Goal: Task Accomplishment & Management: Complete application form

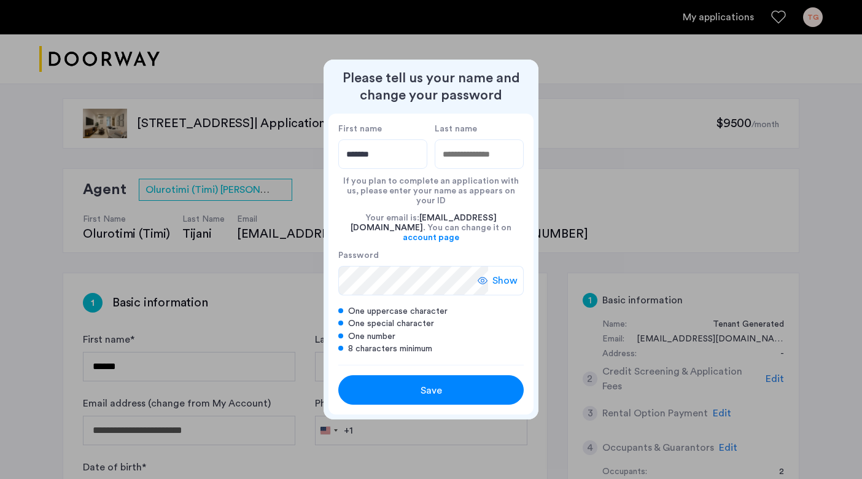
type input "*******"
click at [469, 160] on input "Last name" at bounding box center [478, 153] width 89 height 29
type input "*********"
click at [500, 273] on span "Show" at bounding box center [504, 280] width 25 height 15
click at [436, 383] on span "Save" at bounding box center [430, 390] width 21 height 15
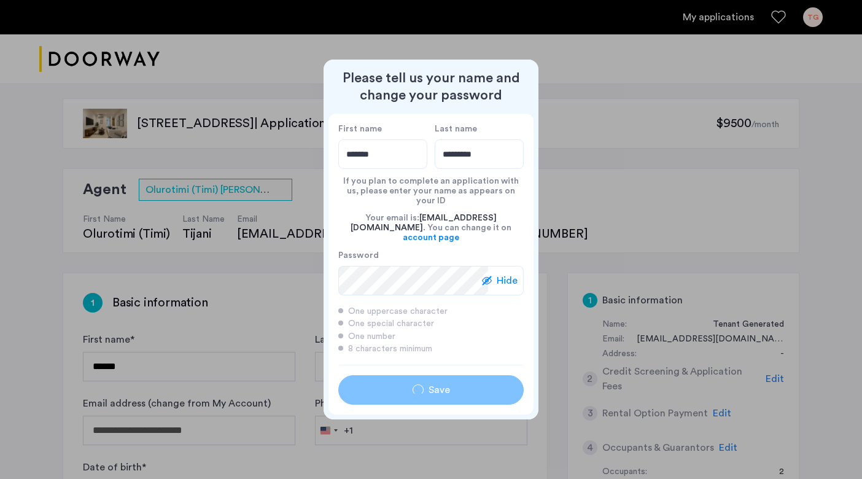
type input "*******"
type input "*********"
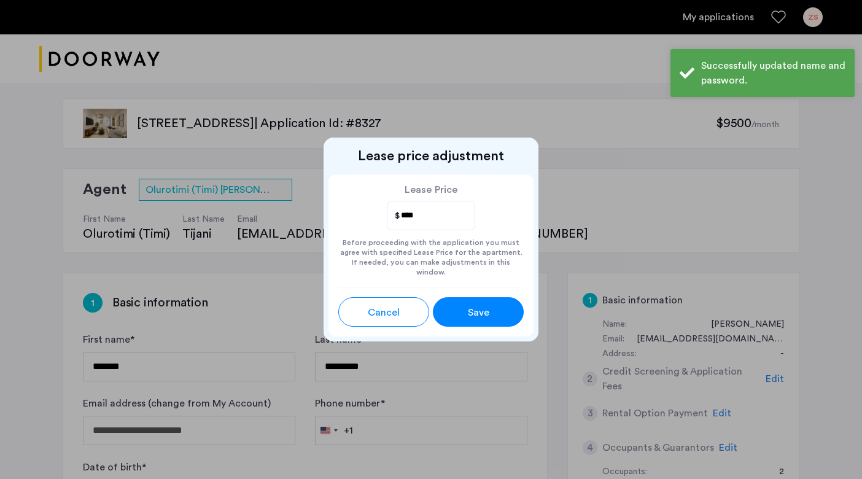
click at [349, 183] on div "Lease Price **** Before proceeding with the application you must agree with spe…" at bounding box center [430, 230] width 205 height 112
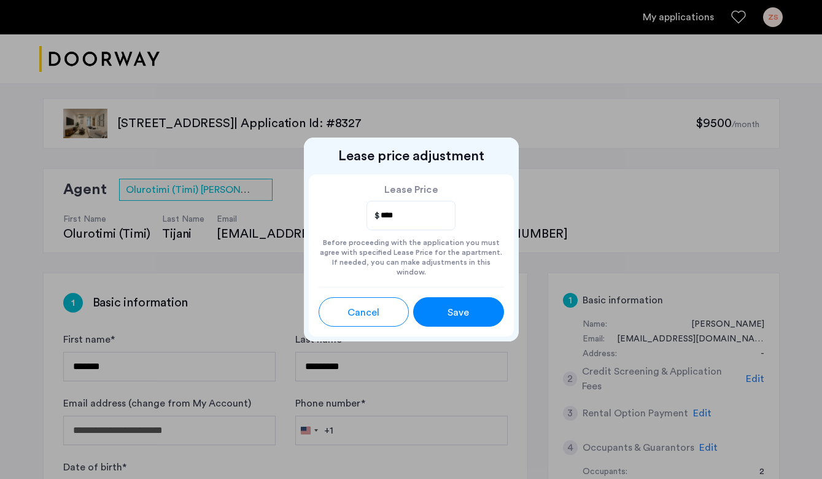
click at [460, 305] on span "Save" at bounding box center [457, 312] width 21 height 15
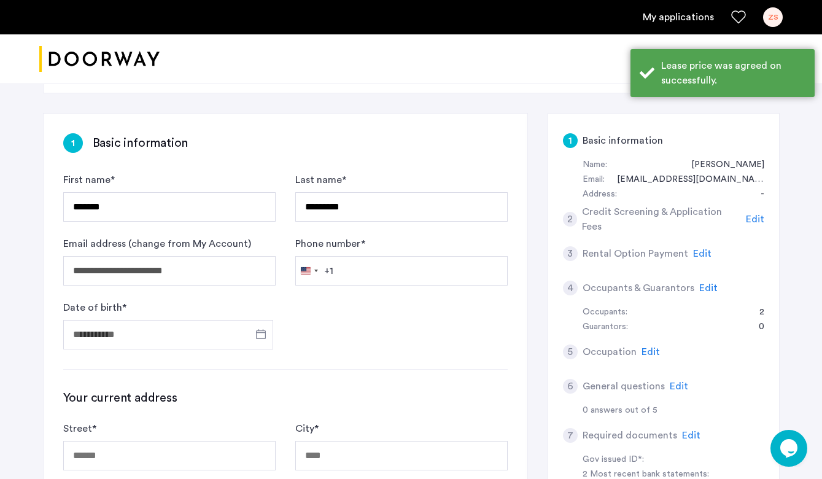
scroll to position [163, 0]
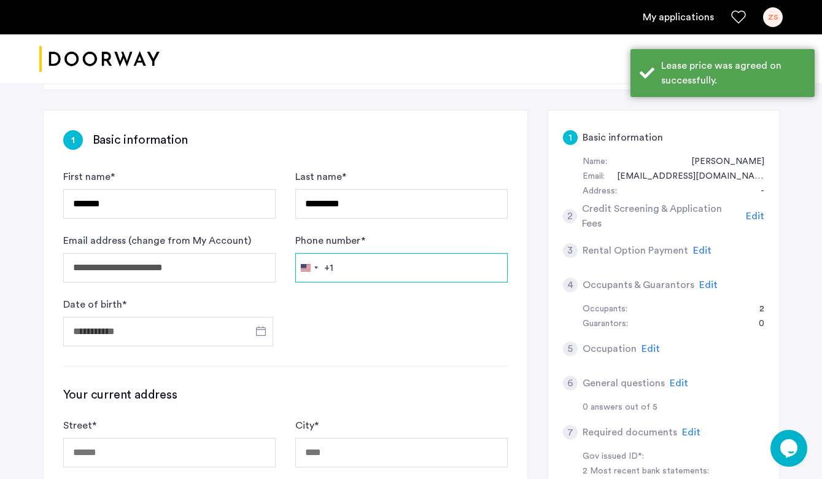
click at [401, 269] on input "Phone number *" at bounding box center [401, 267] width 212 height 29
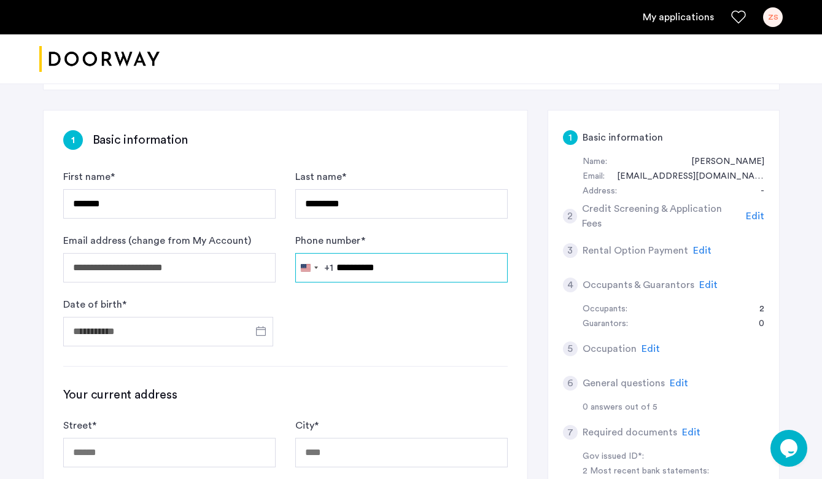
type input "**********"
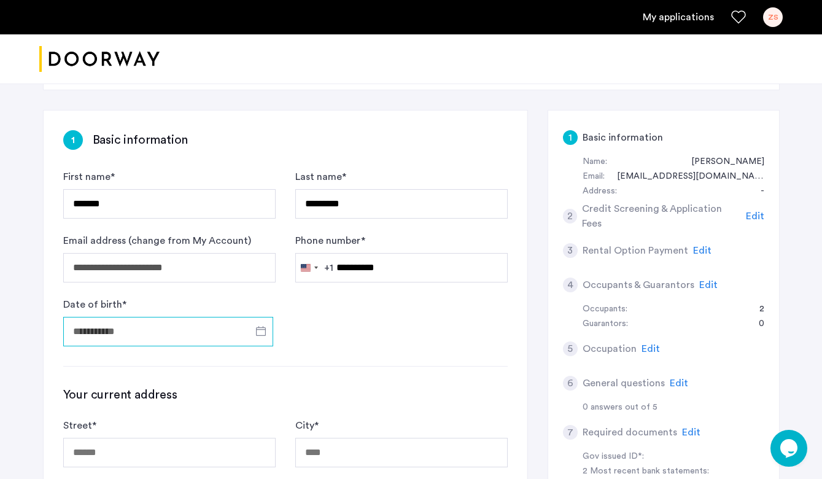
click at [220, 329] on input "Date of birth *" at bounding box center [168, 331] width 210 height 29
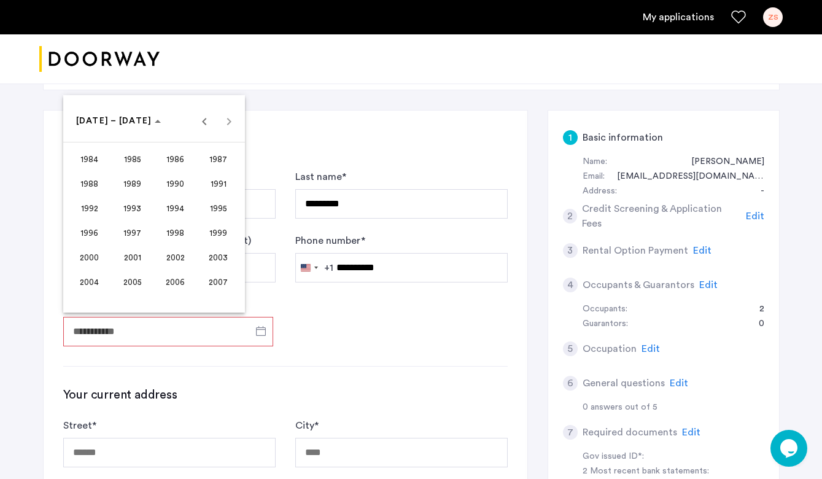
click at [220, 235] on span "1999" at bounding box center [218, 233] width 39 height 22
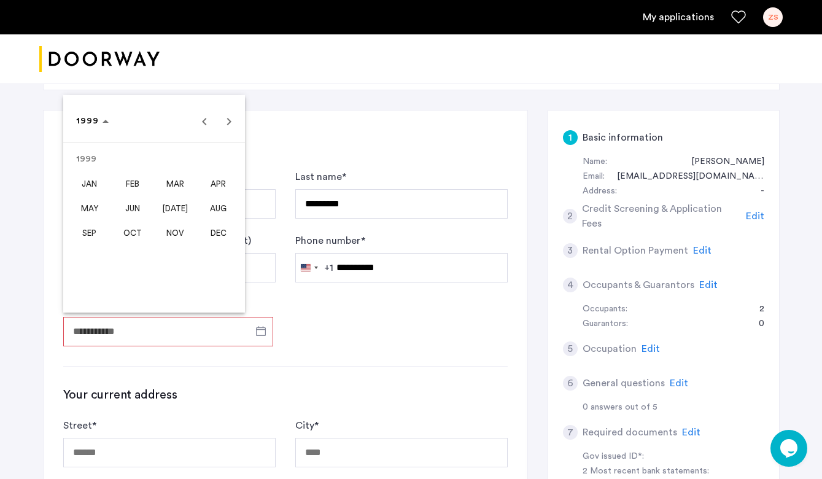
click at [88, 209] on span "MAY" at bounding box center [89, 208] width 39 height 22
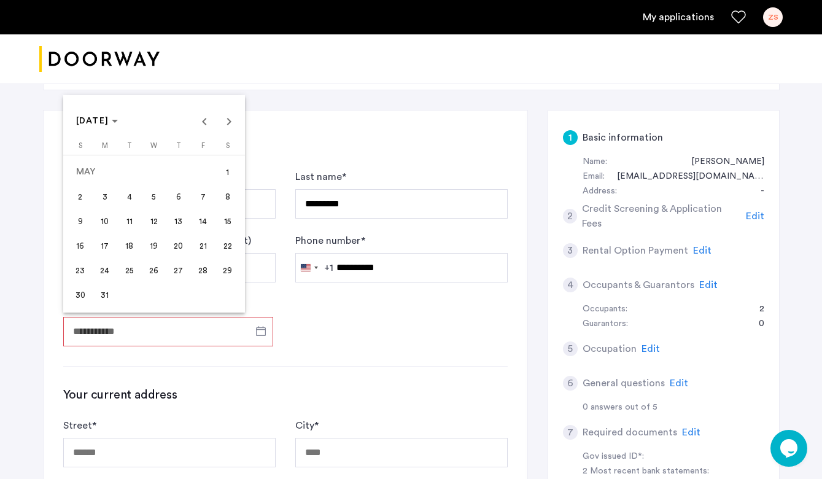
click at [180, 246] on span "20" at bounding box center [179, 245] width 22 height 22
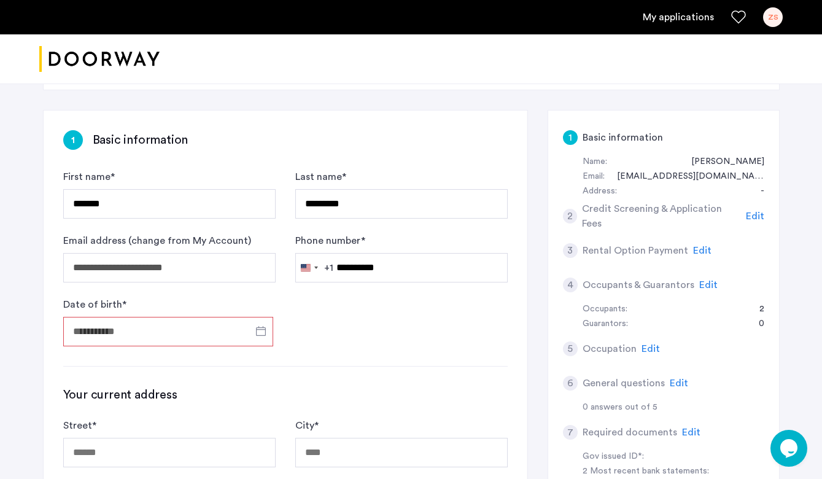
type input "**********"
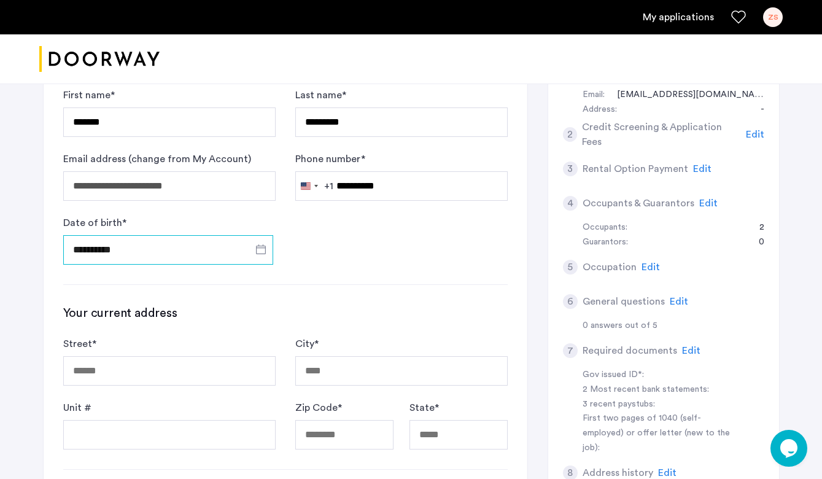
scroll to position [271, 0]
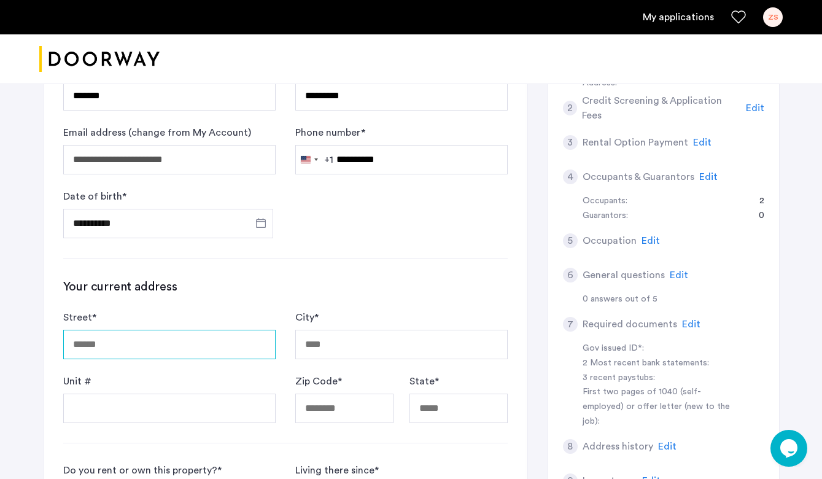
click at [169, 333] on input "Street *" at bounding box center [169, 344] width 212 height 29
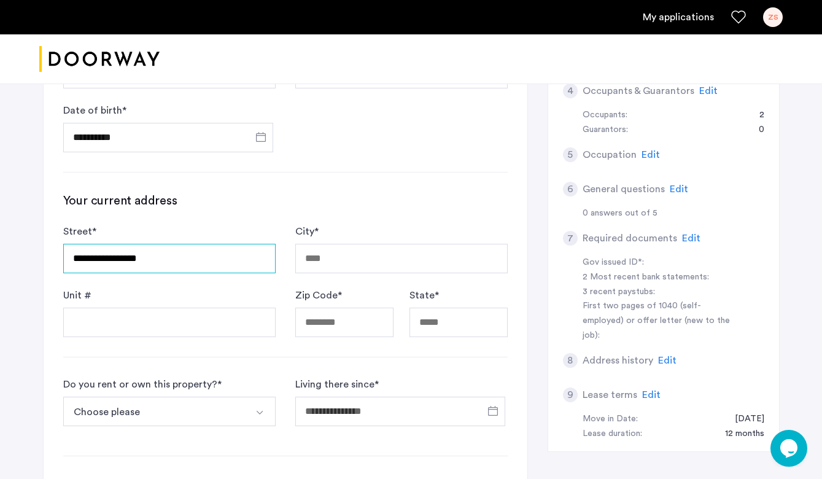
scroll to position [358, 0]
click at [159, 251] on input "**********" at bounding box center [169, 256] width 212 height 29
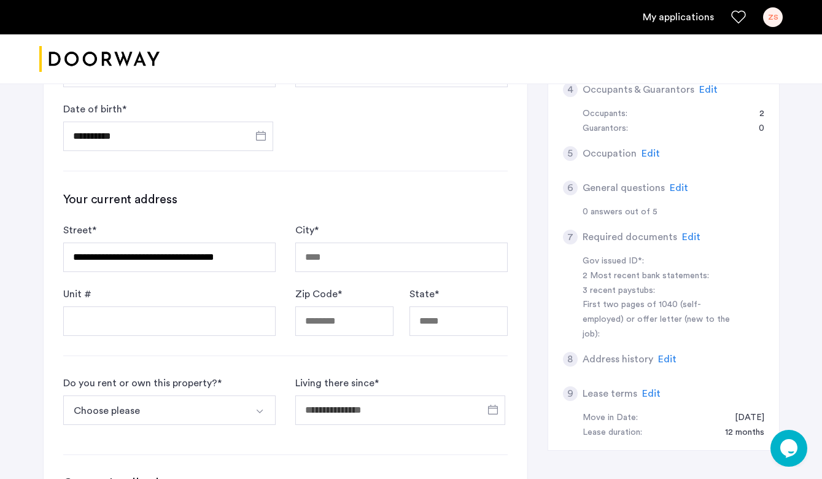
type input "**********"
type input "********"
type input "*****"
type input "**"
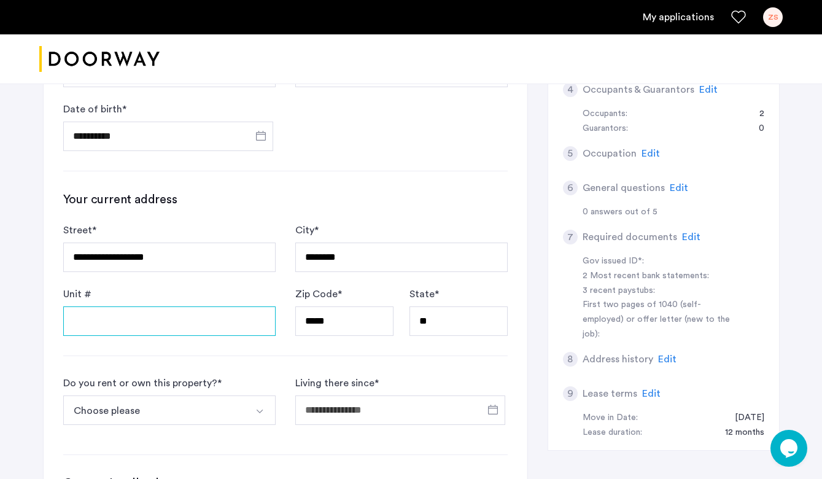
click at [185, 326] on input "Unit #" at bounding box center [169, 320] width 212 height 29
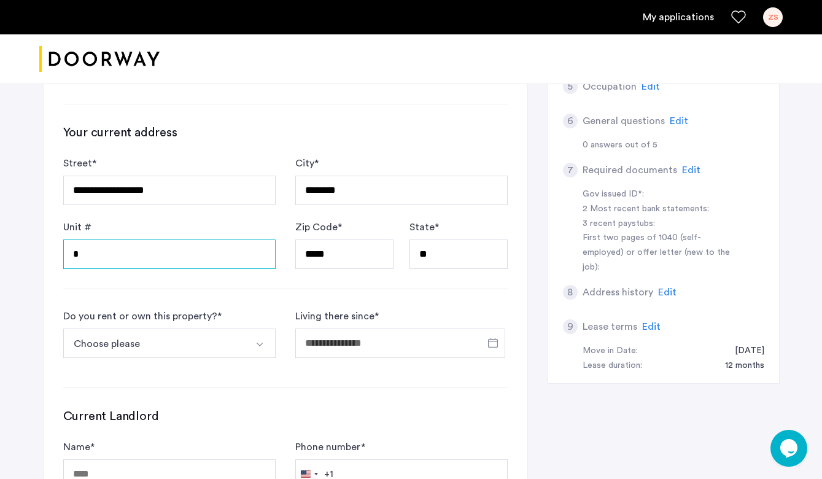
scroll to position [426, 0]
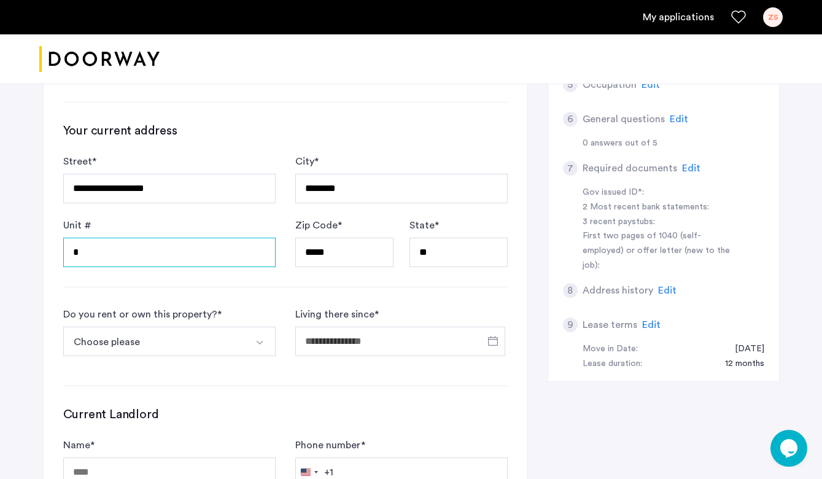
type input "*"
click at [192, 344] on button "Choose please" at bounding box center [154, 340] width 183 height 29
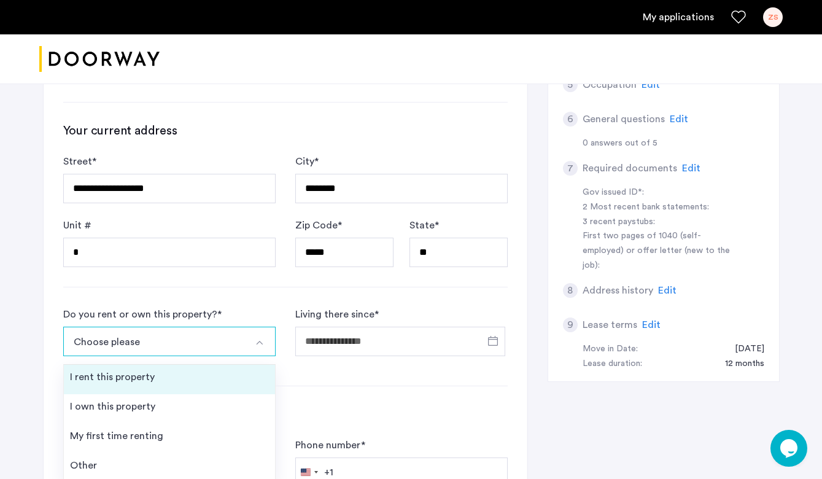
click at [177, 376] on li "I rent this property" at bounding box center [169, 379] width 211 height 29
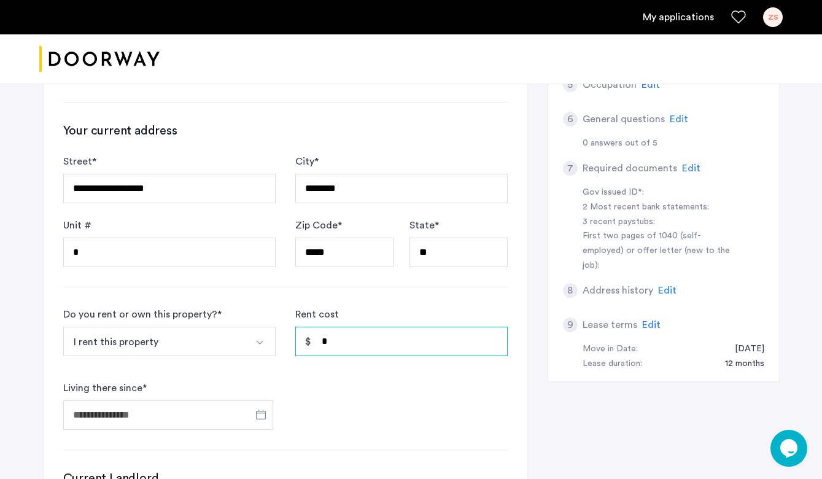
click at [336, 346] on input "*" at bounding box center [401, 340] width 212 height 29
click at [262, 411] on span "Open calendar" at bounding box center [260, 413] width 29 height 29
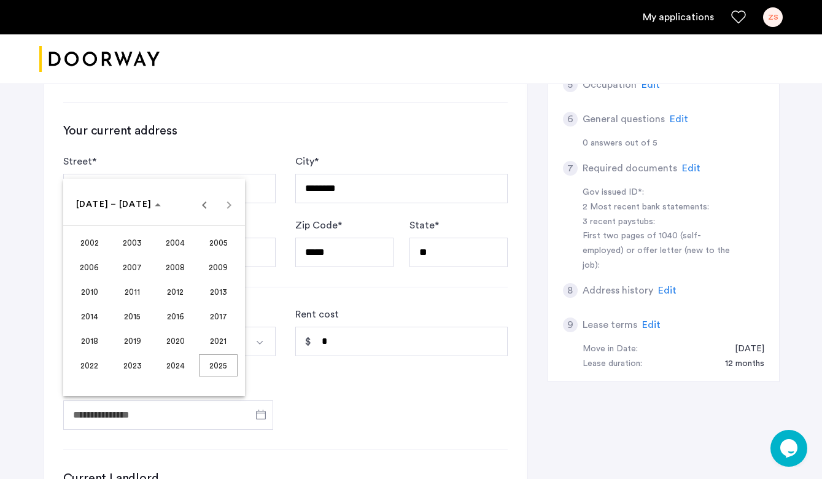
click at [104, 367] on span "2022" at bounding box center [89, 365] width 39 height 22
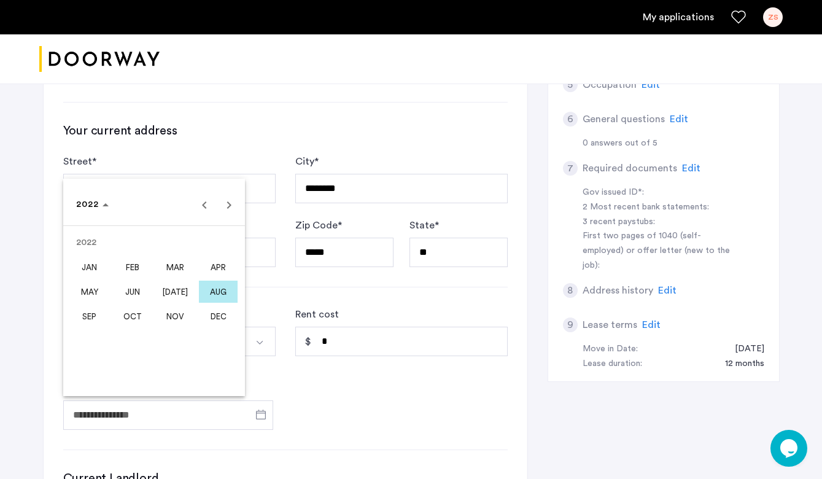
click at [80, 318] on span "SEP" at bounding box center [89, 316] width 39 height 22
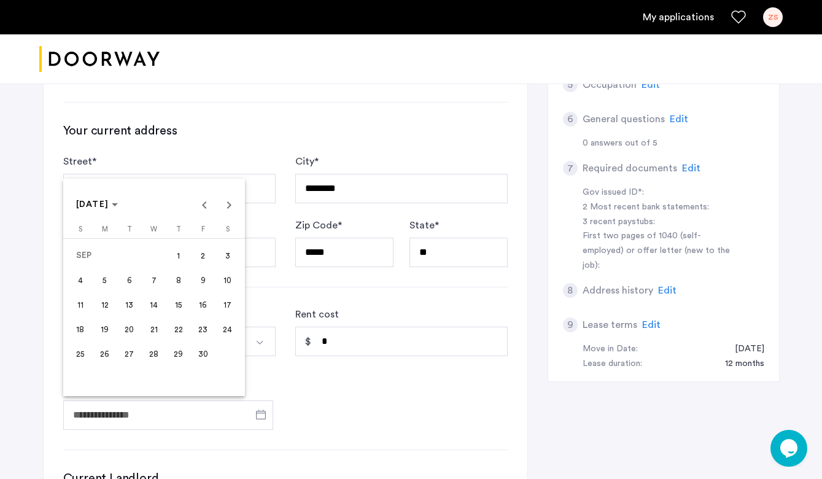
click at [353, 420] on div at bounding box center [411, 239] width 822 height 479
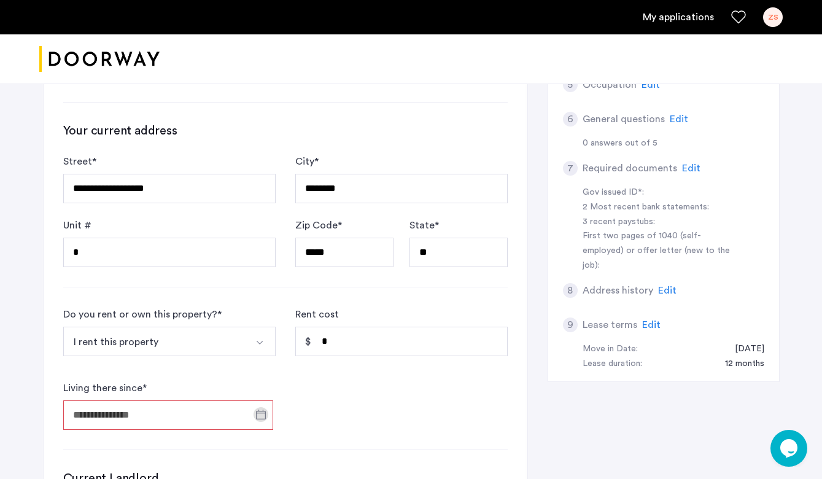
click at [202, 414] on input "Living there since *" at bounding box center [168, 414] width 210 height 29
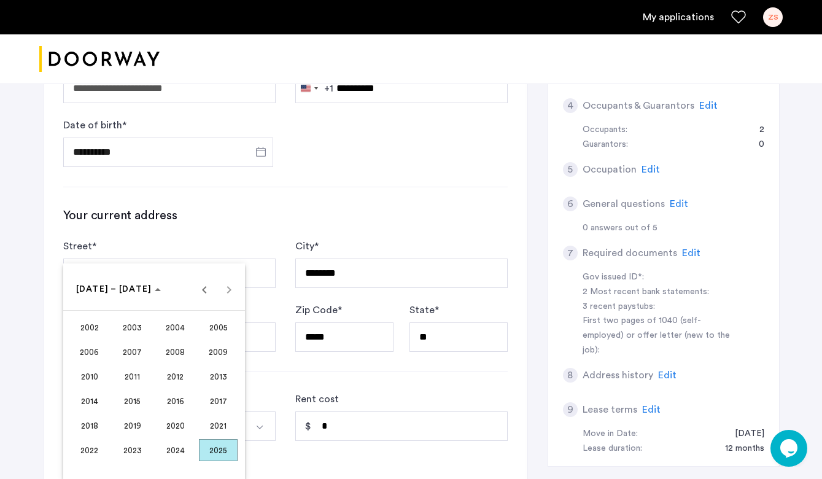
click at [406, 197] on div at bounding box center [411, 239] width 822 height 479
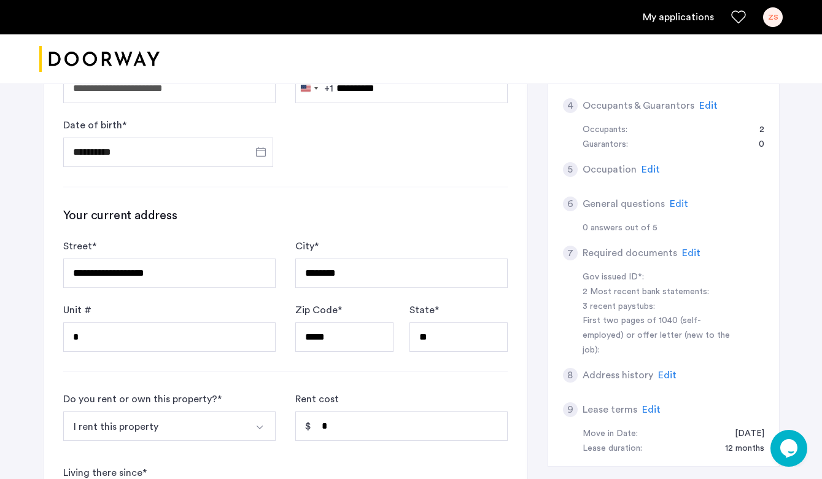
scroll to position [602, 0]
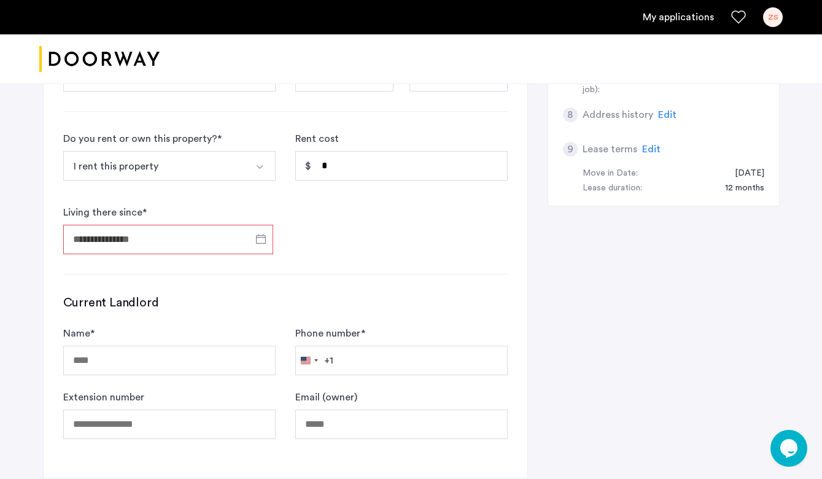
click at [211, 245] on input "Living there since *" at bounding box center [168, 239] width 210 height 29
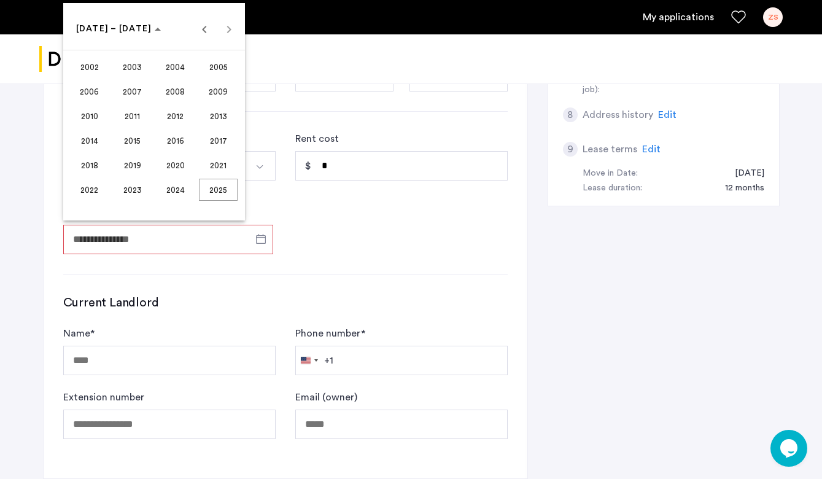
click at [95, 187] on span "2022" at bounding box center [89, 190] width 39 height 22
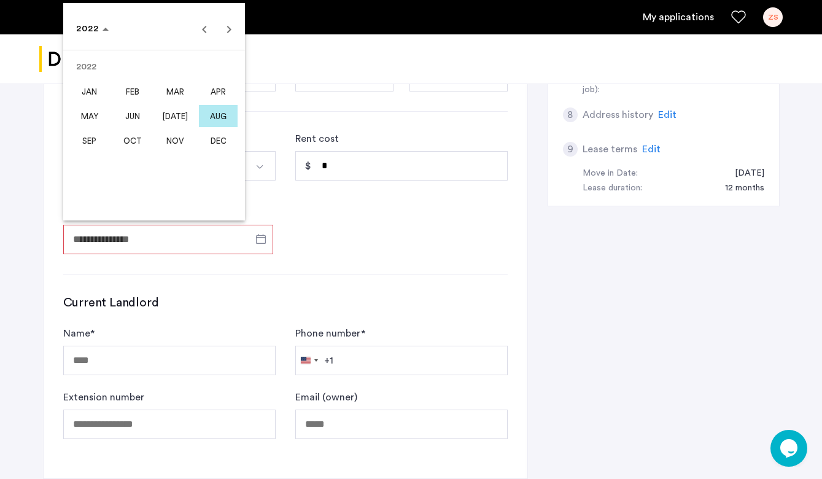
click at [95, 134] on span "SEP" at bounding box center [89, 140] width 39 height 22
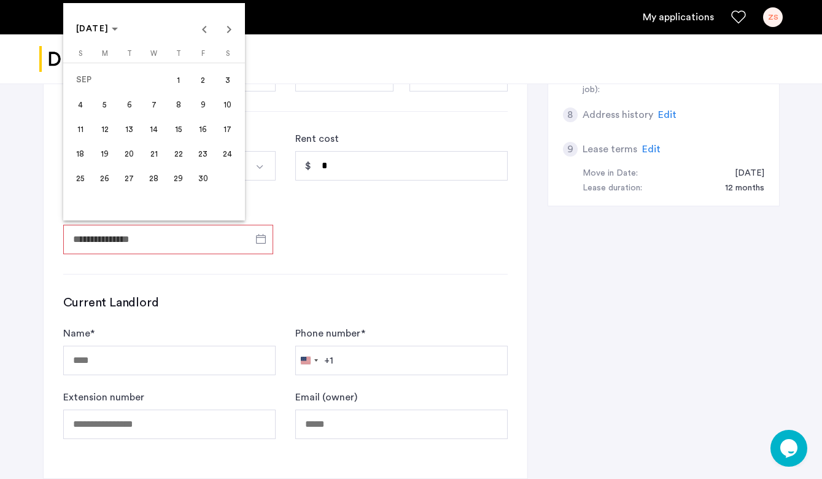
click at [180, 82] on span "1" at bounding box center [179, 80] width 22 height 22
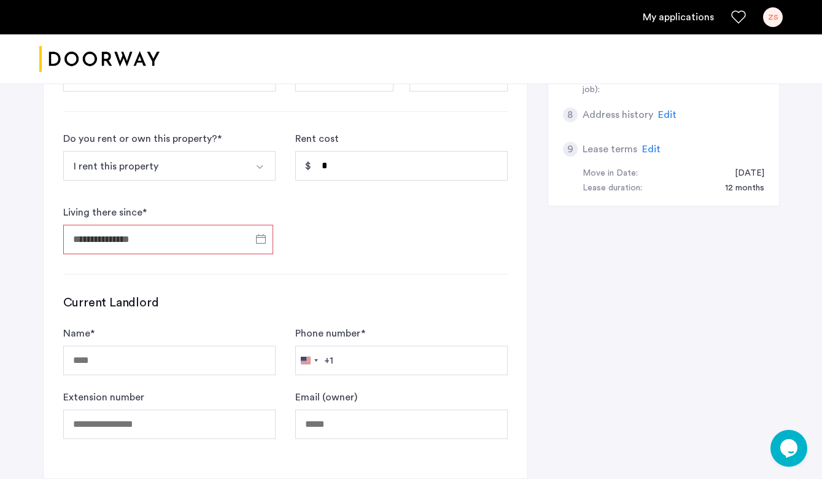
type input "**********"
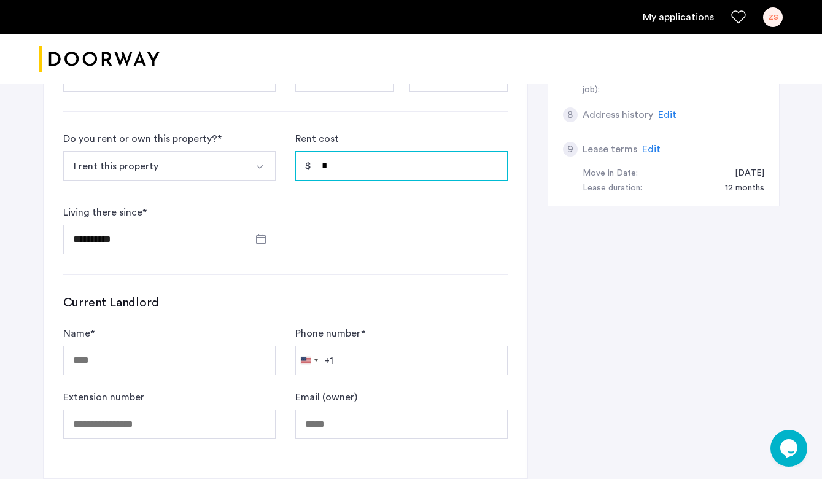
click at [332, 163] on input "*" at bounding box center [401, 165] width 212 height 29
type input "*"
type input "*****"
click at [358, 212] on form "**********" at bounding box center [285, 192] width 444 height 123
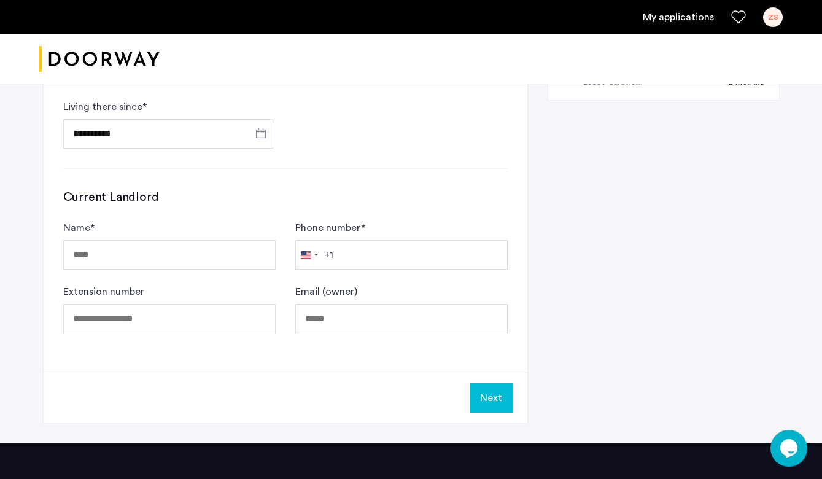
scroll to position [710, 0]
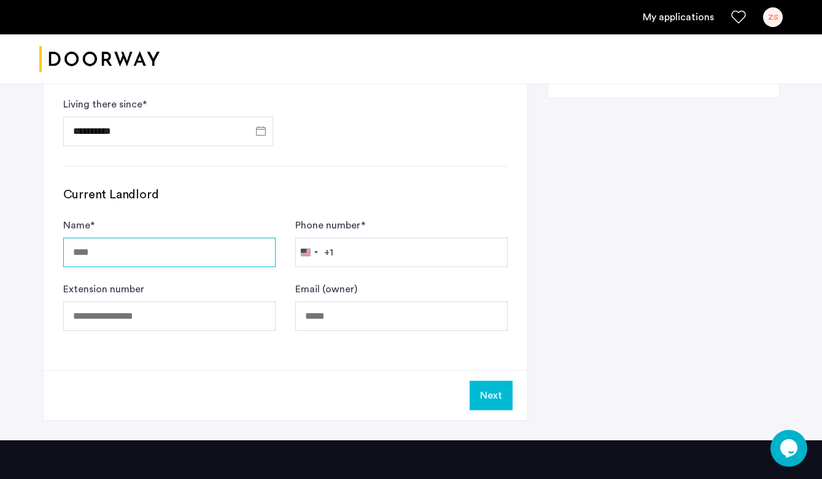
click at [161, 258] on input "Name *" at bounding box center [169, 251] width 212 height 29
click at [239, 198] on h3 "Current Landlord" at bounding box center [285, 194] width 444 height 17
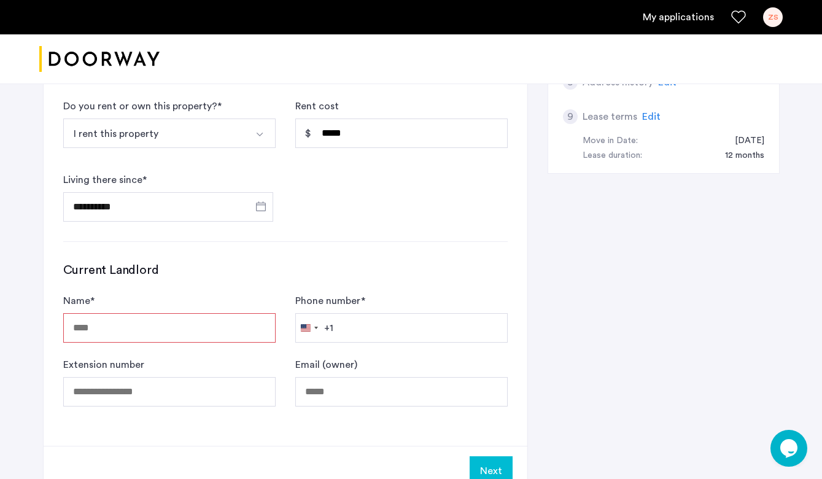
scroll to position [630, 0]
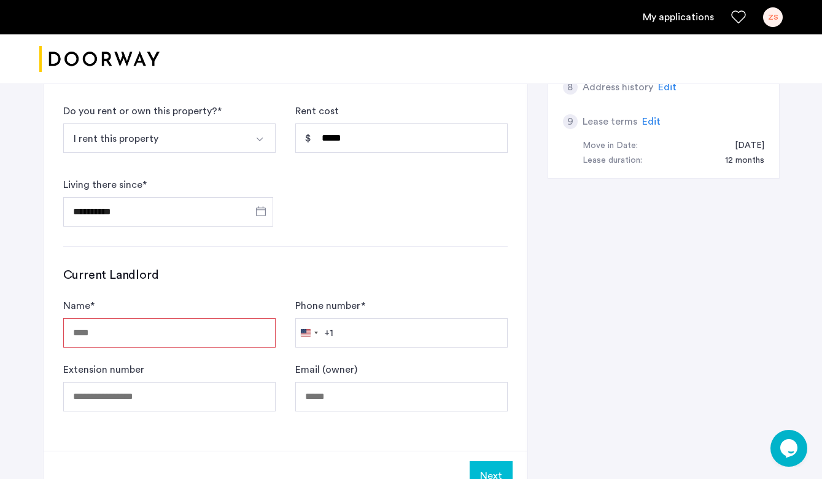
click at [168, 333] on input "Name *" at bounding box center [169, 332] width 212 height 29
paste input "**********"
type input "**********"
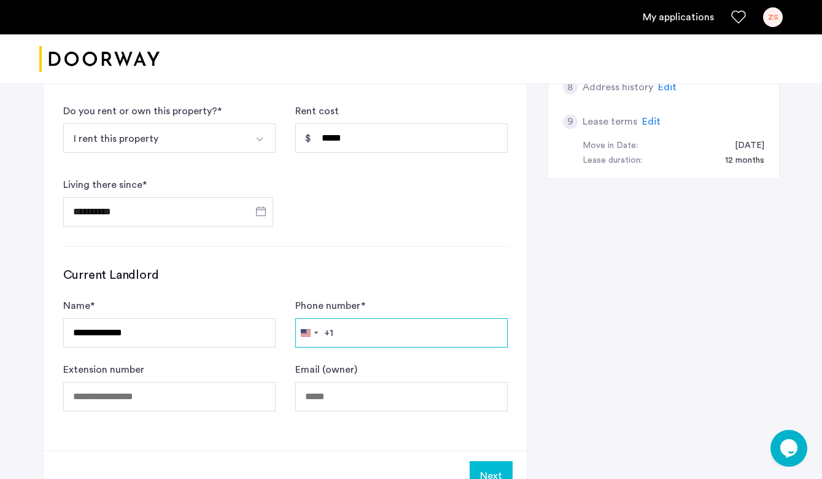
click at [344, 336] on input "Phone number *" at bounding box center [401, 332] width 212 height 29
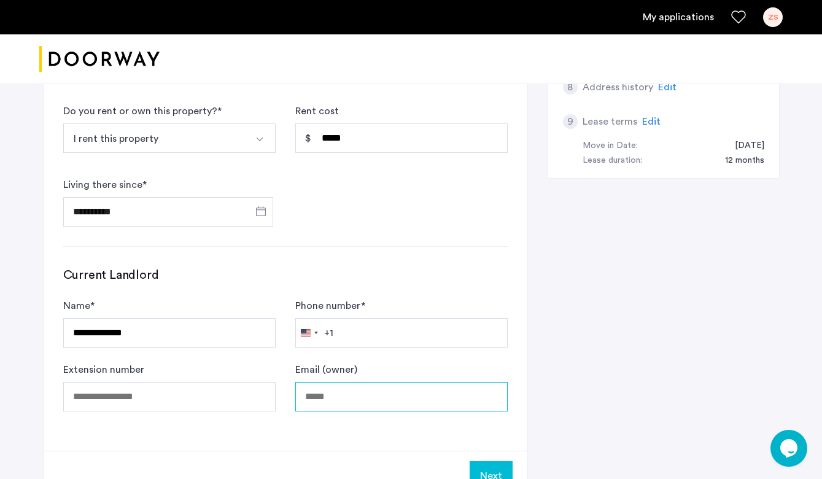
click at [350, 397] on input "Email (owner)" at bounding box center [401, 396] width 212 height 29
paste input "**********"
type input "**********"
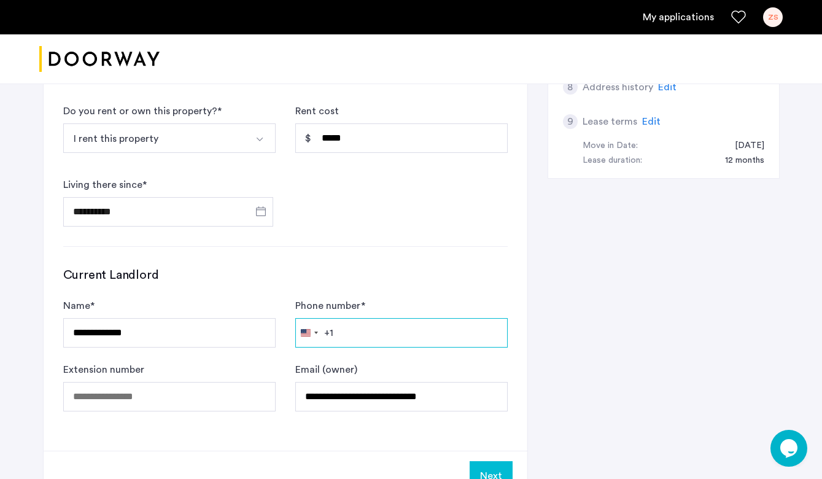
click at [356, 323] on input "Phone number *" at bounding box center [401, 332] width 212 height 29
paste input "**********"
click at [413, 334] on input "**********" at bounding box center [401, 332] width 212 height 29
type input "**********"
click at [407, 353] on form "**********" at bounding box center [285, 354] width 444 height 113
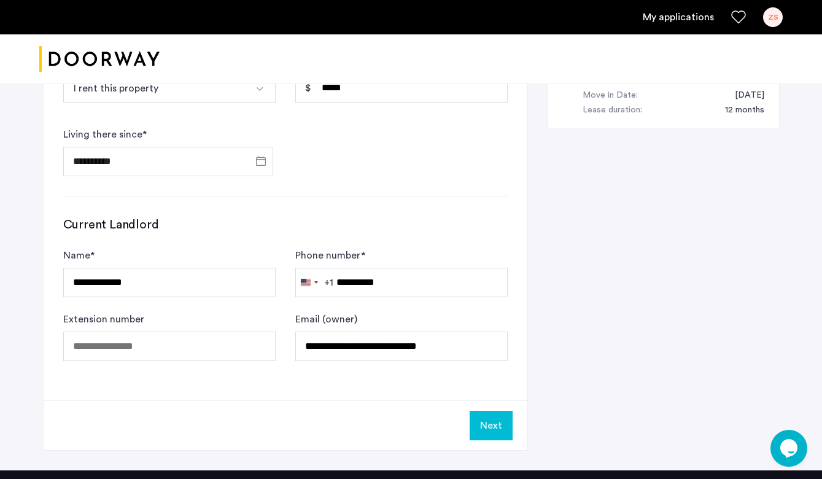
scroll to position [681, 0]
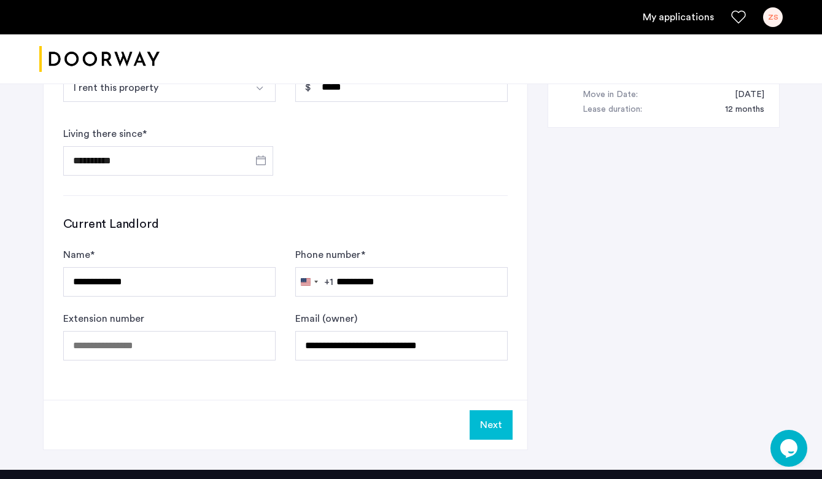
click at [353, 283] on input "**********" at bounding box center [401, 281] width 212 height 29
click at [492, 425] on button "Next" at bounding box center [490, 424] width 43 height 29
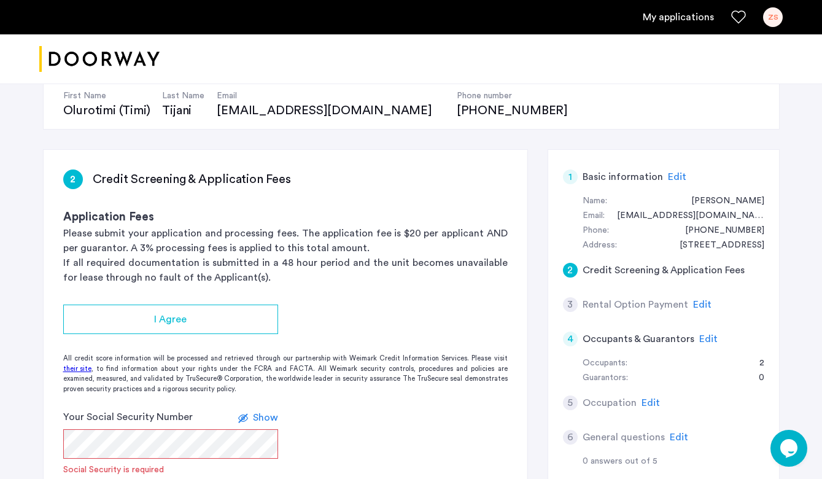
scroll to position [125, 0]
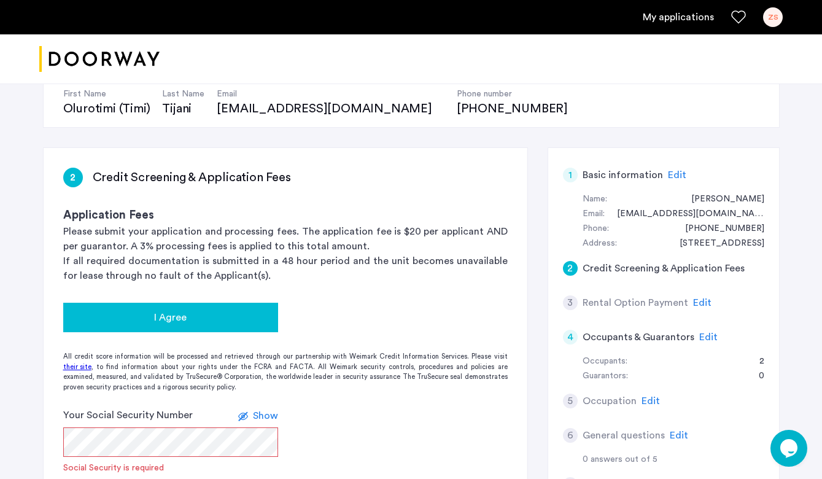
click at [199, 323] on div "I Agree" at bounding box center [170, 317] width 195 height 15
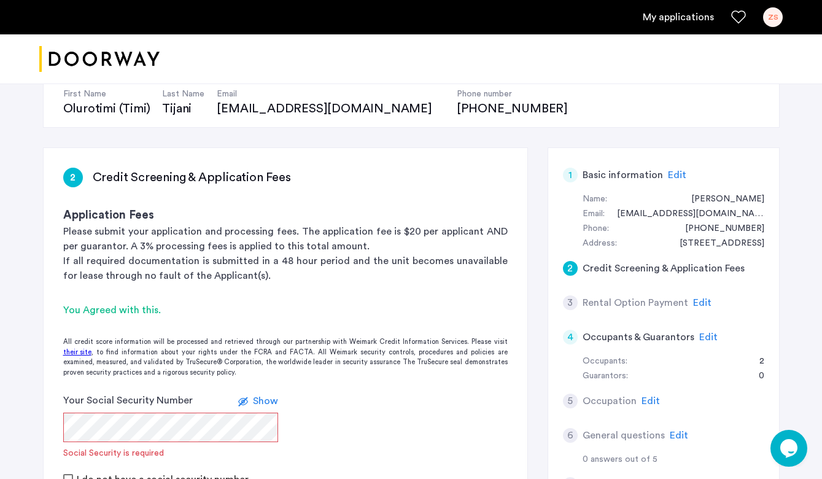
scroll to position [202, 0]
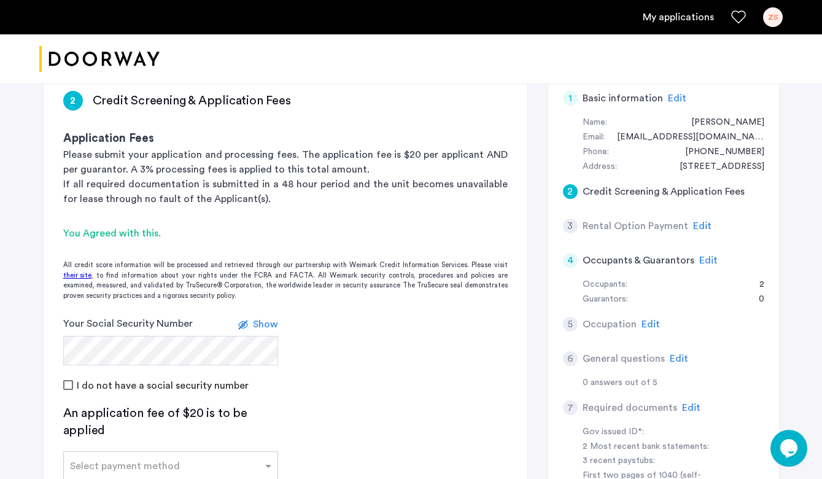
click at [271, 322] on span "Show" at bounding box center [265, 324] width 25 height 10
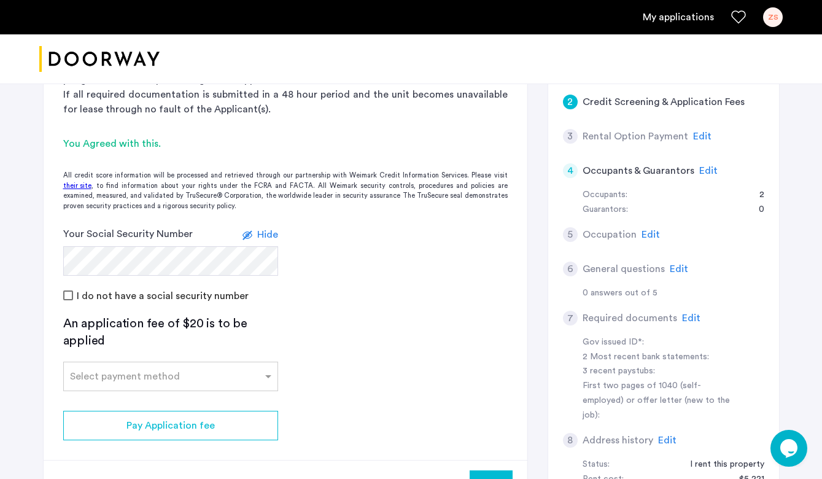
scroll to position [293, 0]
click at [152, 376] on input "text" at bounding box center [158, 372] width 177 height 9
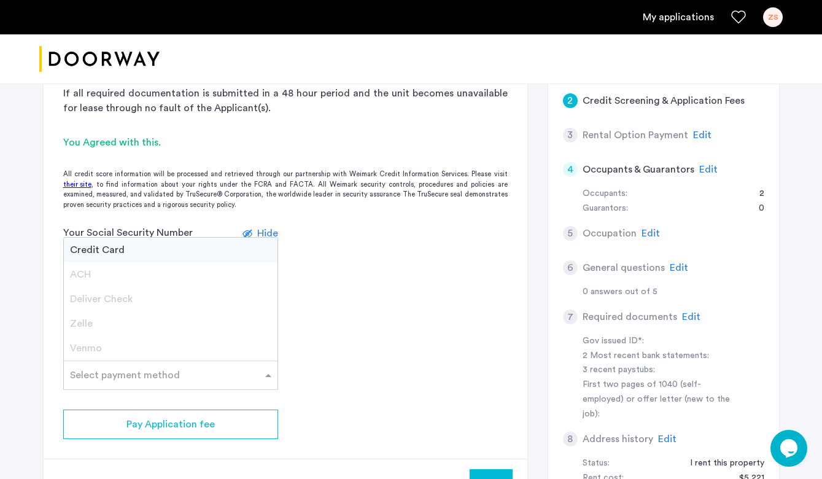
click at [89, 255] on span "Credit Card" at bounding box center [97, 250] width 55 height 10
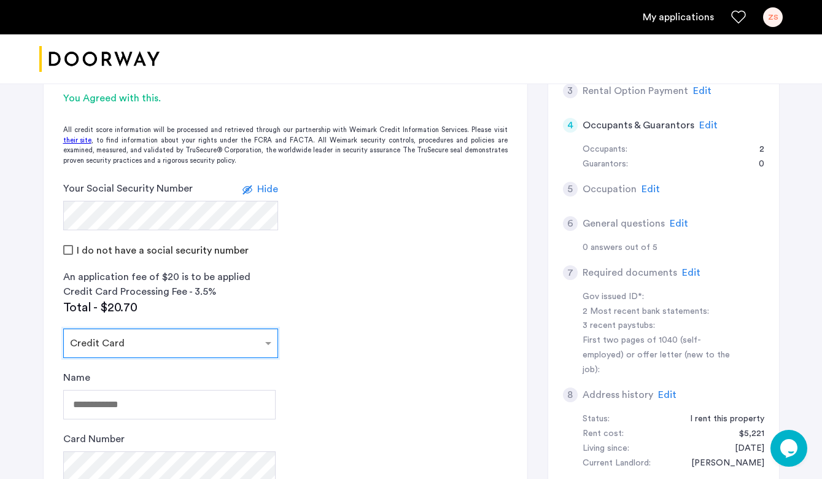
scroll to position [352, 0]
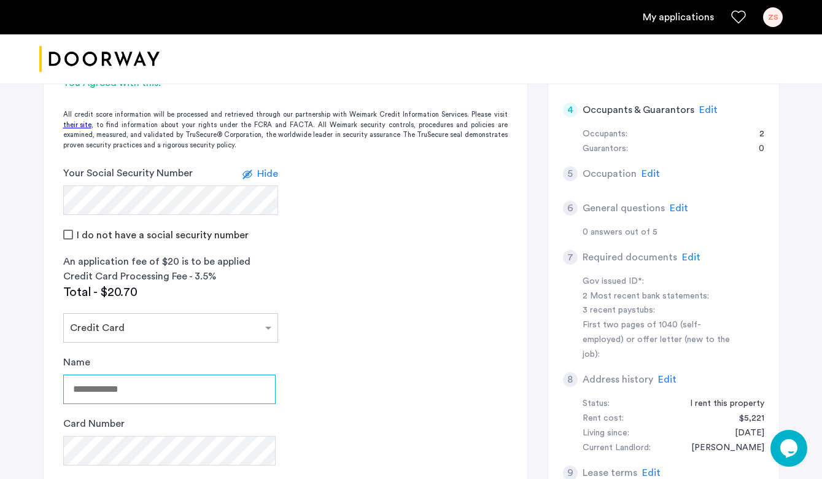
click at [179, 385] on input "Name" at bounding box center [169, 388] width 212 height 29
type input "**********"
click at [341, 261] on app-credit-screening "2 Credit Screening & Application Fees Application Fees Please submit your appli…" at bounding box center [286, 295] width 484 height 749
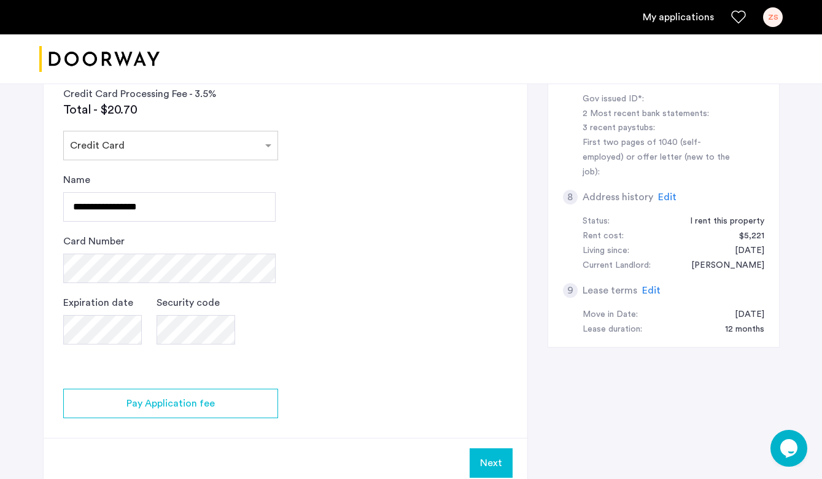
scroll to position [558, 0]
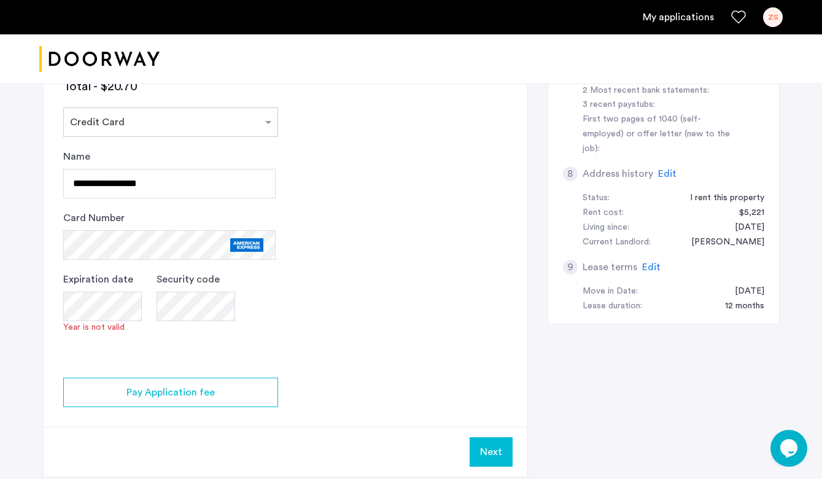
click at [201, 344] on div "Security code" at bounding box center [195, 309] width 79 height 74
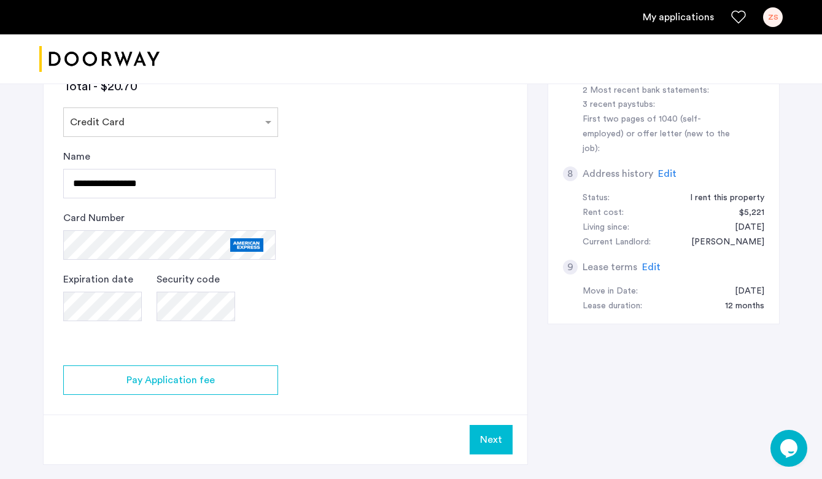
click at [357, 295] on app-credit-screening "2 Credit Screening & Application Fees Application Fees Please submit your appli…" at bounding box center [286, 89] width 484 height 749
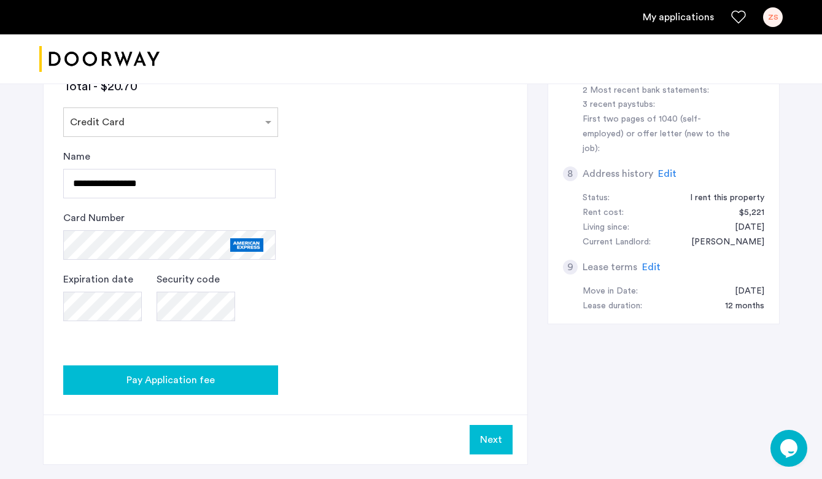
click at [242, 374] on div "Pay Application fee" at bounding box center [170, 379] width 195 height 15
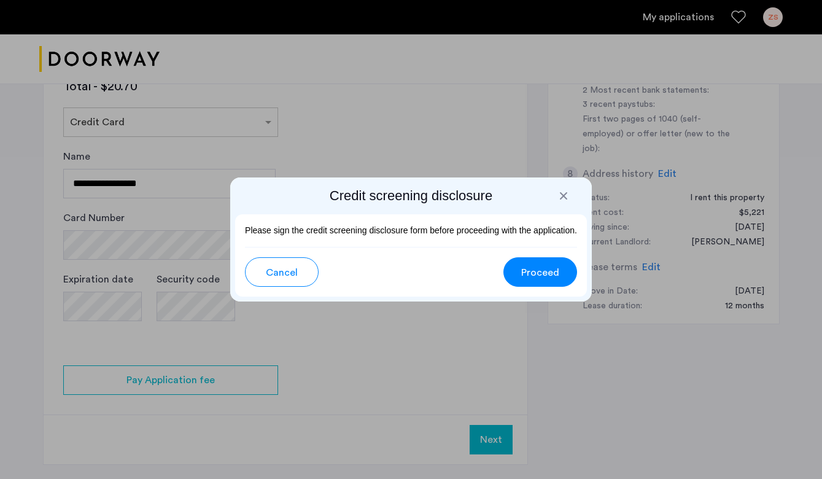
click at [519, 280] on button "Proceed" at bounding box center [540, 271] width 74 height 29
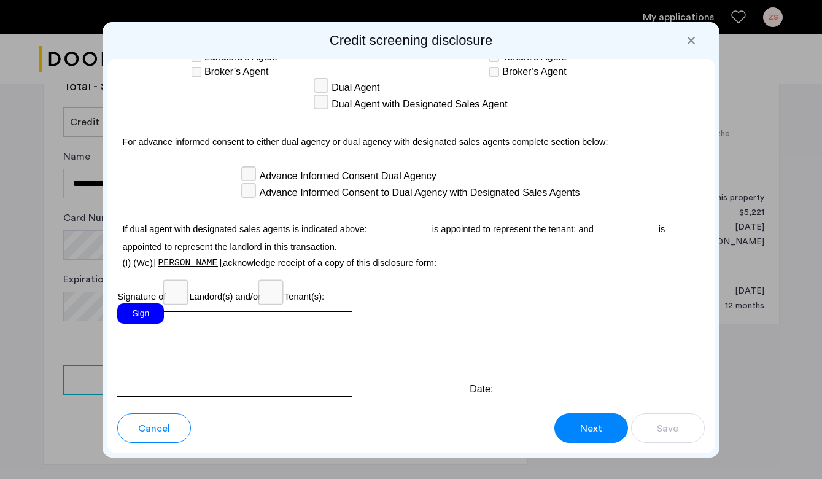
scroll to position [3713, 0]
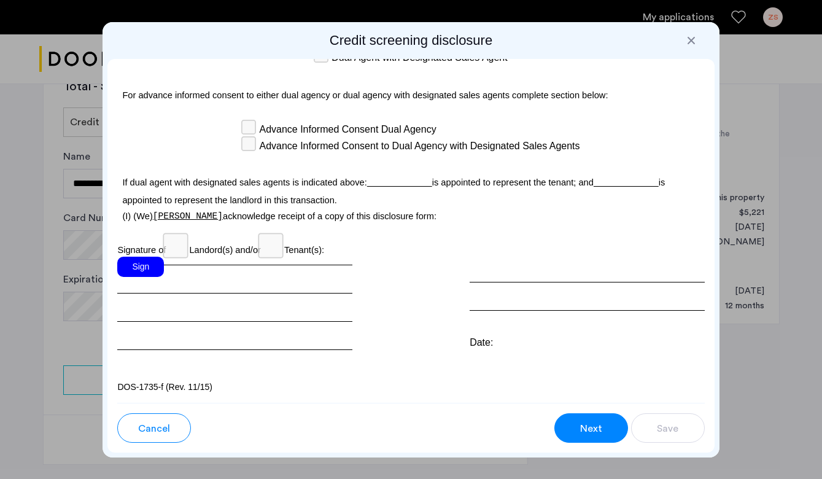
click at [150, 266] on div "Sign" at bounding box center [140, 267] width 47 height 20
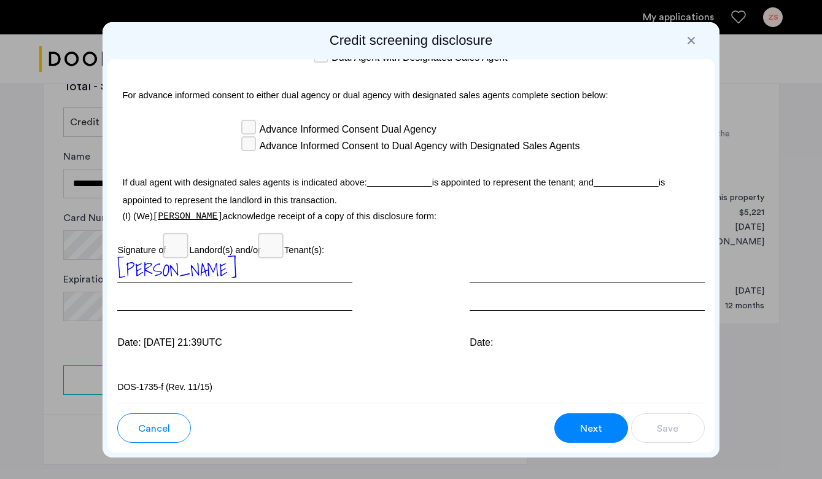
click at [581, 425] on span "Next" at bounding box center [591, 428] width 22 height 15
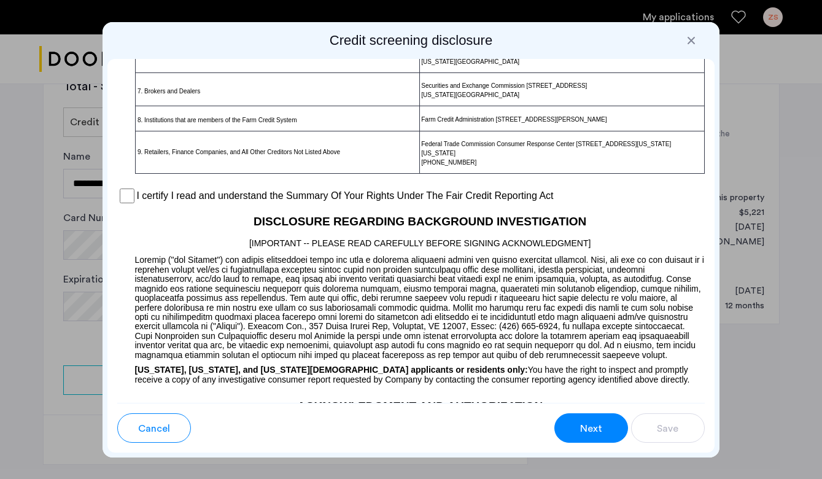
scroll to position [973, 0]
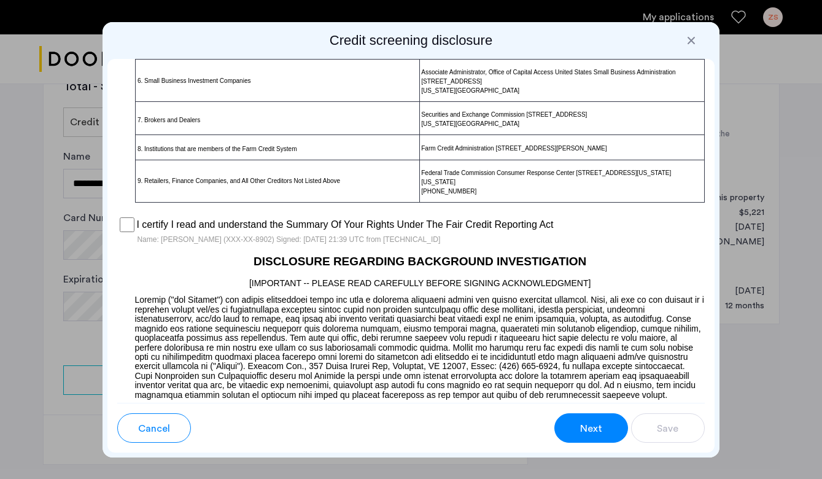
click at [593, 434] on span "Next" at bounding box center [591, 428] width 22 height 15
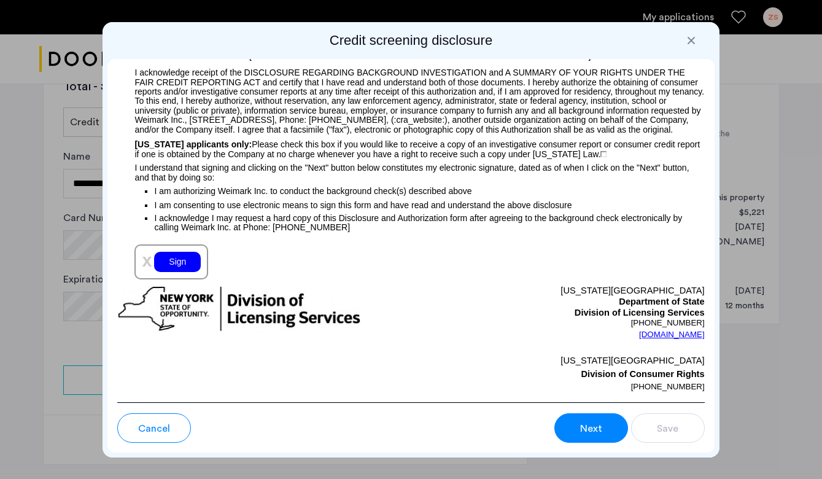
scroll to position [1432, 0]
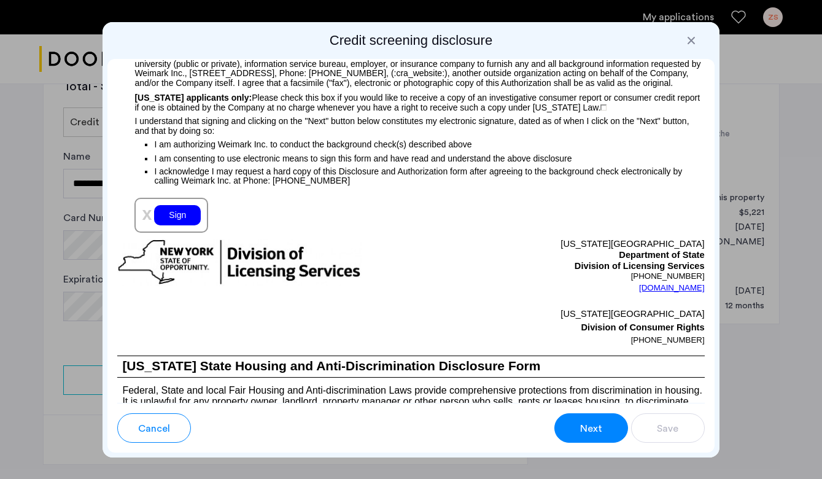
click at [174, 225] on div "Sign" at bounding box center [177, 215] width 47 height 20
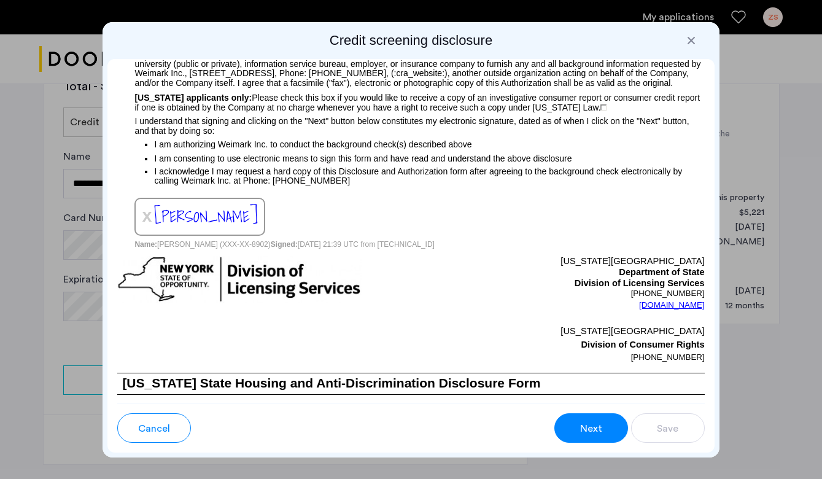
click at [574, 428] on button "Next" at bounding box center [591, 427] width 74 height 29
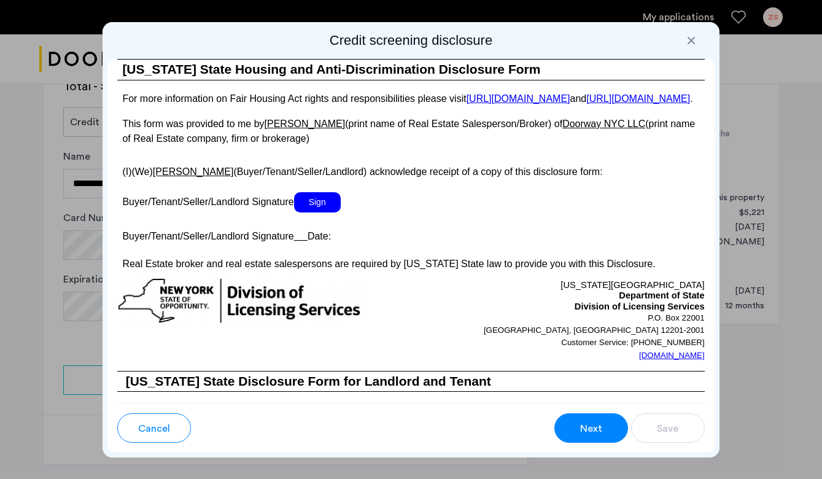
scroll to position [2353, 0]
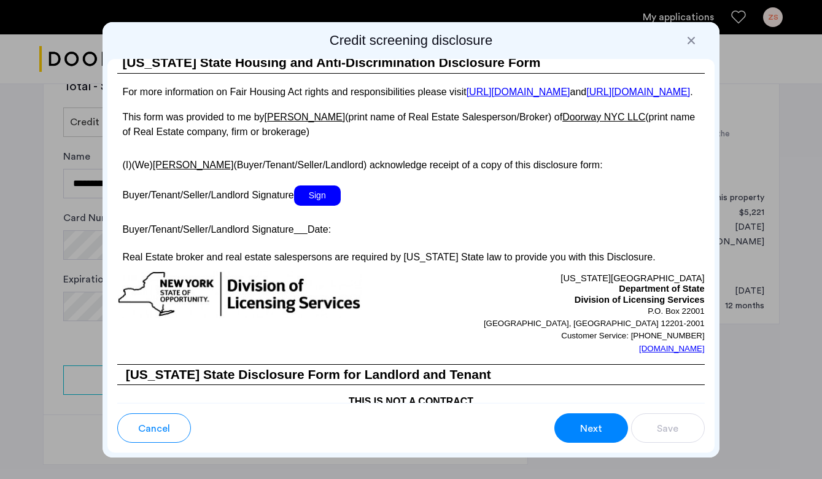
click at [318, 206] on span "Sign" at bounding box center [317, 195] width 47 height 20
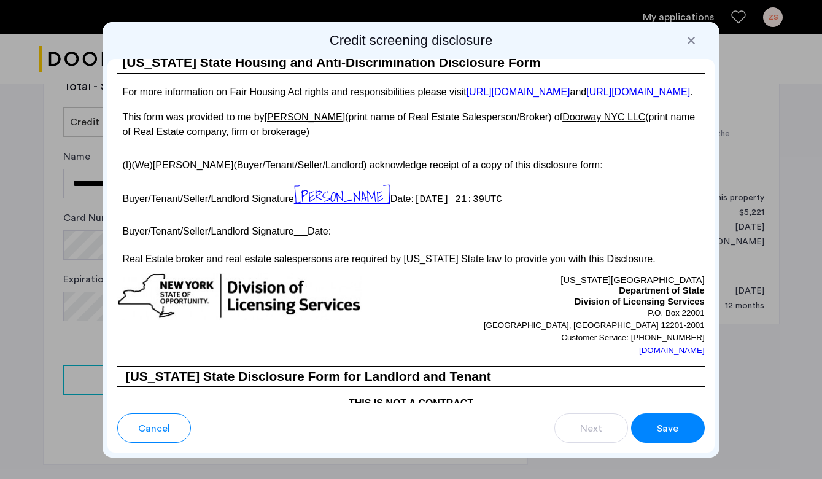
click at [654, 430] on button "Save" at bounding box center [668, 427] width 74 height 29
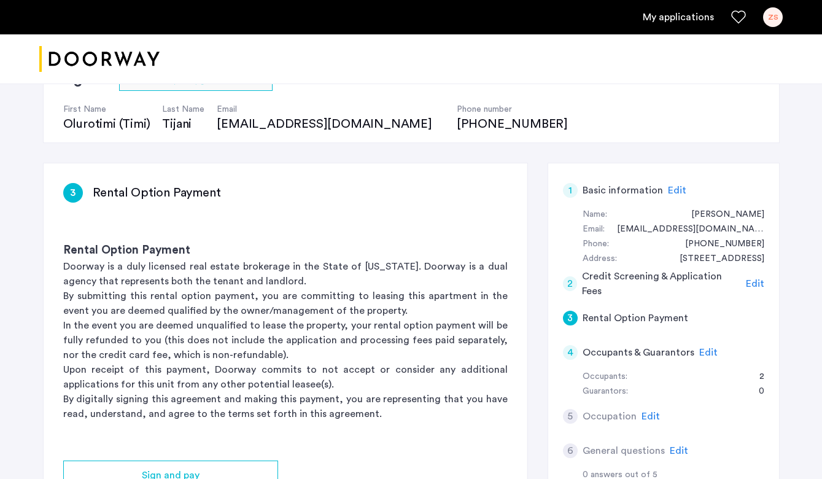
scroll to position [123, 0]
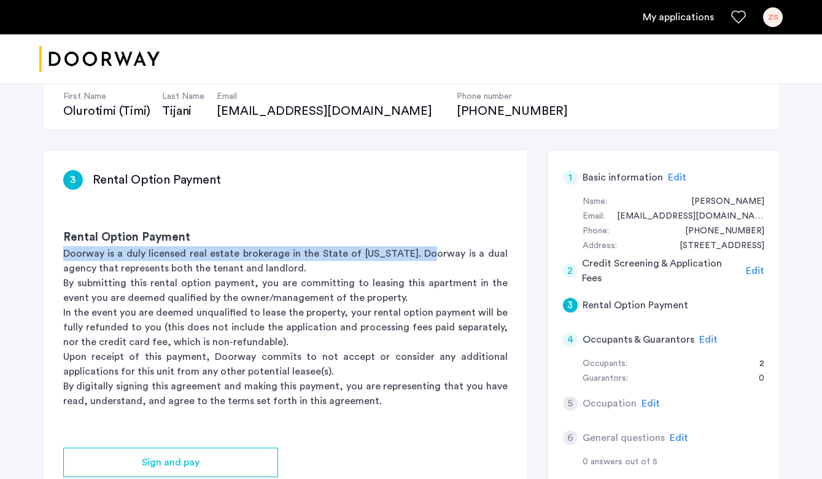
drag, startPoint x: 214, startPoint y: 245, endPoint x: 409, endPoint y: 257, distance: 196.1
click at [417, 257] on div "Rental Option Payment Doorway is a duly licensed real estate brokerage in the S…" at bounding box center [286, 318] width 484 height 218
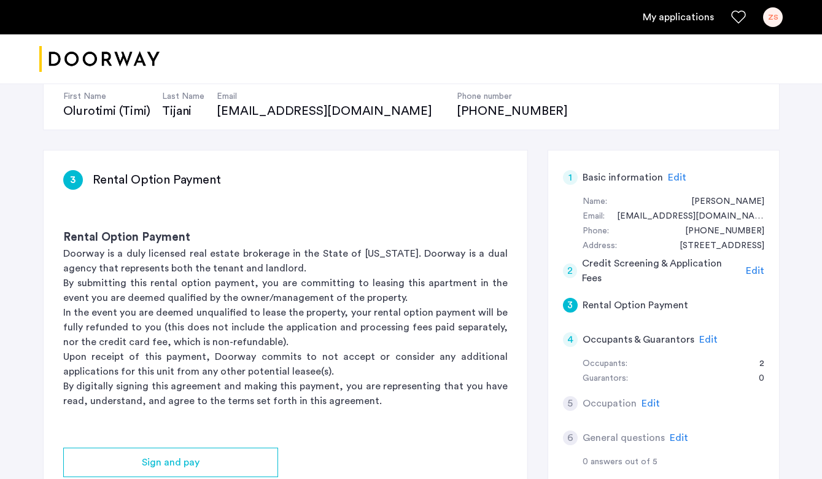
click at [424, 257] on p "Doorway is a duly licensed real estate brokerage in the State of [US_STATE]. Do…" at bounding box center [285, 260] width 444 height 29
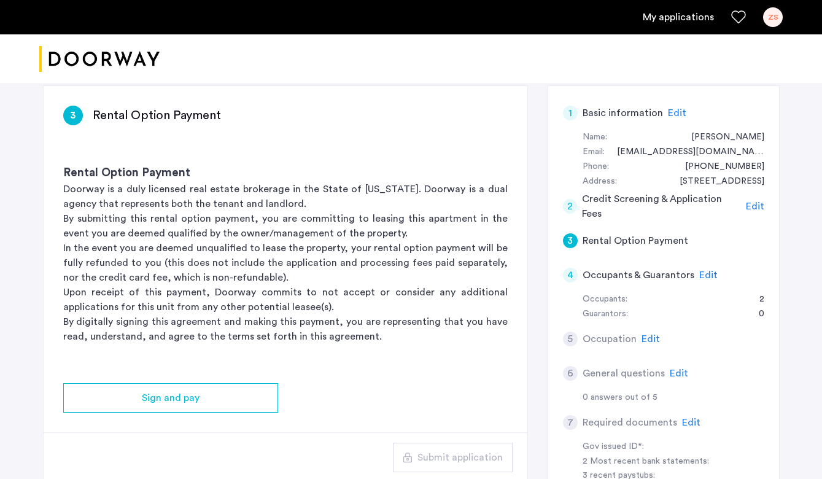
scroll to position [190, 0]
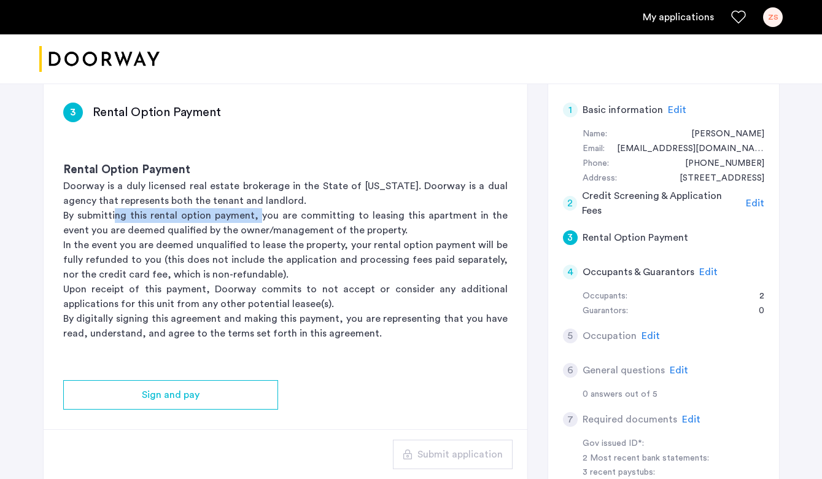
drag, startPoint x: 112, startPoint y: 215, endPoint x: 261, endPoint y: 217, distance: 148.5
click at [257, 216] on p "By submitting this rental option payment, you are committing to leasing this ap…" at bounding box center [285, 222] width 444 height 29
click at [307, 222] on p "By submitting this rental option payment, you are committing to leasing this ap…" at bounding box center [285, 222] width 444 height 29
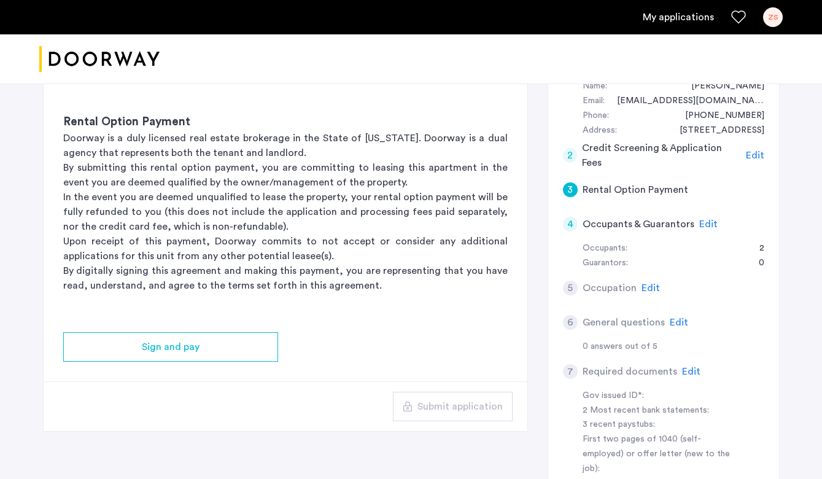
scroll to position [241, 0]
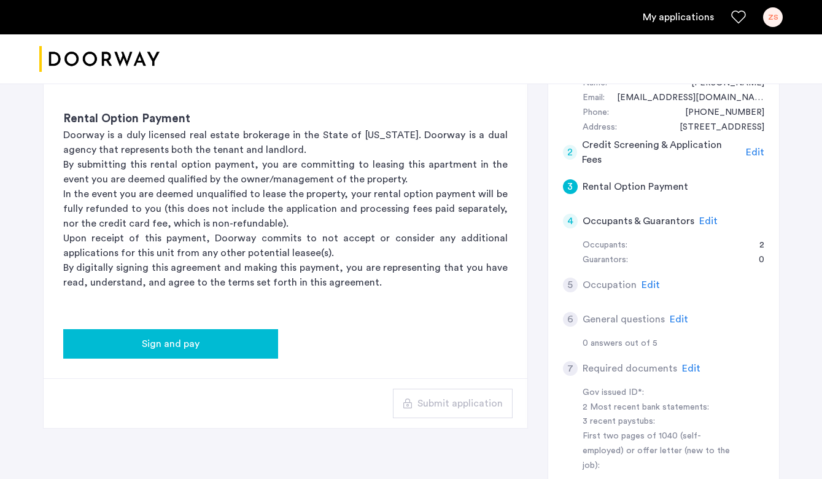
click at [221, 340] on div "Sign and pay" at bounding box center [170, 343] width 195 height 15
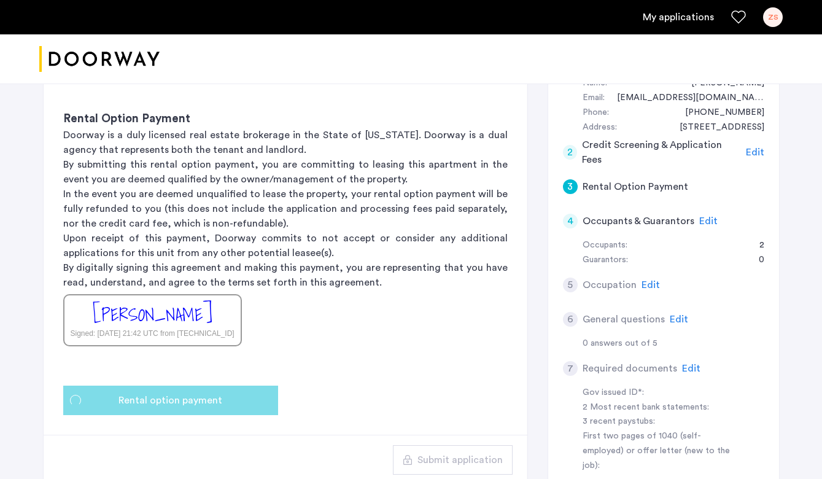
scroll to position [0, 0]
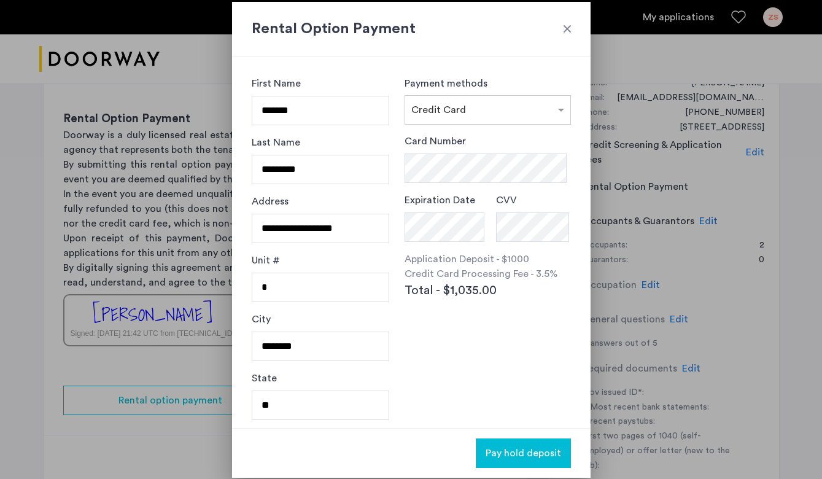
click at [564, 28] on div at bounding box center [567, 29] width 12 height 12
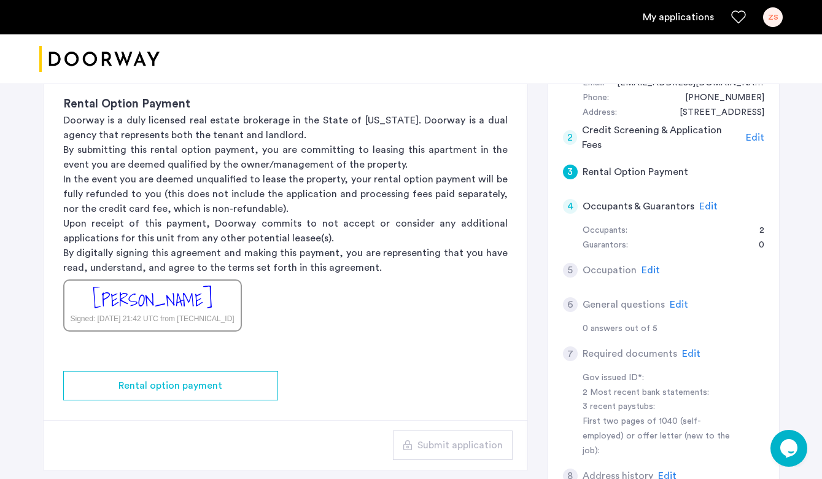
scroll to position [249, 0]
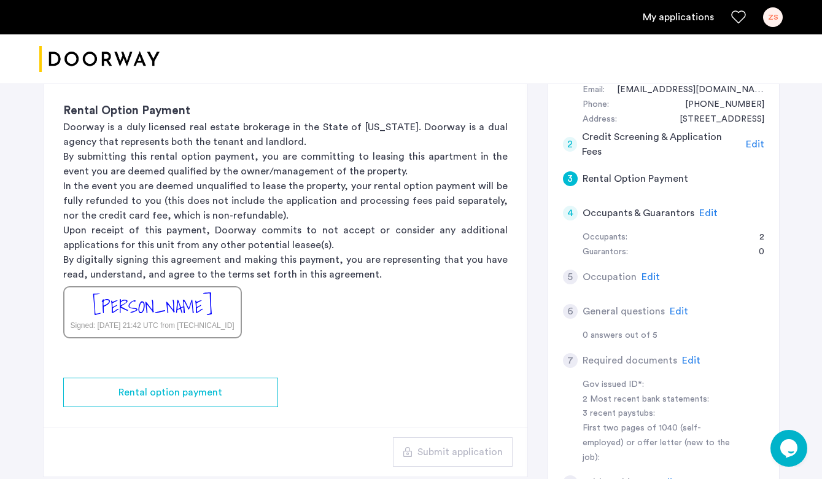
click at [649, 275] on span "Edit" at bounding box center [650, 277] width 18 height 10
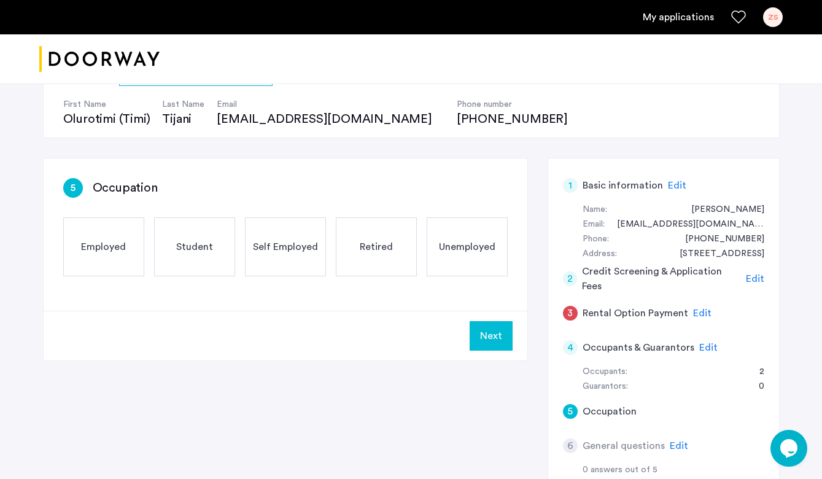
scroll to position [116, 0]
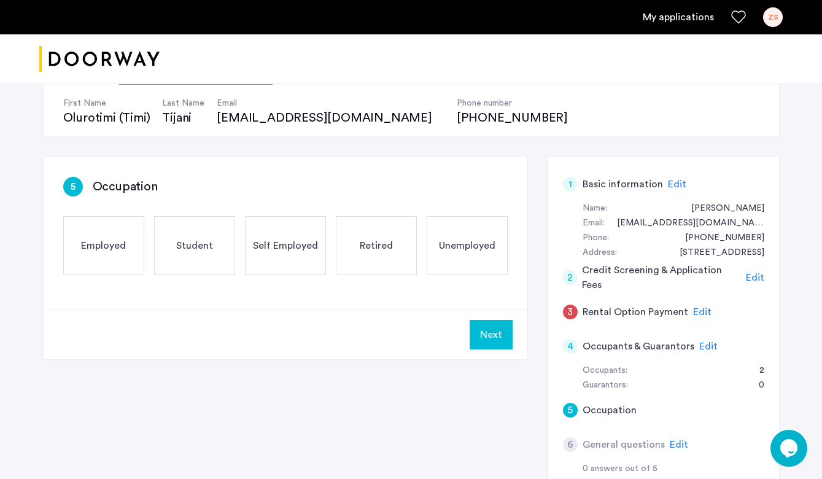
click at [90, 248] on span "Employed" at bounding box center [103, 245] width 45 height 15
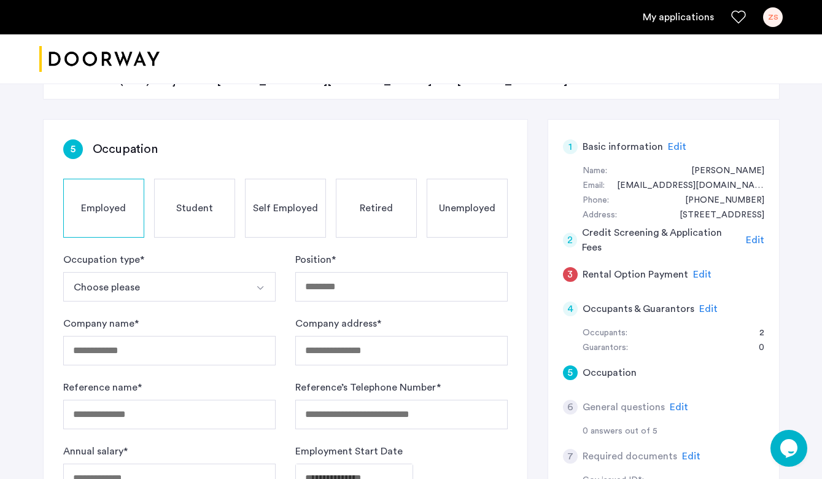
scroll to position [154, 0]
click at [231, 299] on button "Choose please" at bounding box center [154, 285] width 183 height 29
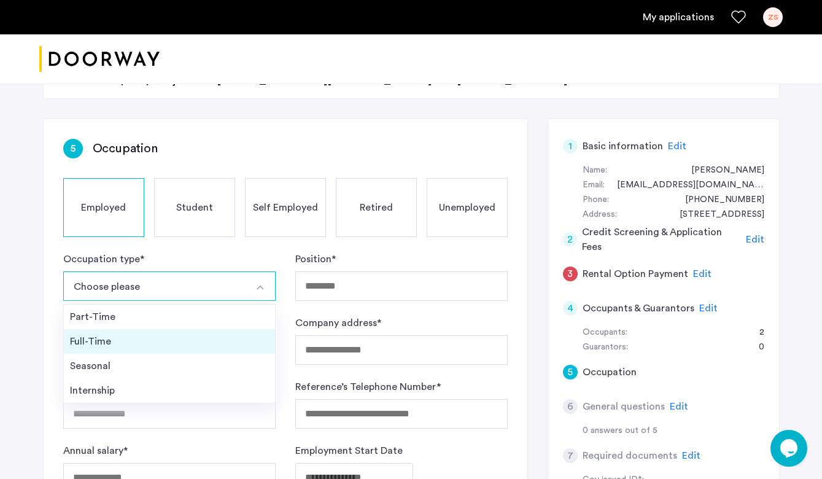
click at [167, 343] on div "Full-Time" at bounding box center [169, 341] width 199 height 15
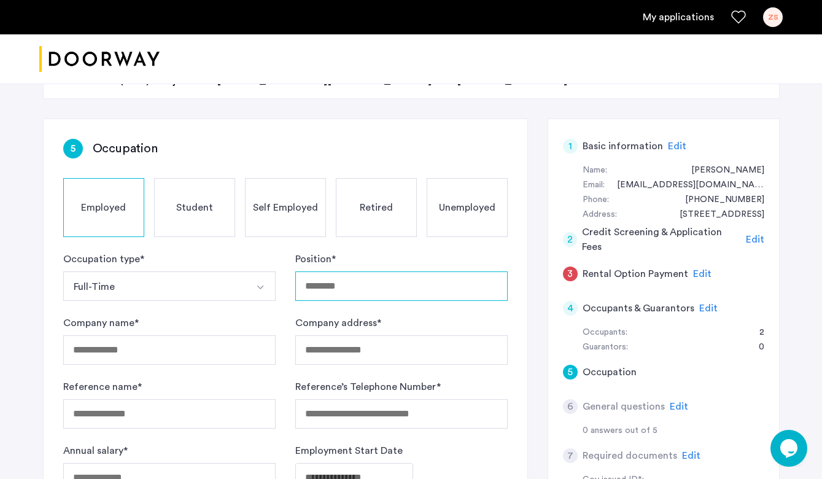
click at [342, 288] on input "Position *" at bounding box center [401, 285] width 212 height 29
type input "**********"
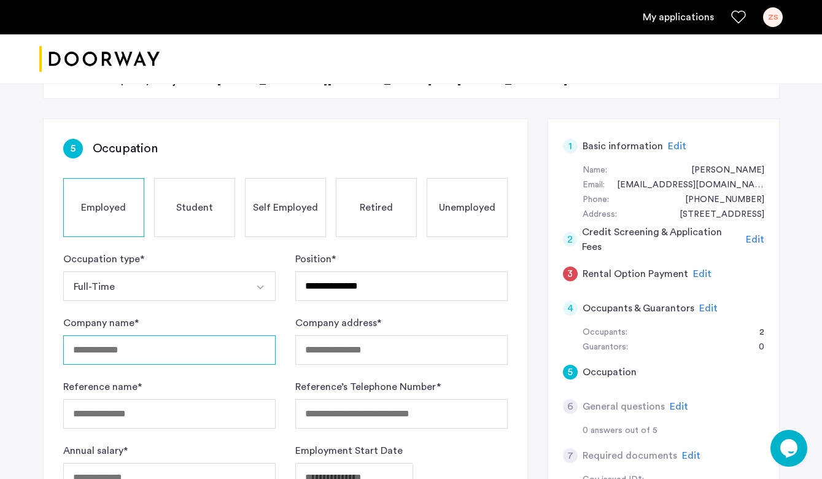
click at [115, 345] on input "Company name *" at bounding box center [169, 349] width 212 height 29
type input "**********"
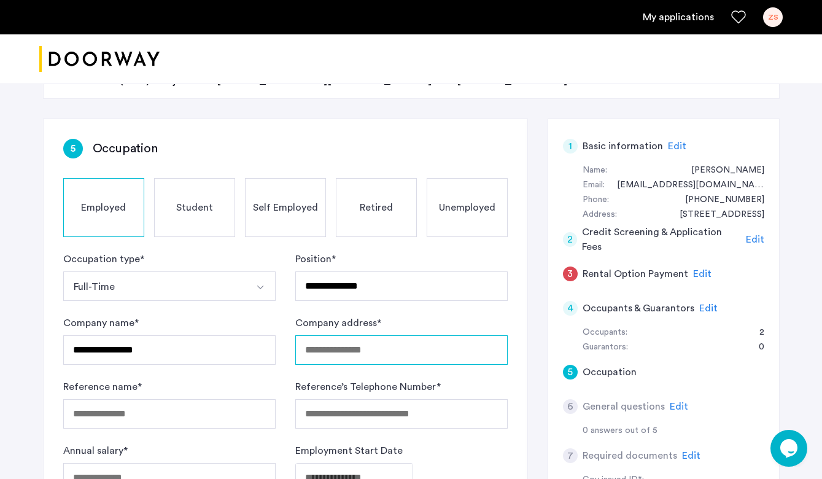
click at [314, 345] on input "Company address *" at bounding box center [401, 349] width 212 height 29
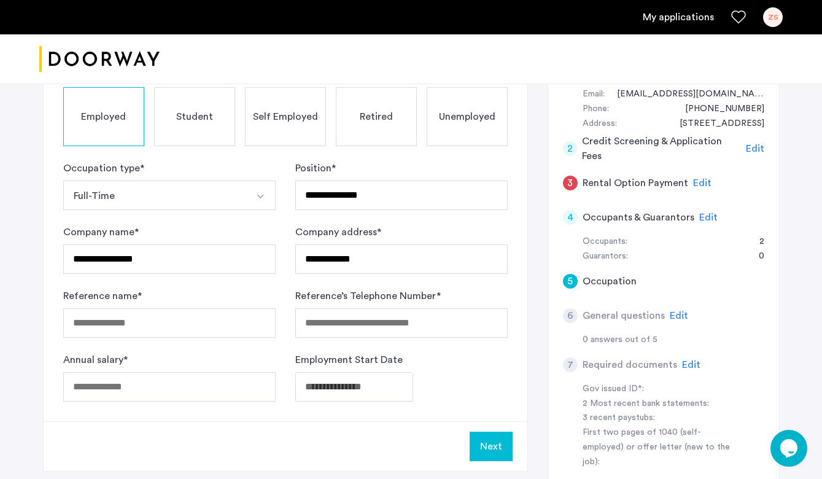
scroll to position [246, 0]
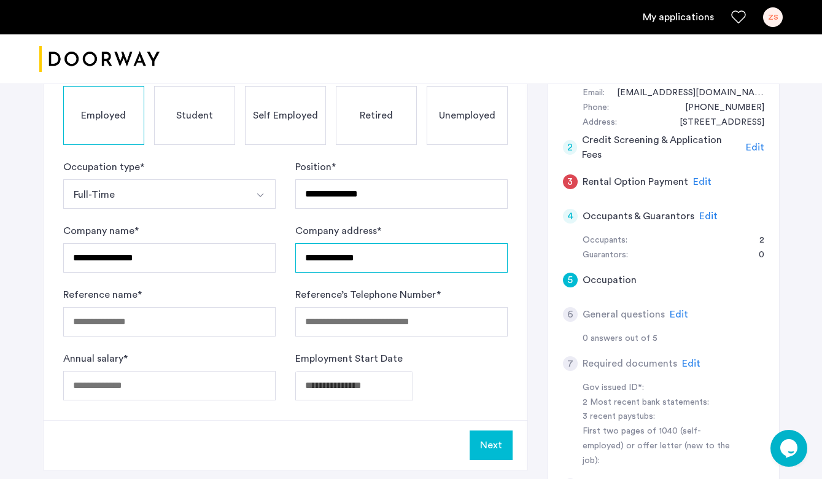
type input "**********"
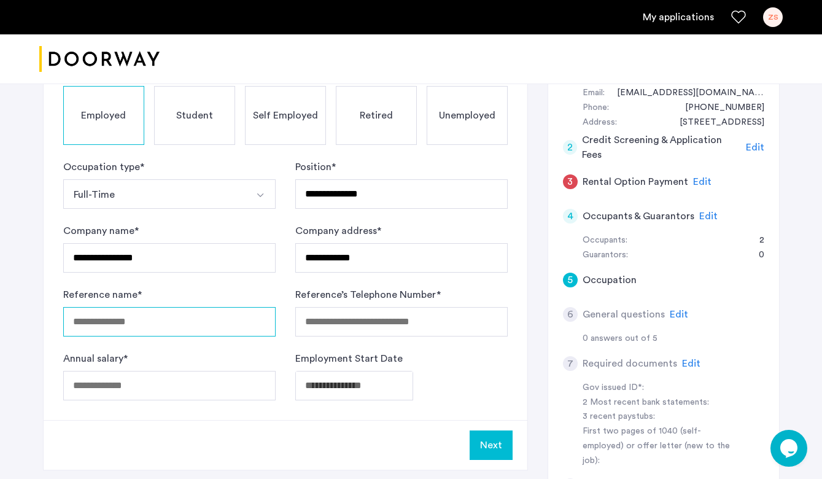
click at [180, 315] on input "Reference name *" at bounding box center [169, 321] width 212 height 29
type input "**********"
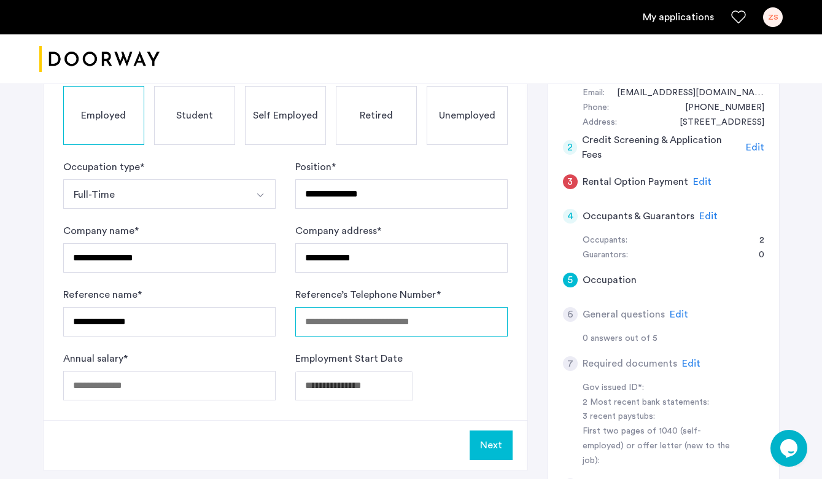
click at [376, 320] on input "Reference’s Telephone Number *" at bounding box center [401, 321] width 212 height 29
type input "**********"
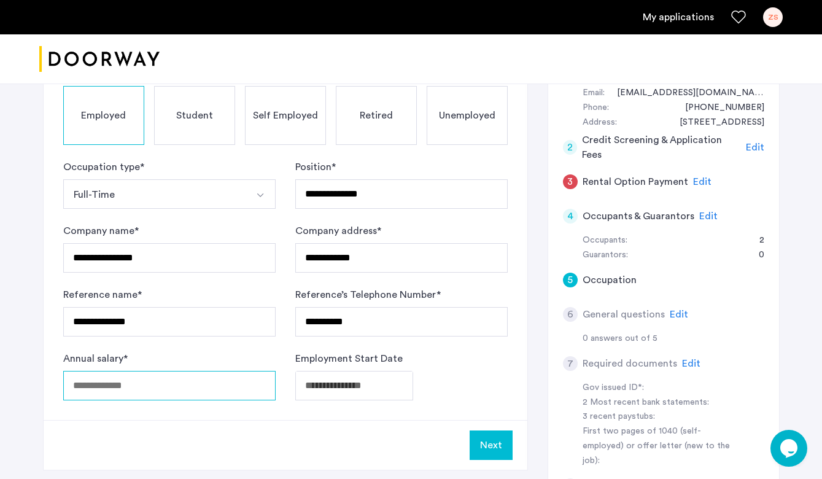
click at [170, 387] on input "Annual salary *" at bounding box center [169, 385] width 212 height 29
type input "******"
click at [93, 386] on input "******" at bounding box center [169, 385] width 212 height 29
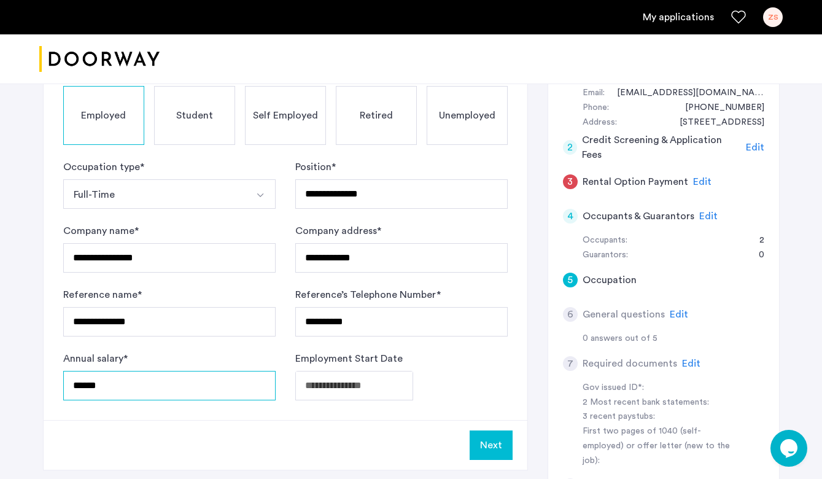
type input "******"
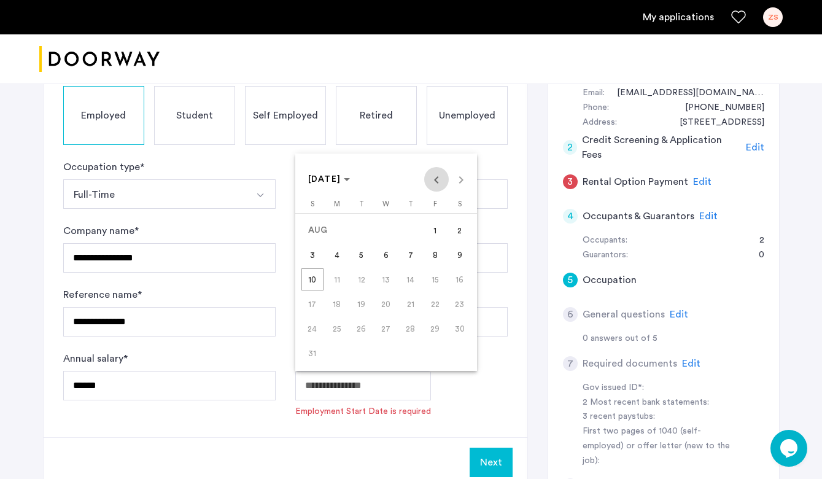
click at [432, 176] on span "Previous month" at bounding box center [436, 179] width 25 height 25
click at [449, 177] on span "Next month" at bounding box center [461, 179] width 25 height 25
click at [449, 177] on span "Previous month" at bounding box center [436, 179] width 25 height 25
click at [449, 177] on span "Next month" at bounding box center [461, 179] width 25 height 25
click at [464, 178] on div "[DATE] [DATE]" at bounding box center [386, 179] width 176 height 25
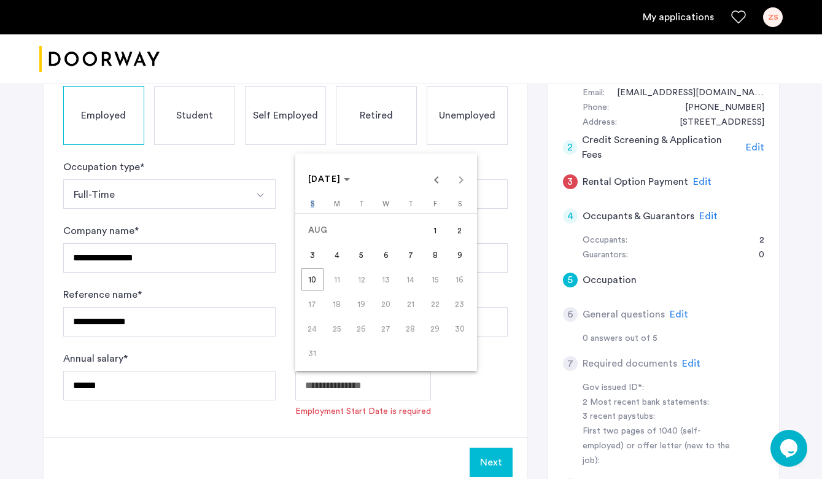
click at [464, 178] on div "[DATE] [DATE]" at bounding box center [386, 179] width 176 height 25
click at [458, 178] on div "[DATE] [DATE]" at bounding box center [386, 179] width 176 height 25
click at [439, 177] on span "Previous month" at bounding box center [436, 179] width 25 height 25
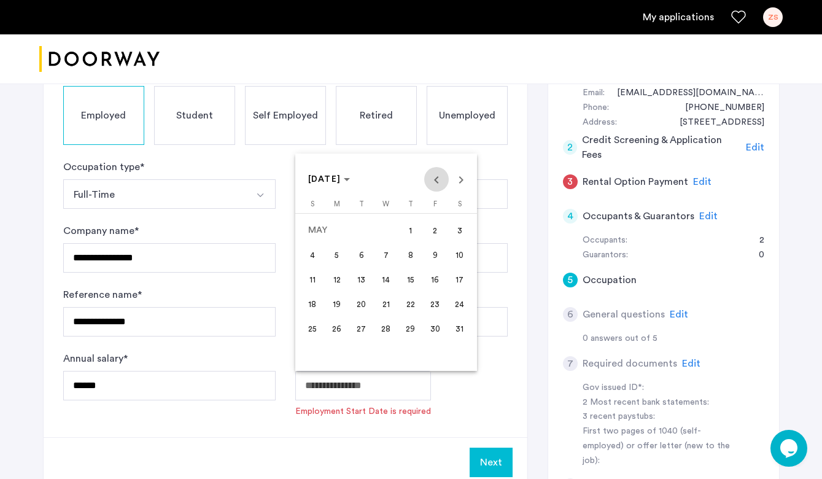
click at [439, 177] on span "Previous month" at bounding box center [436, 179] width 25 height 25
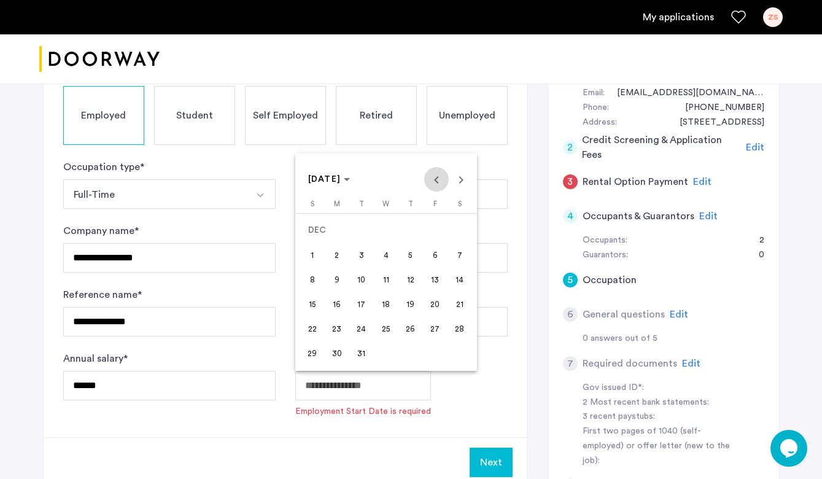
click at [439, 177] on span "Previous month" at bounding box center [436, 179] width 25 height 25
click at [350, 181] on span "[DATE]" at bounding box center [329, 179] width 42 height 10
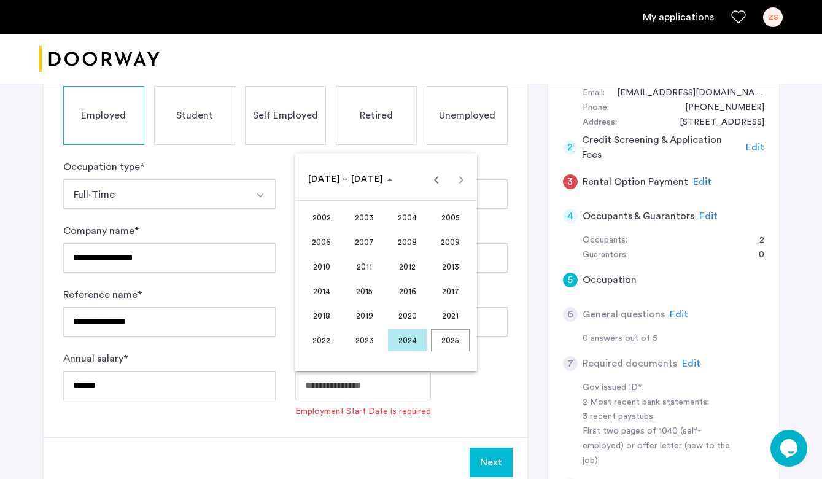
click at [353, 338] on span "2023" at bounding box center [364, 340] width 39 height 22
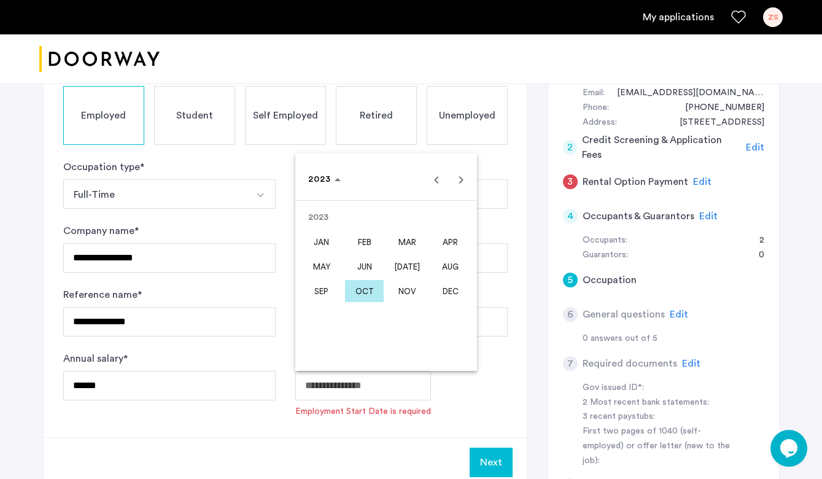
click at [412, 291] on span "NOV" at bounding box center [407, 291] width 39 height 22
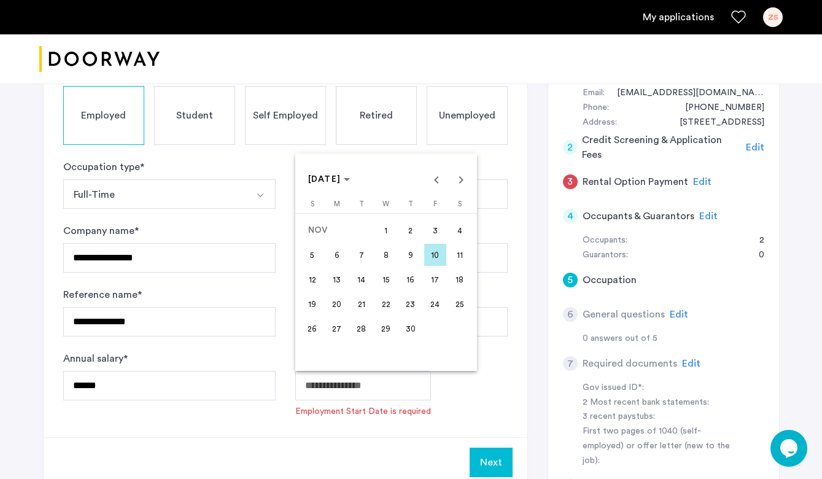
click at [338, 328] on span "27" at bounding box center [337, 328] width 22 height 22
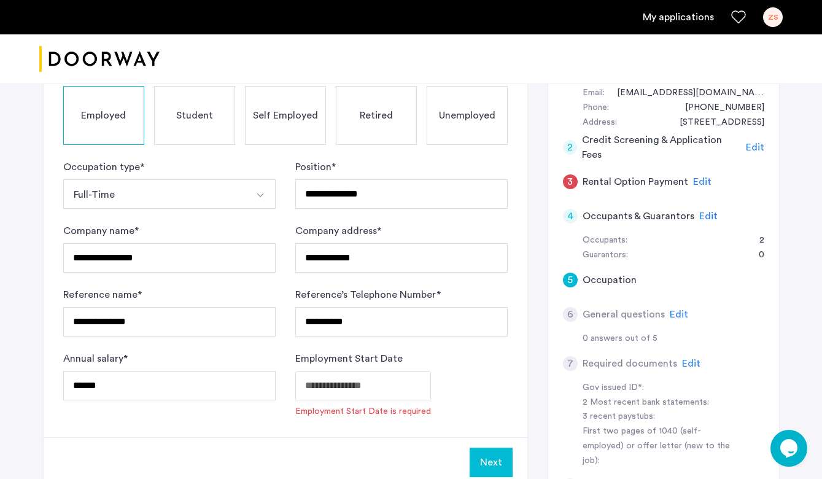
type input "**********"
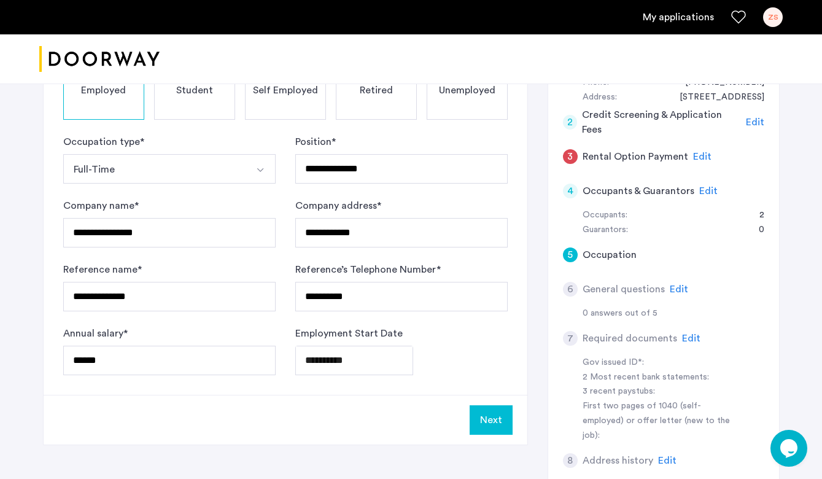
scroll to position [272, 0]
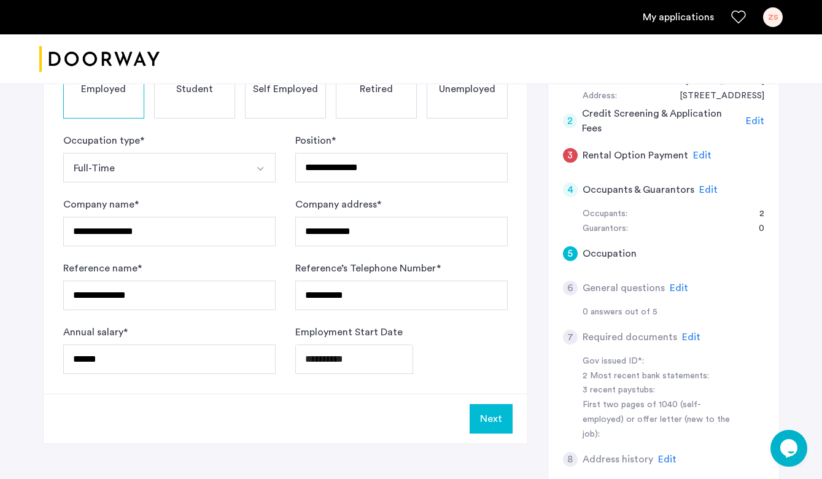
click at [493, 423] on button "Next" at bounding box center [490, 418] width 43 height 29
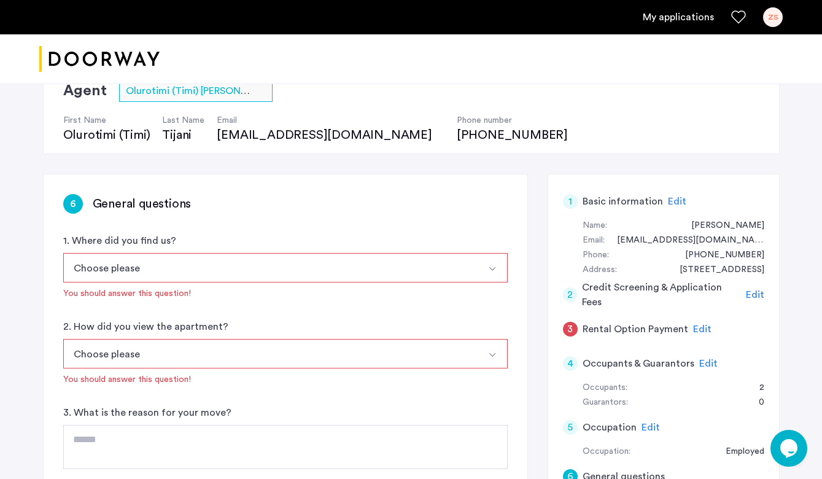
scroll to position [127, 0]
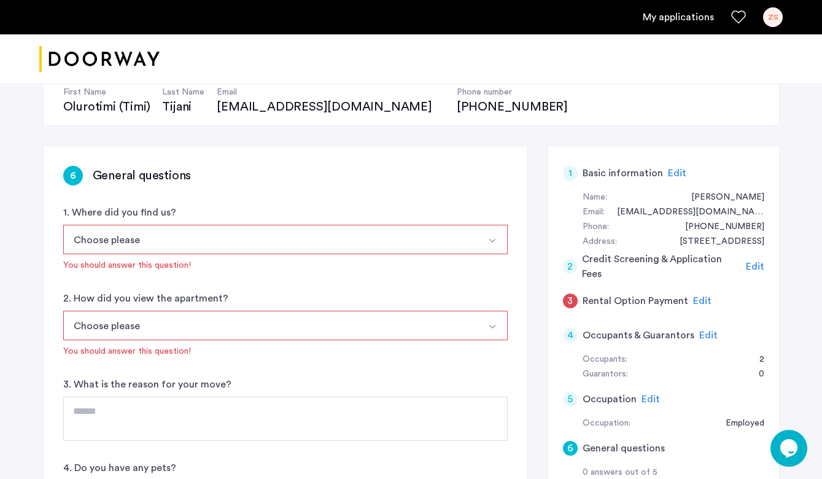
click at [283, 245] on button "Choose please" at bounding box center [270, 239] width 415 height 29
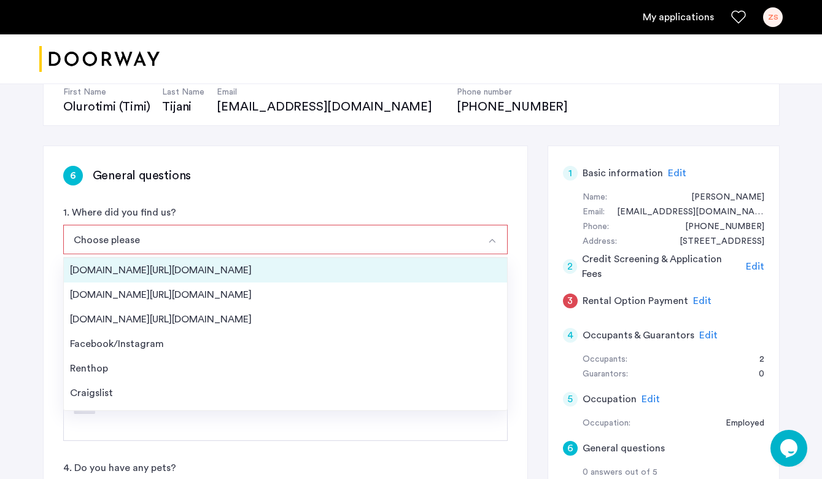
click at [220, 272] on div "[DOMAIN_NAME][URL][DOMAIN_NAME]" at bounding box center [285, 270] width 431 height 15
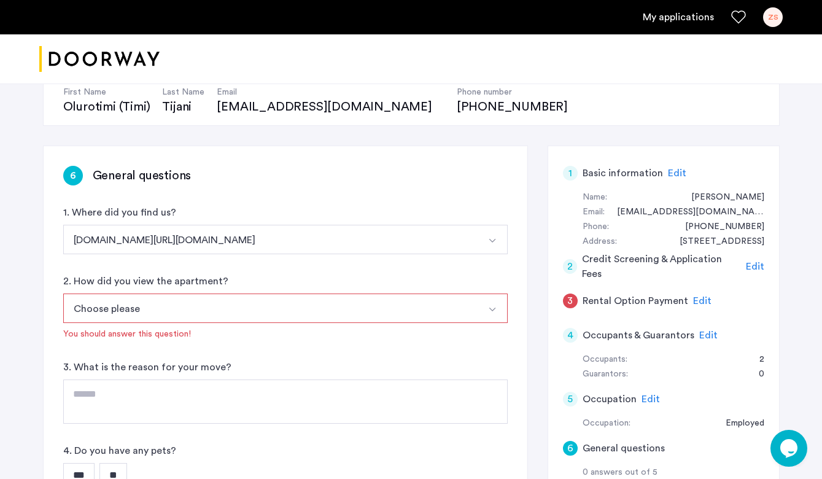
click at [164, 309] on button "Choose please" at bounding box center [270, 307] width 415 height 29
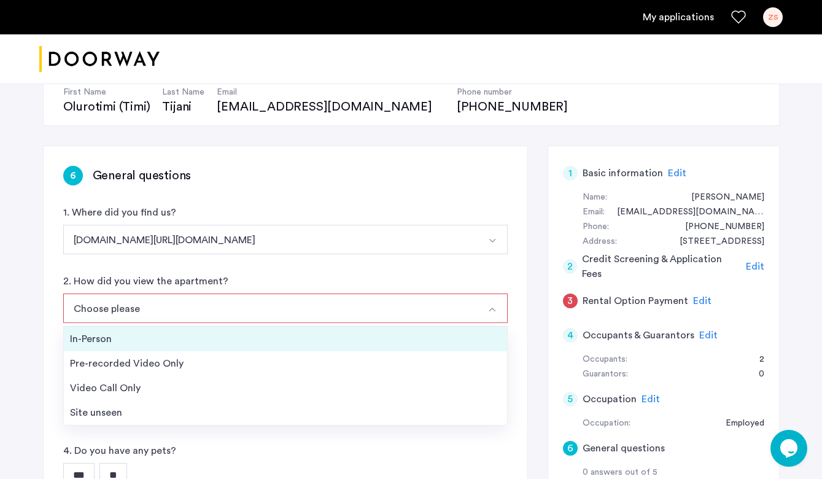
click at [153, 337] on div "In-Person" at bounding box center [285, 338] width 431 height 15
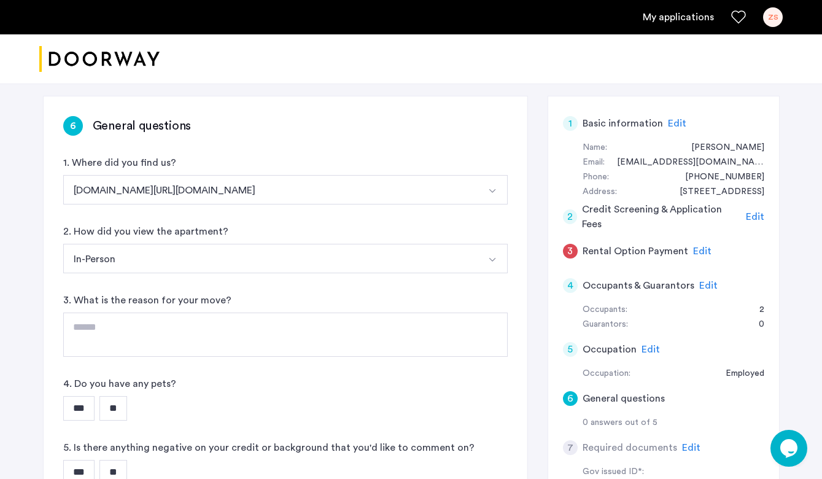
scroll to position [179, 0]
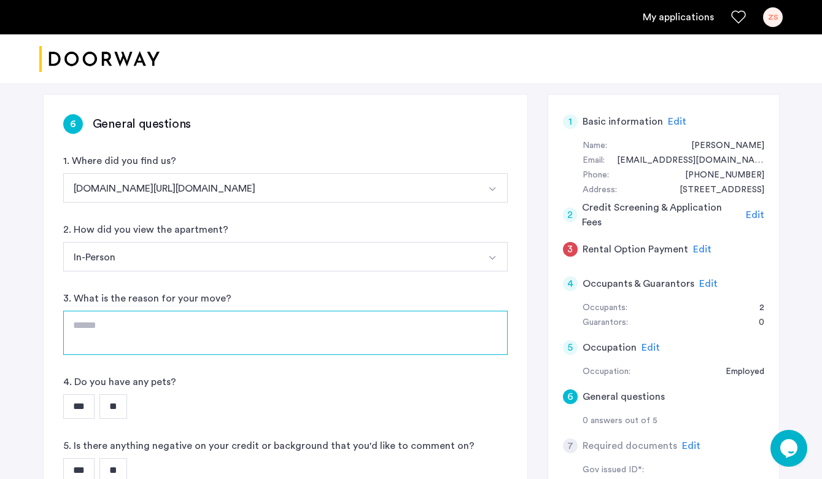
click at [104, 325] on textarea at bounding box center [285, 333] width 444 height 44
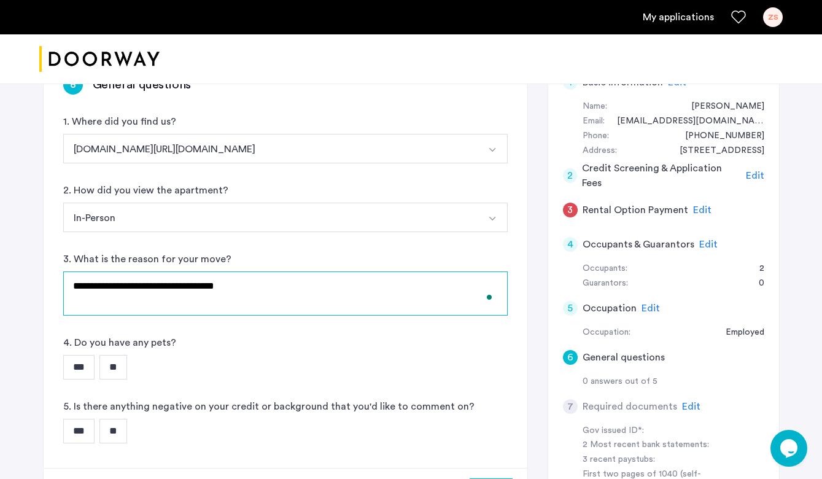
scroll to position [219, 0]
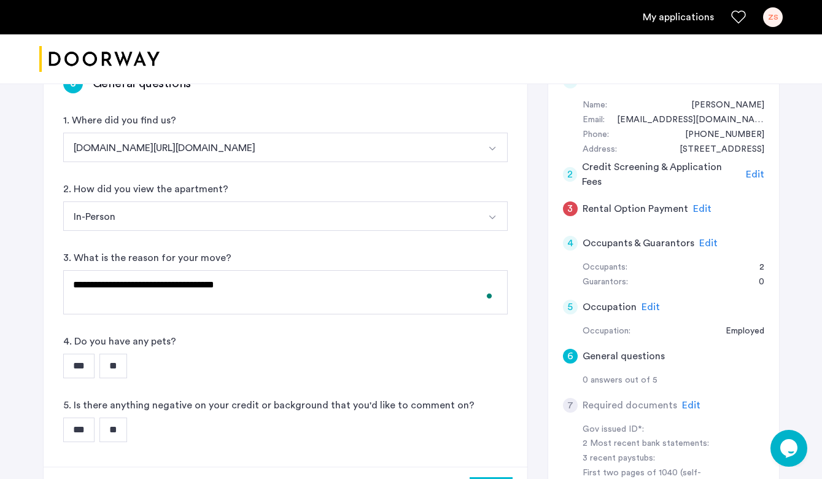
click at [122, 373] on input "**" at bounding box center [113, 365] width 28 height 25
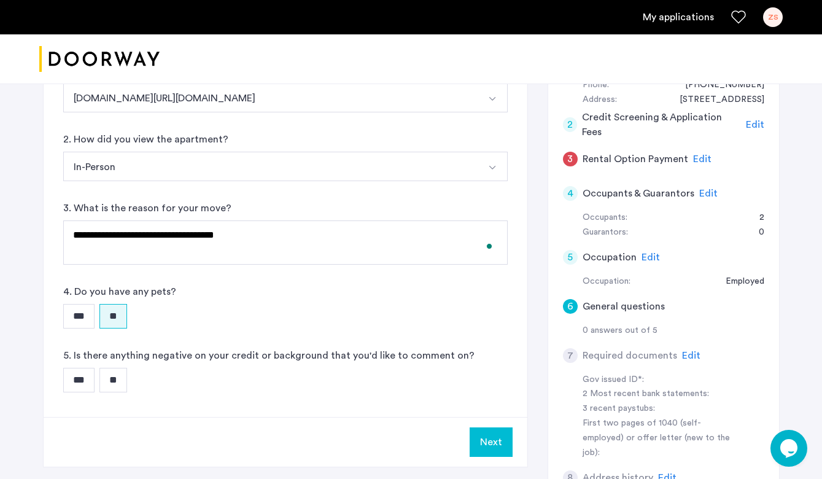
scroll to position [269, 0]
click at [127, 385] on input "**" at bounding box center [113, 379] width 28 height 25
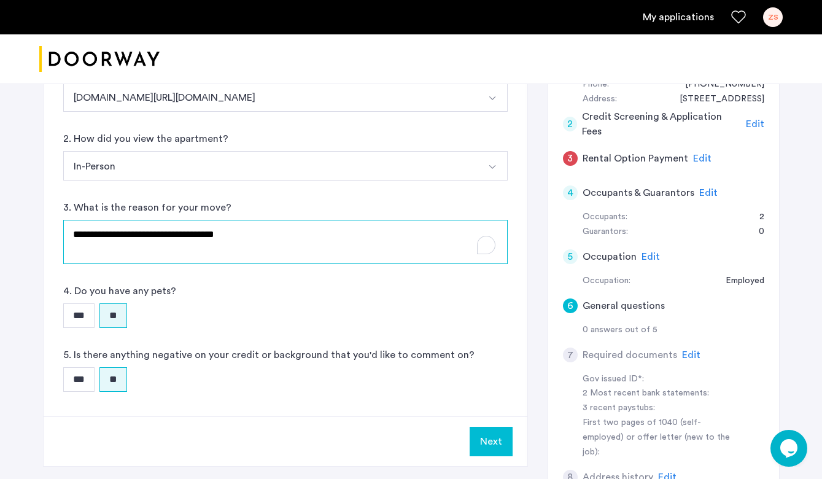
drag, startPoint x: 256, startPoint y: 235, endPoint x: 180, endPoint y: 234, distance: 76.1
click at [180, 234] on textarea "**********" at bounding box center [285, 242] width 444 height 44
type textarea "**********"
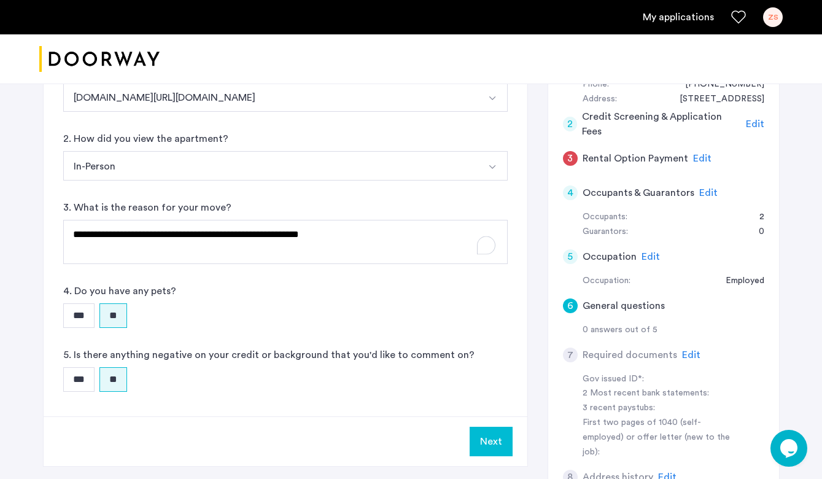
click at [493, 443] on button "Next" at bounding box center [490, 440] width 43 height 29
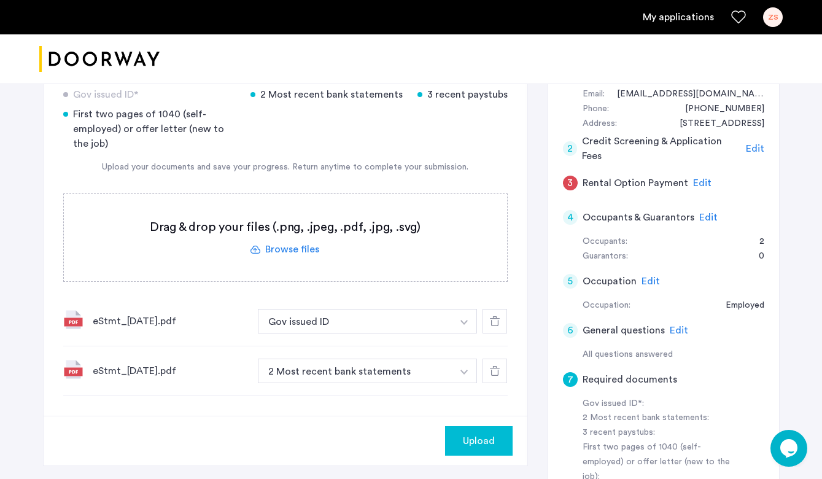
scroll to position [247, 0]
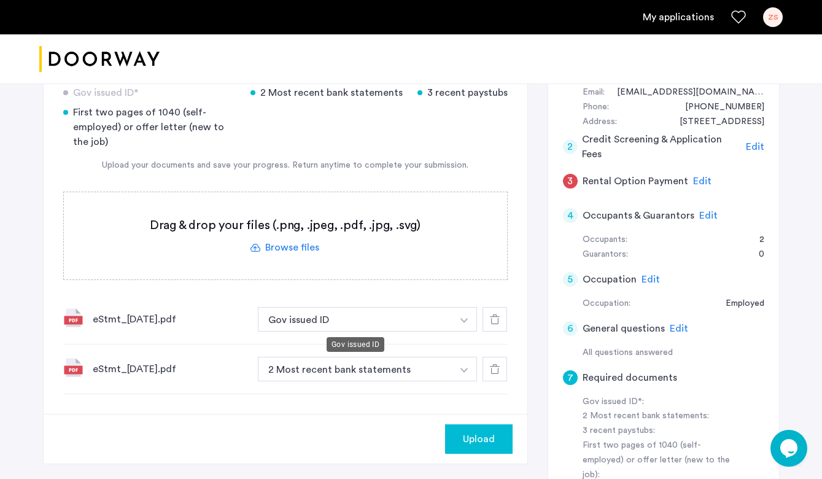
click at [301, 319] on button "Gov issued ID" at bounding box center [355, 319] width 195 height 25
click at [293, 315] on button "Gov issued ID" at bounding box center [355, 319] width 195 height 25
click at [466, 320] on img "button" at bounding box center [463, 320] width 7 height 5
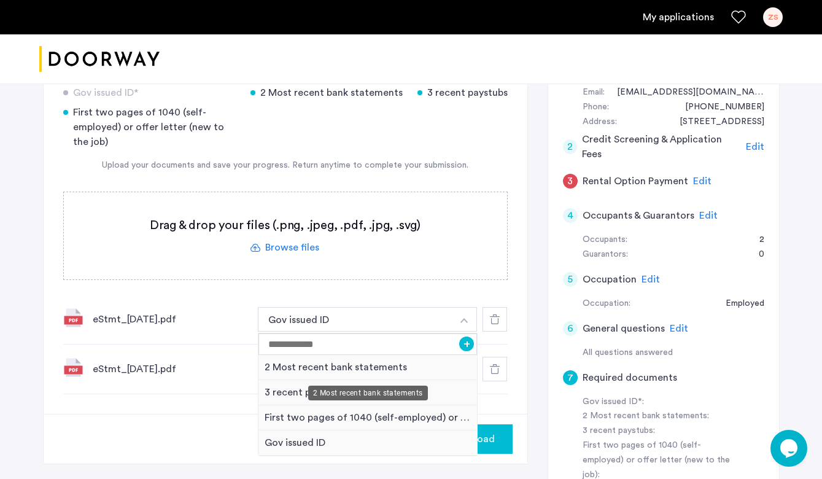
click at [412, 365] on div "2 Most recent bank statements" at bounding box center [367, 367] width 219 height 25
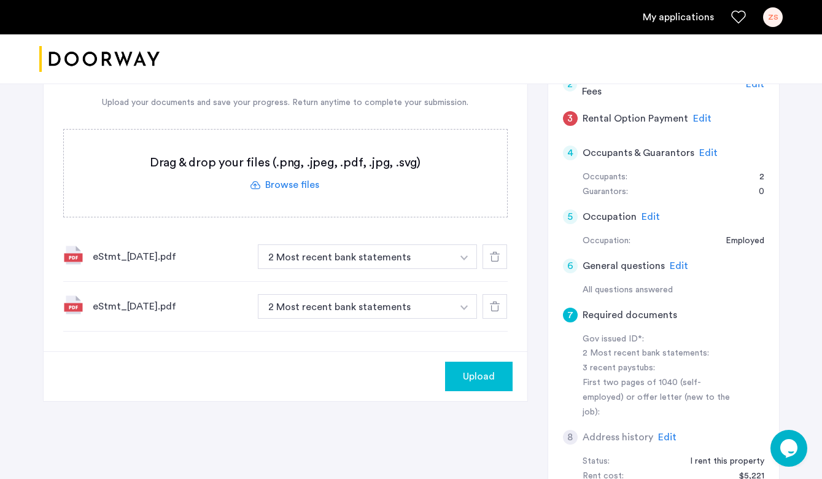
scroll to position [310, 0]
click at [466, 372] on span "Upload" at bounding box center [479, 375] width 32 height 15
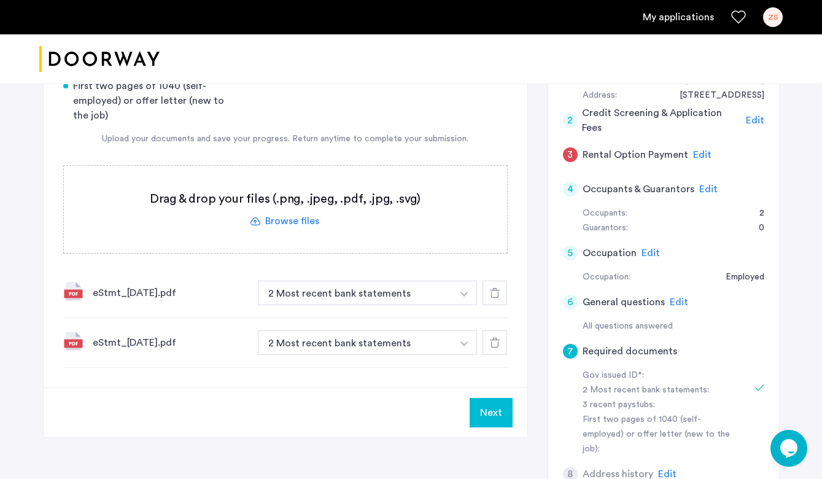
scroll to position [275, 0]
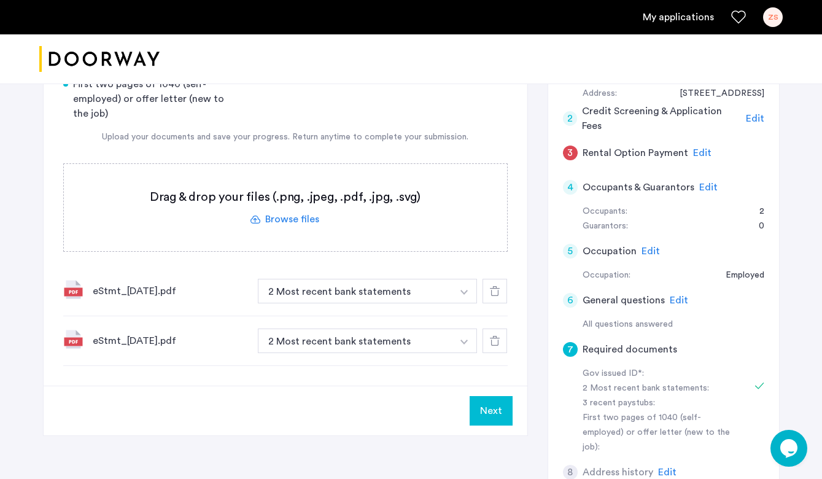
click at [284, 215] on label at bounding box center [285, 207] width 443 height 87
click at [0, 0] on input "file" at bounding box center [0, 0] width 0 height 0
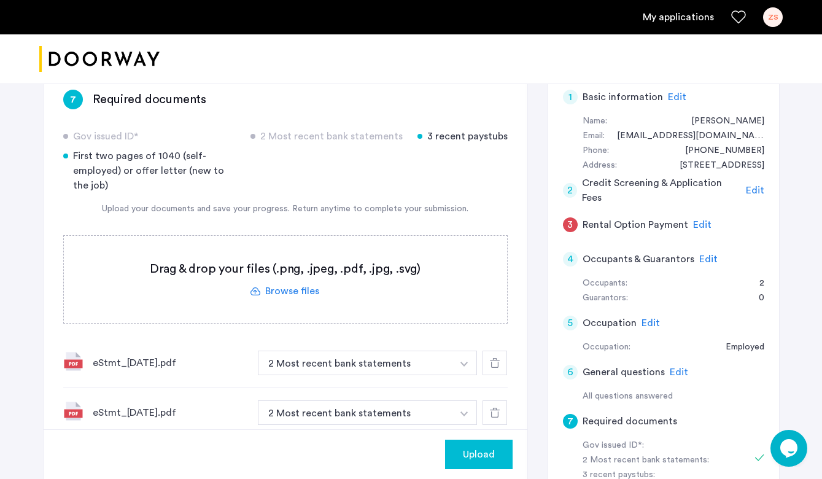
scroll to position [210, 0]
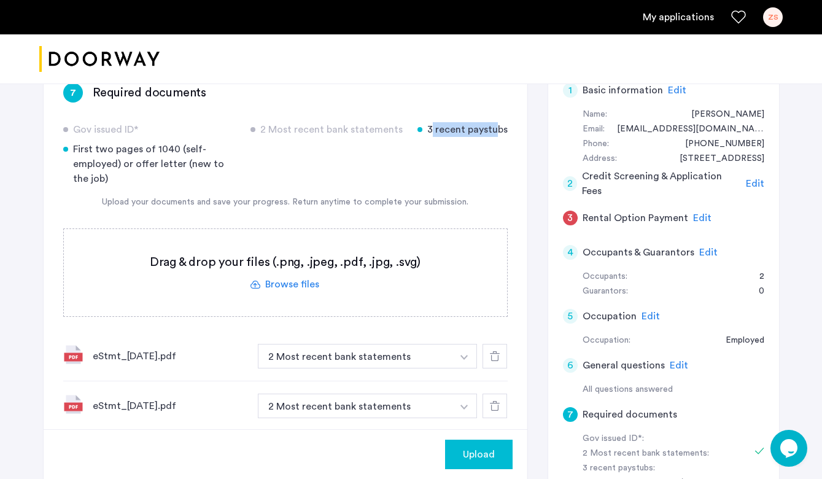
drag, startPoint x: 426, startPoint y: 128, endPoint x: 490, endPoint y: 128, distance: 64.4
click at [490, 128] on div "3 recent paystubs" at bounding box center [462, 129] width 90 height 15
click at [507, 133] on div "3 recent paystubs" at bounding box center [462, 129] width 90 height 15
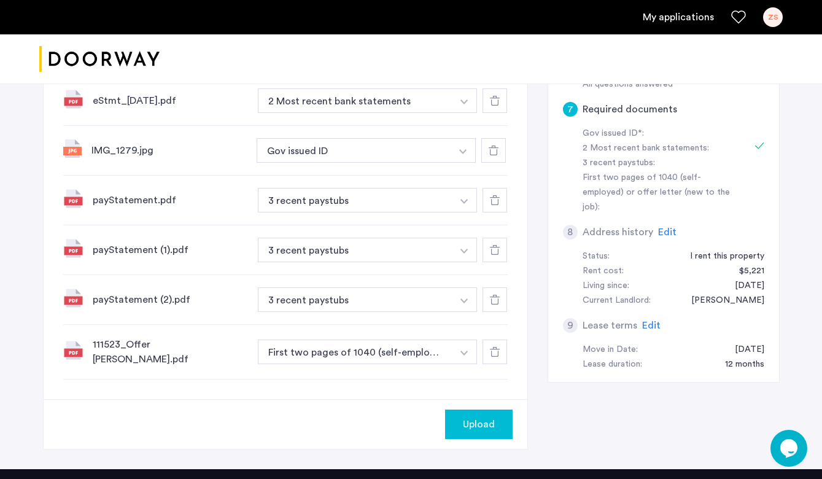
scroll to position [515, 0]
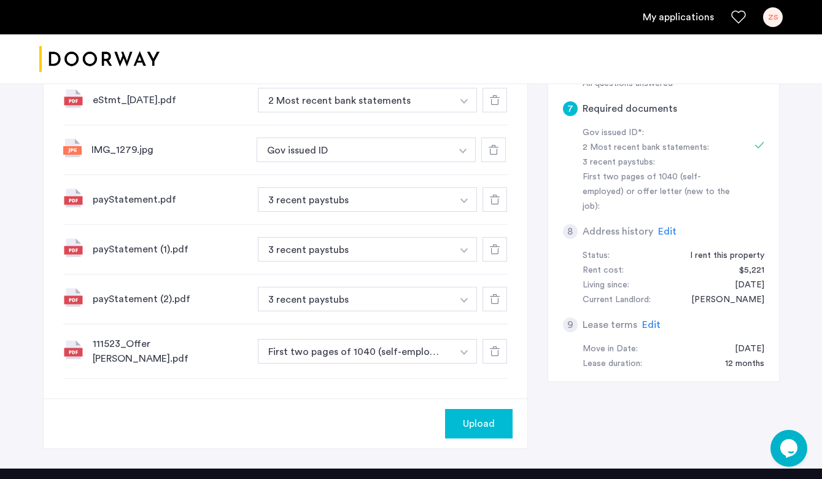
click at [480, 422] on span "Upload" at bounding box center [479, 423] width 32 height 15
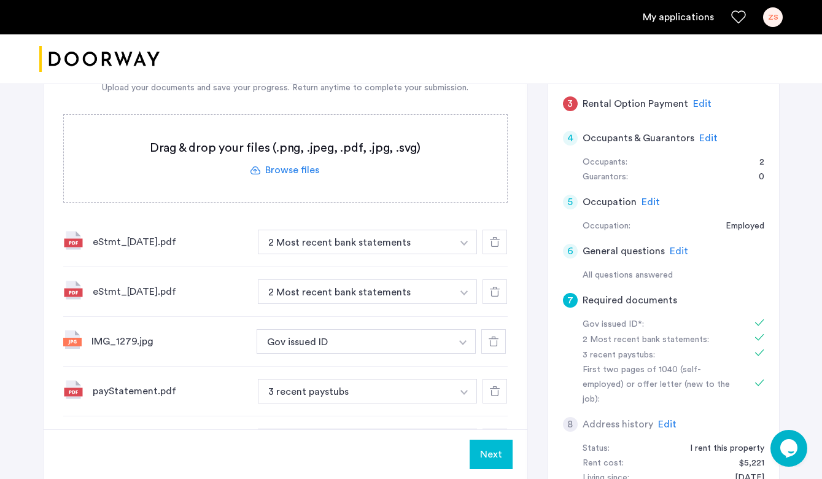
scroll to position [392, 0]
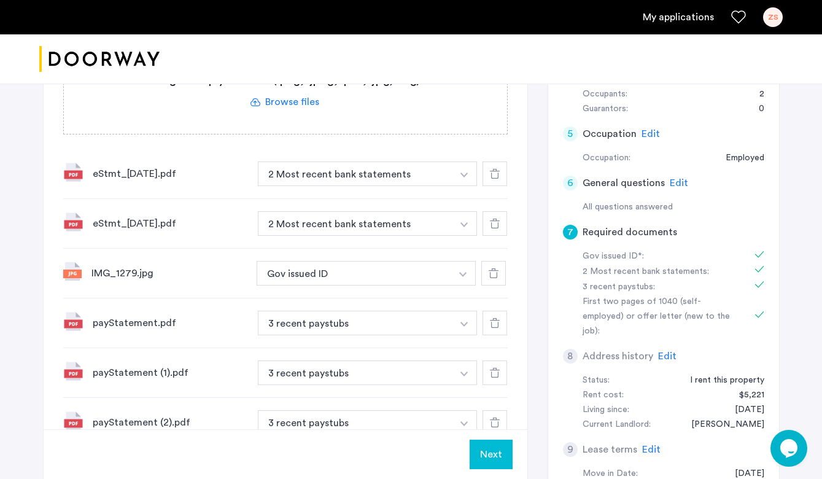
click at [495, 455] on button "Next" at bounding box center [490, 453] width 43 height 29
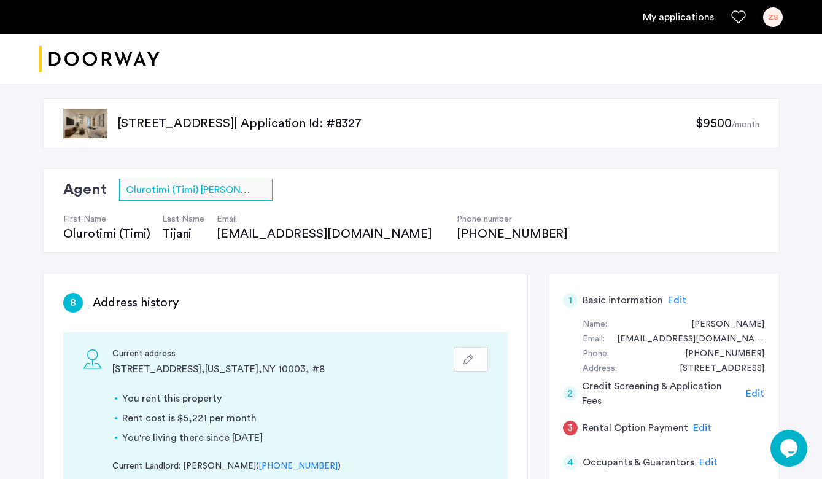
scroll to position [213, 0]
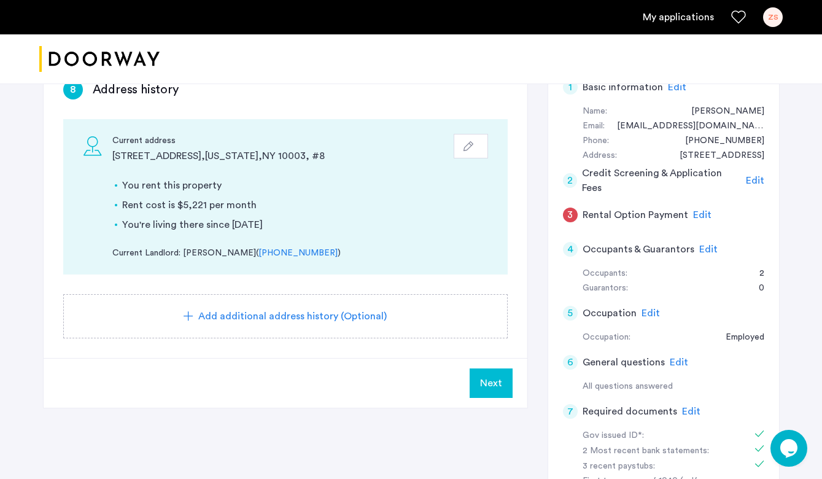
click at [493, 388] on span "Next" at bounding box center [491, 383] width 22 height 15
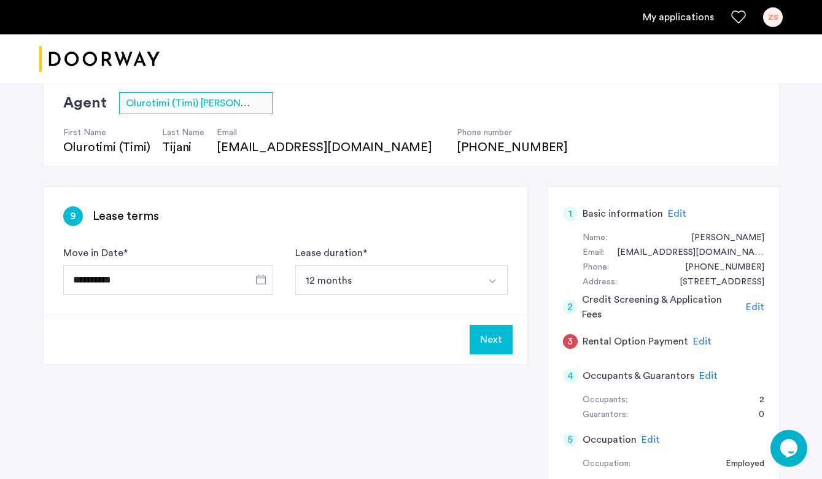
scroll to position [86, 0]
click at [704, 375] on span "Edit" at bounding box center [708, 376] width 18 height 10
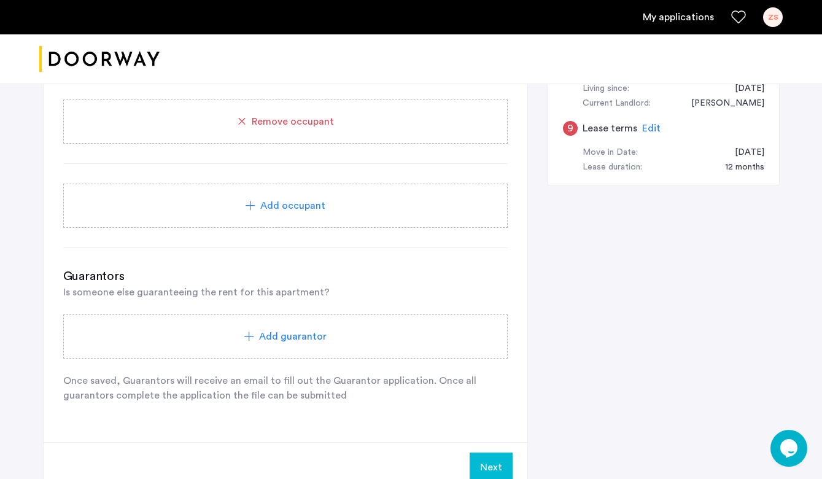
scroll to position [803, 0]
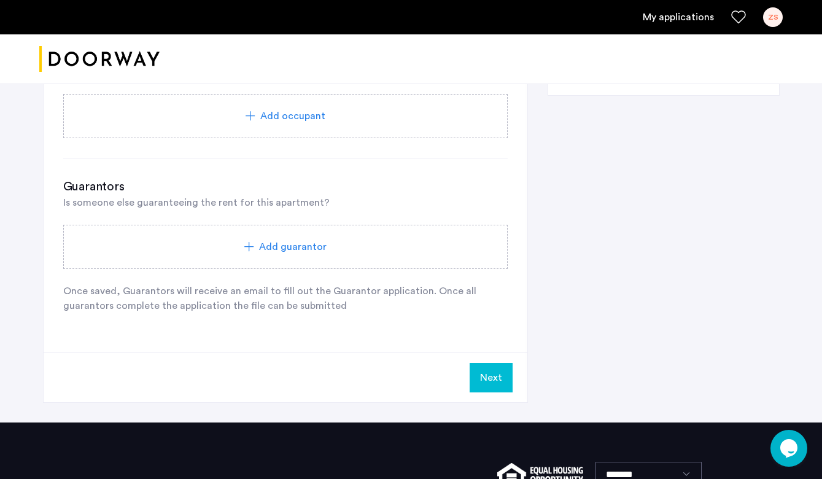
click at [495, 388] on button "Next" at bounding box center [490, 377] width 43 height 29
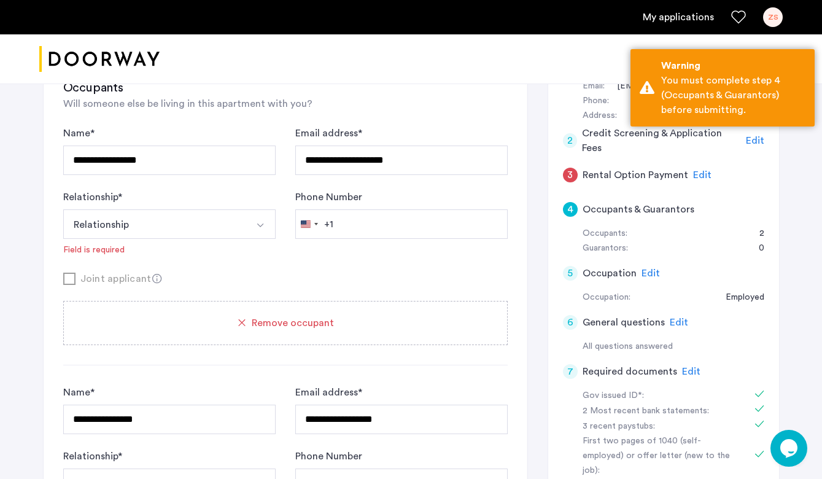
scroll to position [249, 0]
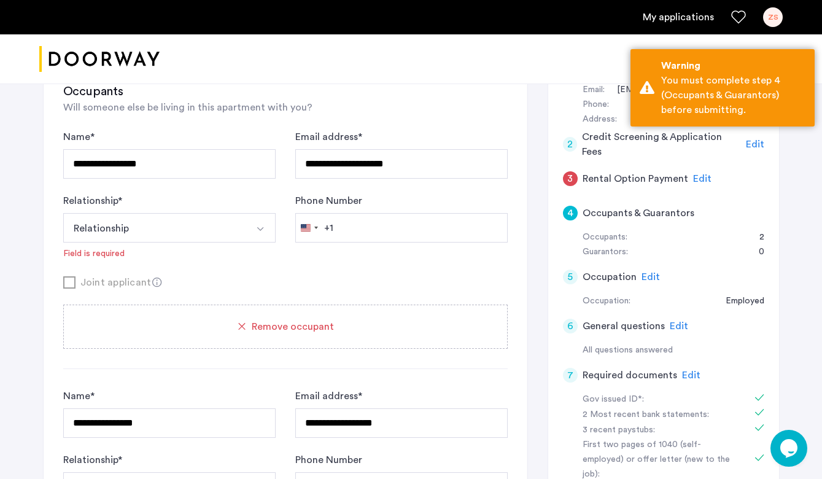
click at [484, 102] on div "Occupants Will someone else be living in this apartment with you?" at bounding box center [285, 99] width 444 height 32
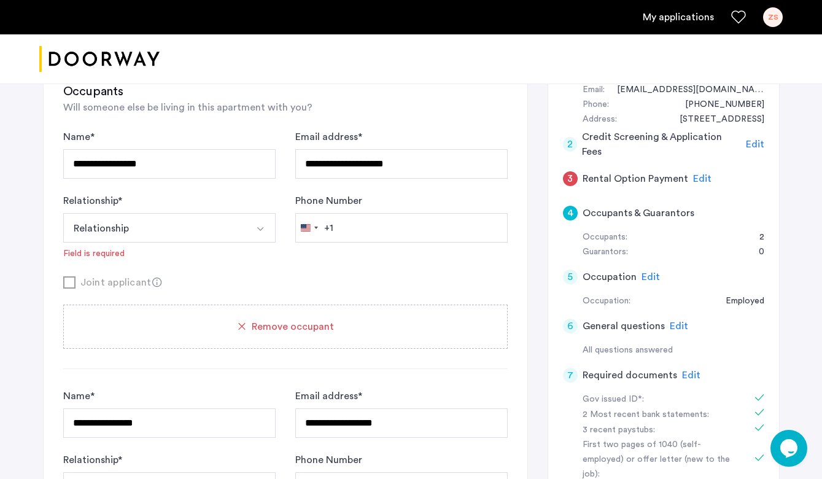
click at [508, 105] on div "**********" at bounding box center [286, 465] width 484 height 882
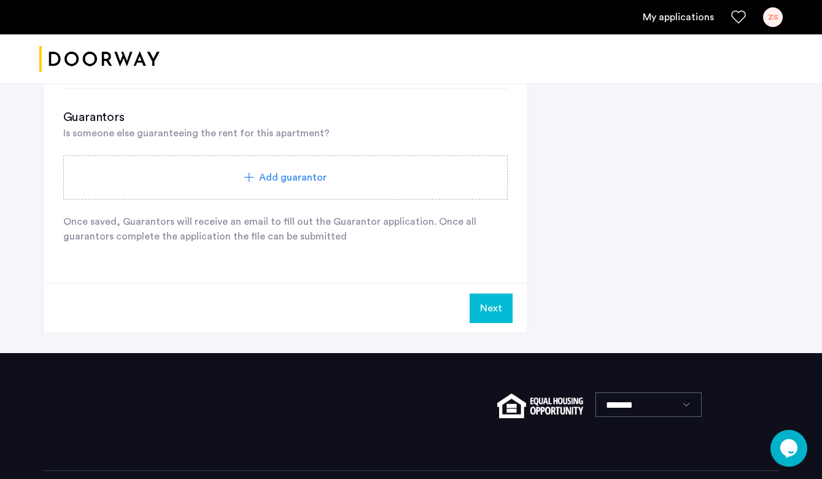
scroll to position [857, 0]
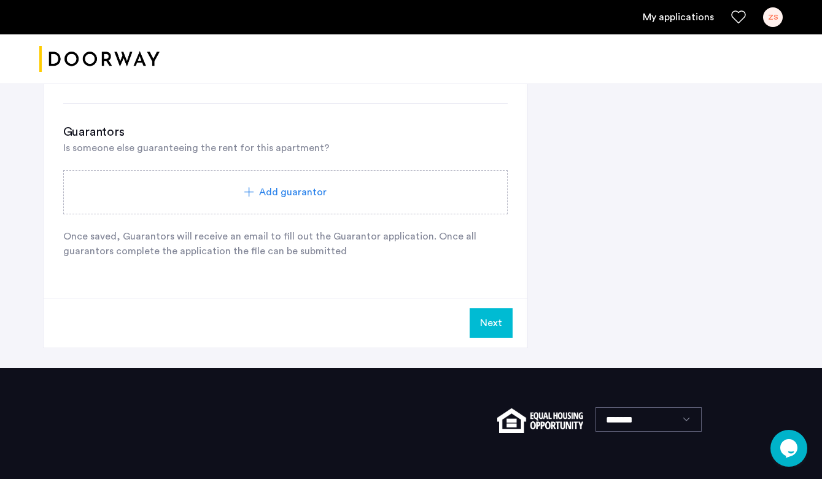
click at [487, 321] on button "Next" at bounding box center [490, 322] width 43 height 29
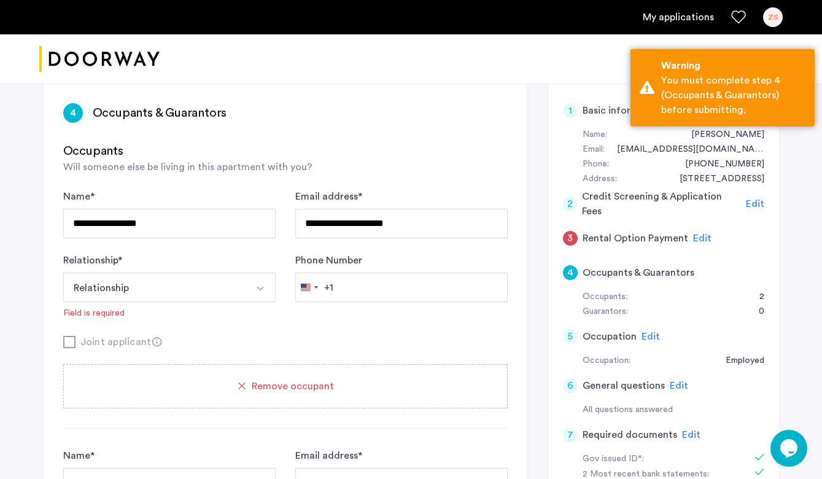
scroll to position [191, 0]
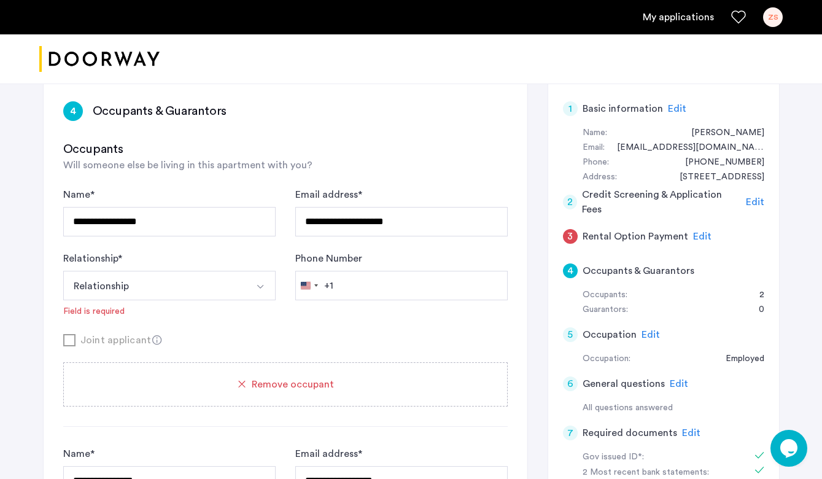
click at [212, 285] on button "Relationship" at bounding box center [154, 285] width 183 height 29
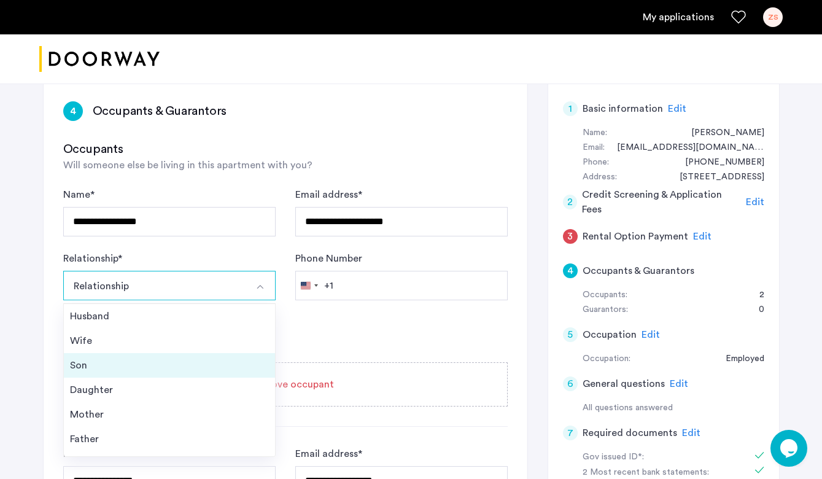
scroll to position [44, 0]
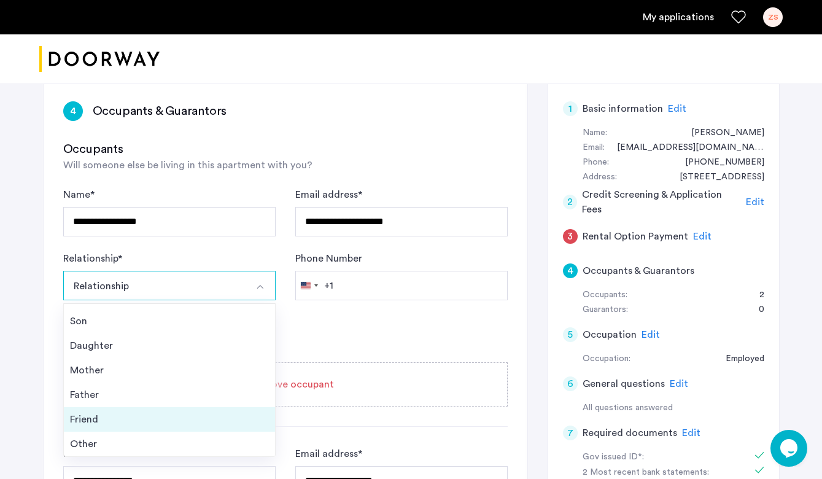
click at [193, 413] on div "Friend" at bounding box center [169, 419] width 199 height 15
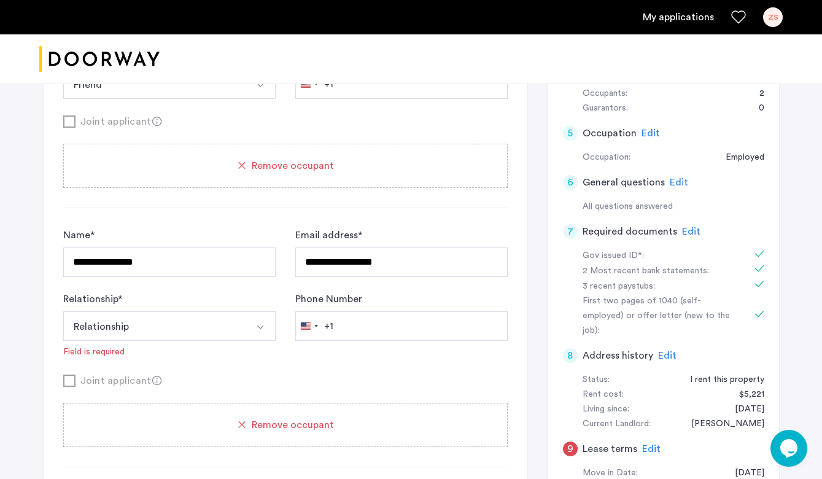
scroll to position [393, 0]
click at [232, 322] on button "Relationship" at bounding box center [154, 325] width 183 height 29
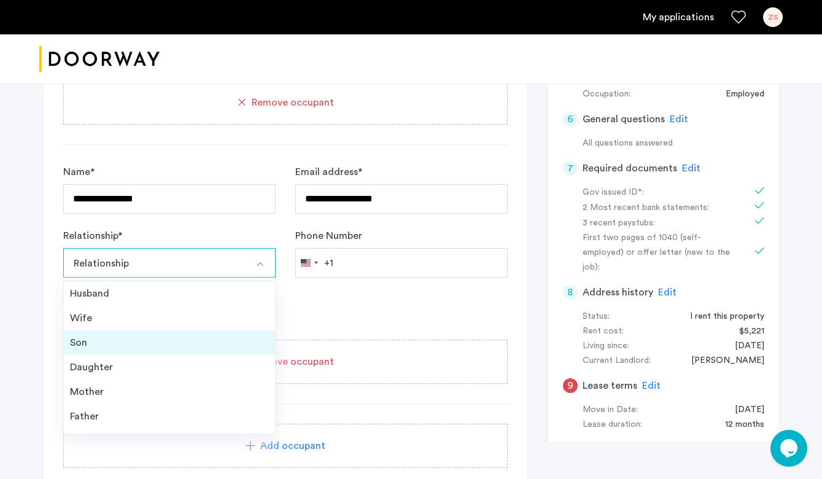
scroll to position [44, 0]
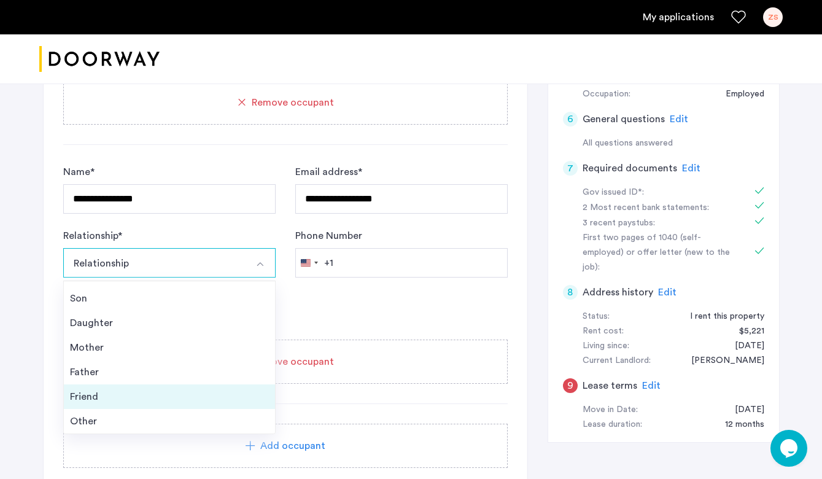
click at [193, 390] on div "Friend" at bounding box center [169, 396] width 199 height 15
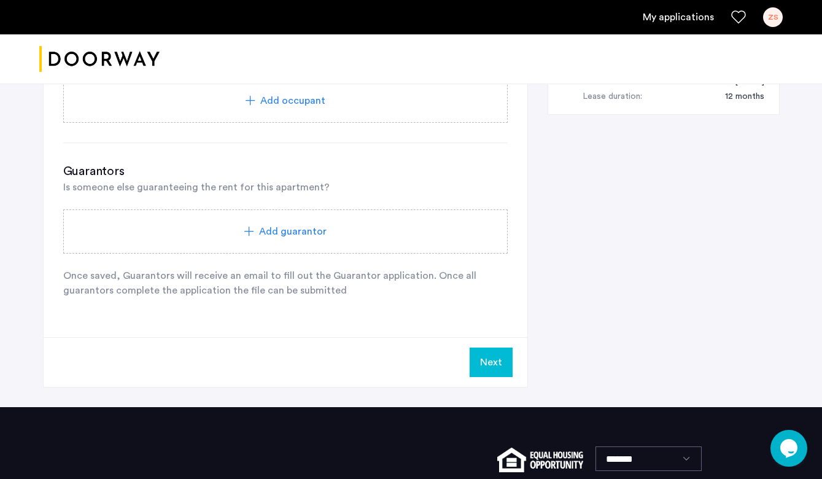
scroll to position [787, 0]
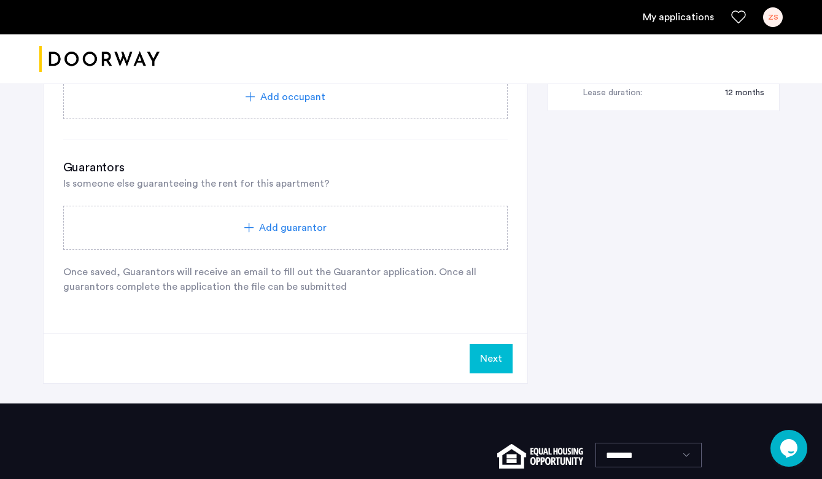
click at [481, 358] on button "Next" at bounding box center [490, 358] width 43 height 29
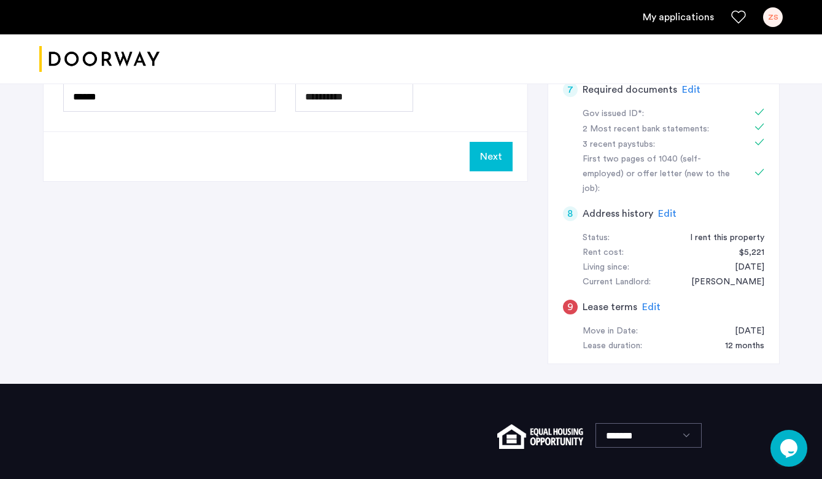
scroll to position [538, 0]
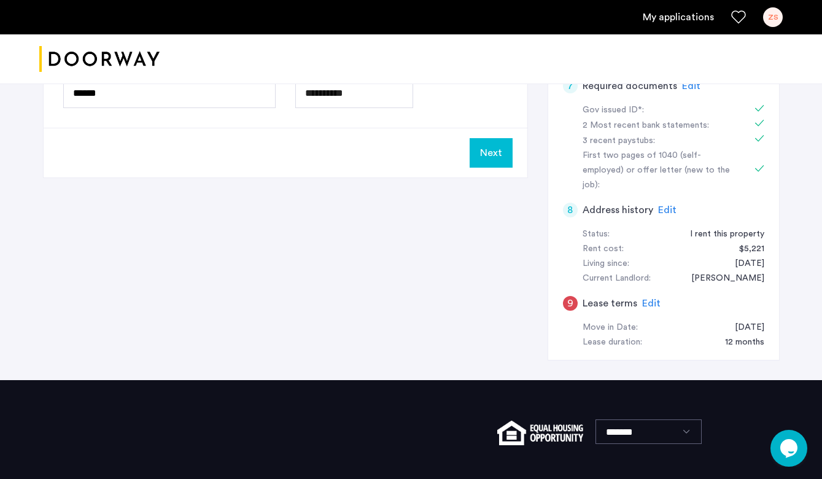
click at [650, 298] on span "Edit" at bounding box center [651, 303] width 18 height 10
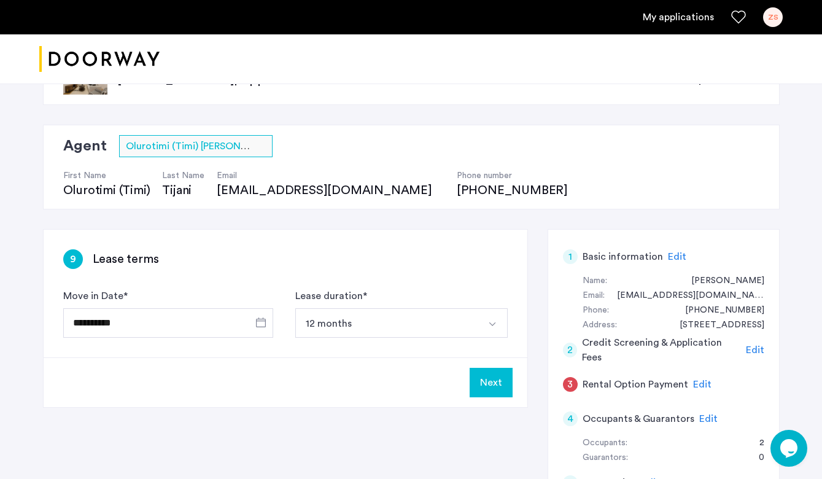
scroll to position [41, 0]
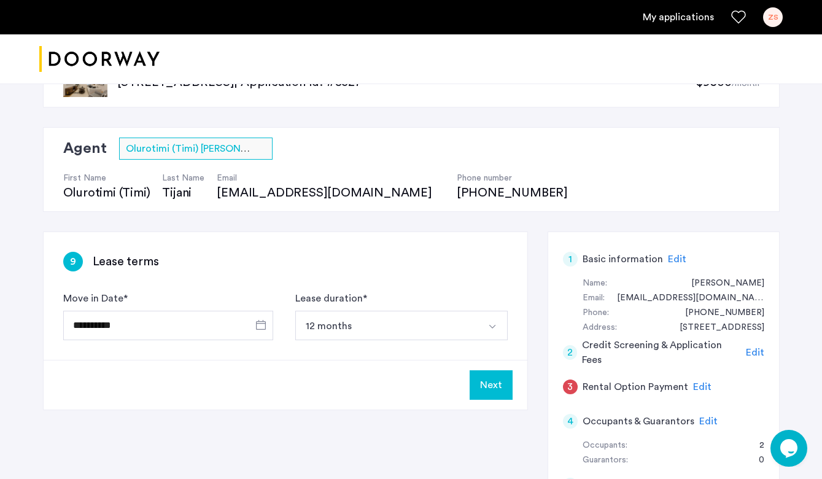
click at [491, 380] on button "Next" at bounding box center [490, 384] width 43 height 29
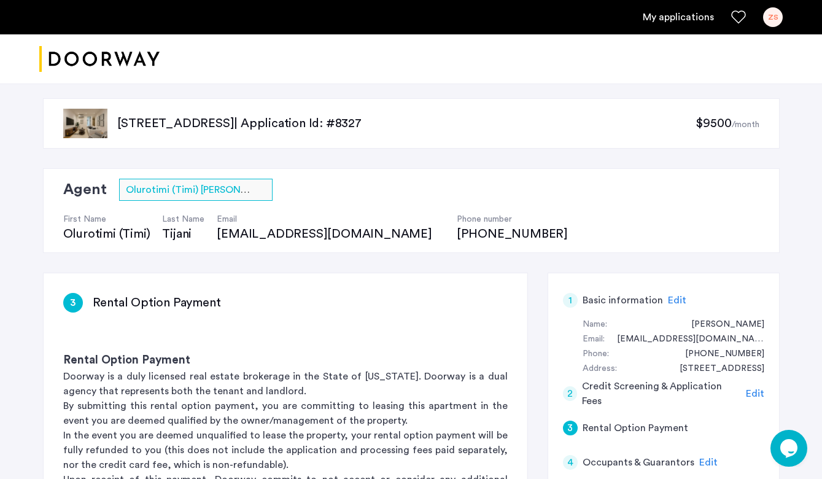
scroll to position [299, 0]
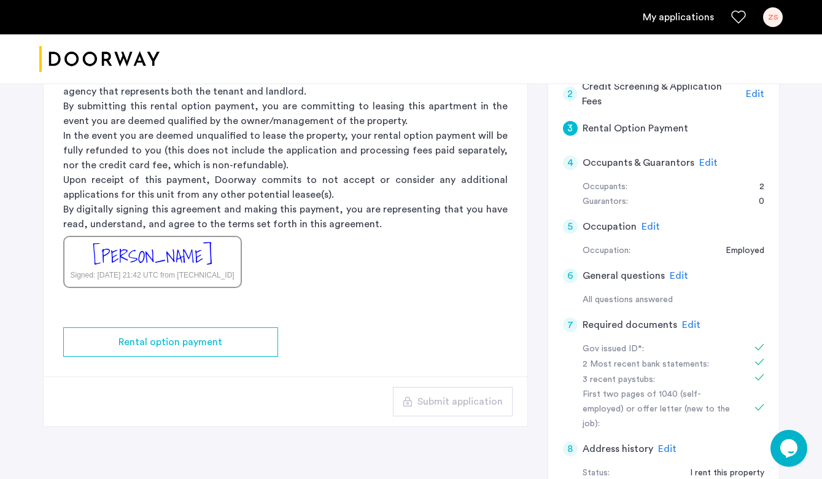
click at [168, 258] on div "[PERSON_NAME]" at bounding box center [153, 256] width 120 height 26
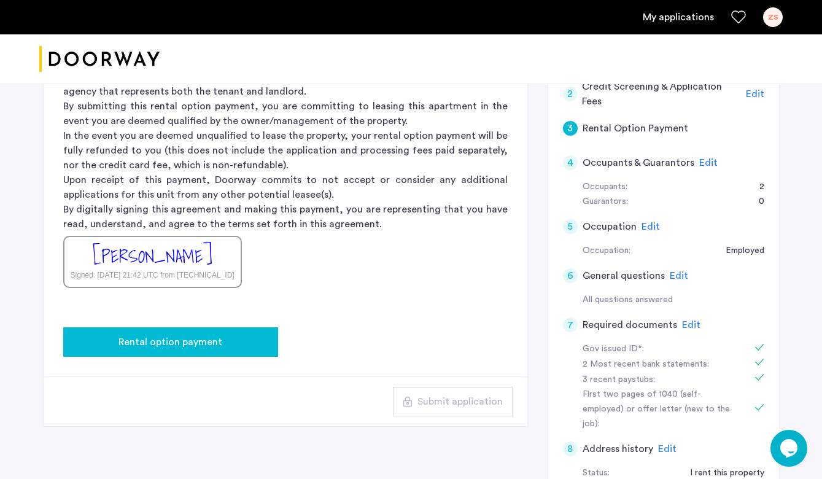
click at [190, 338] on span "Rental option payment" at bounding box center [170, 341] width 104 height 15
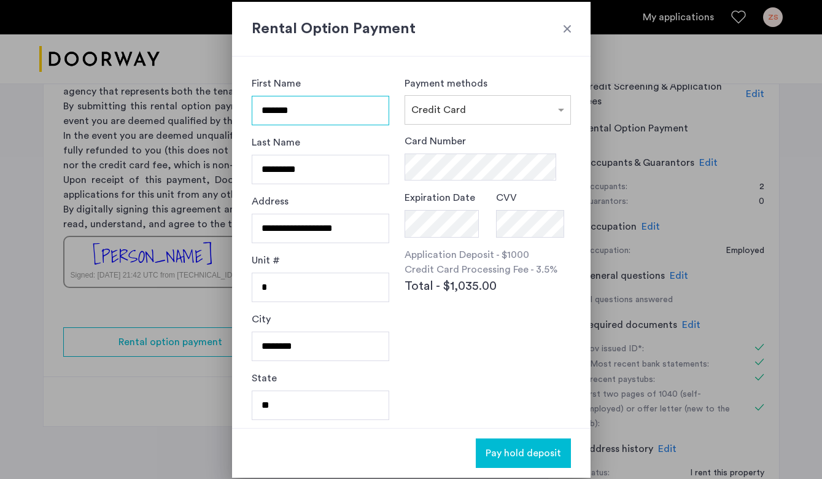
scroll to position [61, 0]
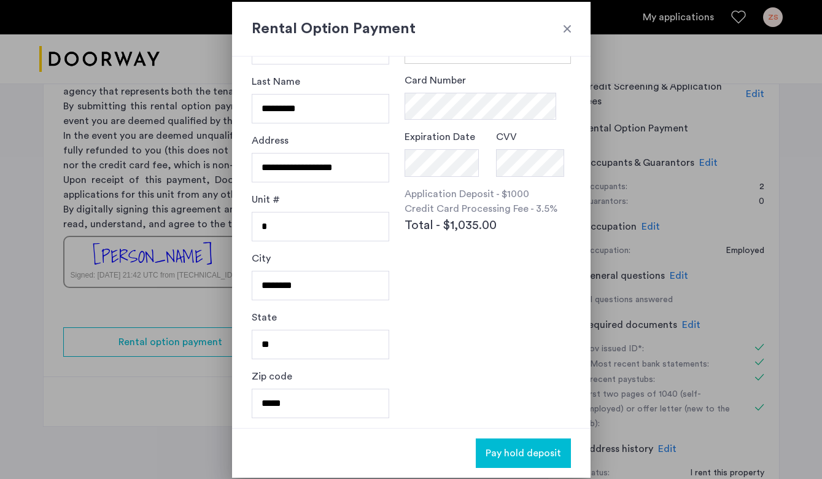
click at [191, 215] on div at bounding box center [411, 239] width 822 height 479
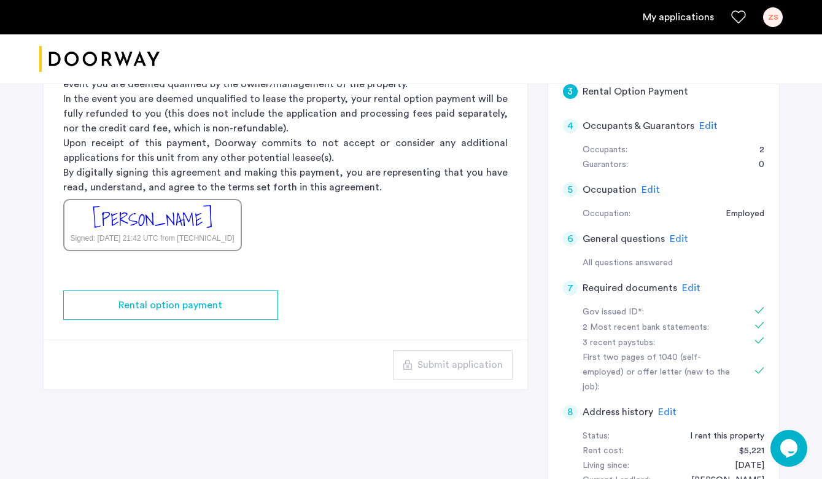
scroll to position [324, 0]
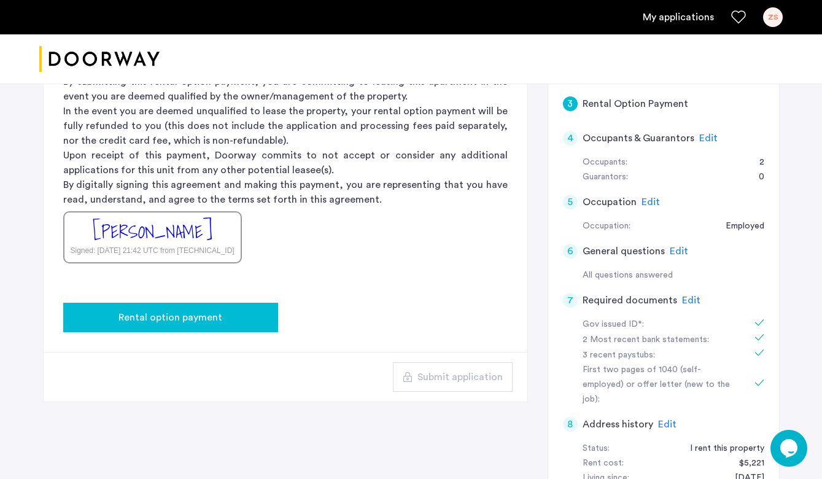
click at [220, 310] on span "Rental option payment" at bounding box center [170, 317] width 104 height 15
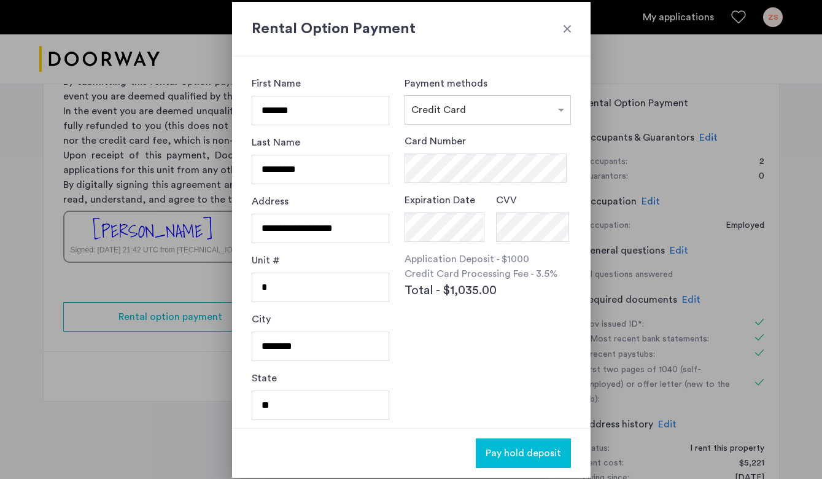
click at [499, 287] on div "Application Deposit - $1000 Credit Card Processing Fee - 3.5% Total - $1,035.00" at bounding box center [487, 276] width 166 height 48
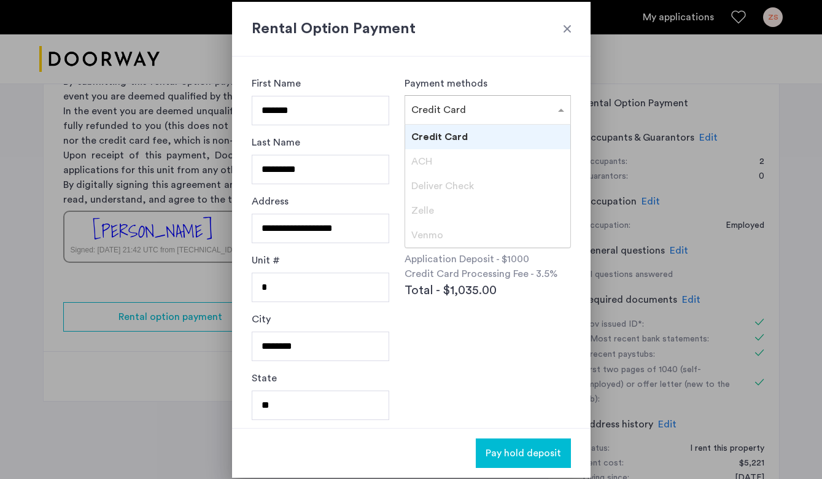
click at [481, 107] on input "text" at bounding box center [475, 107] width 128 height 9
click at [95, 279] on div at bounding box center [411, 239] width 822 height 479
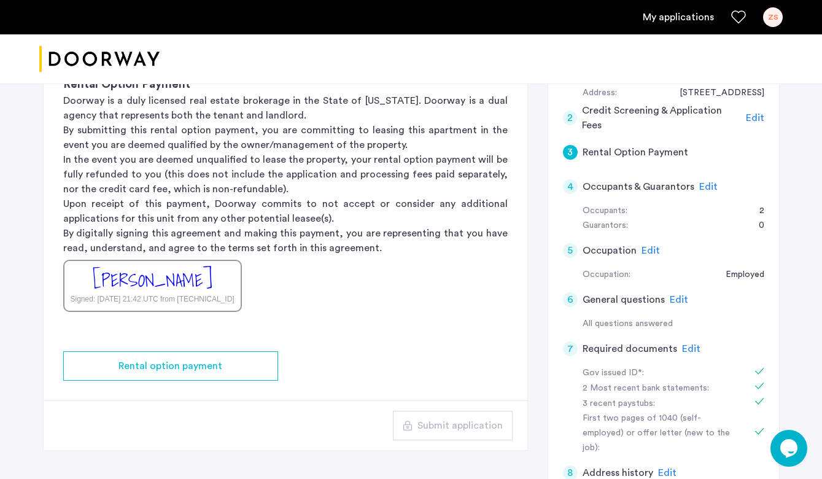
scroll to position [279, 0]
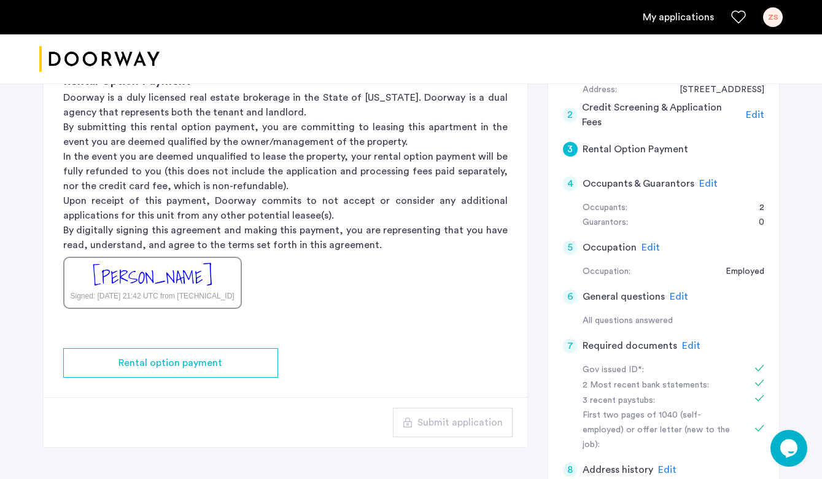
click at [188, 272] on div "[PERSON_NAME]" at bounding box center [153, 277] width 120 height 26
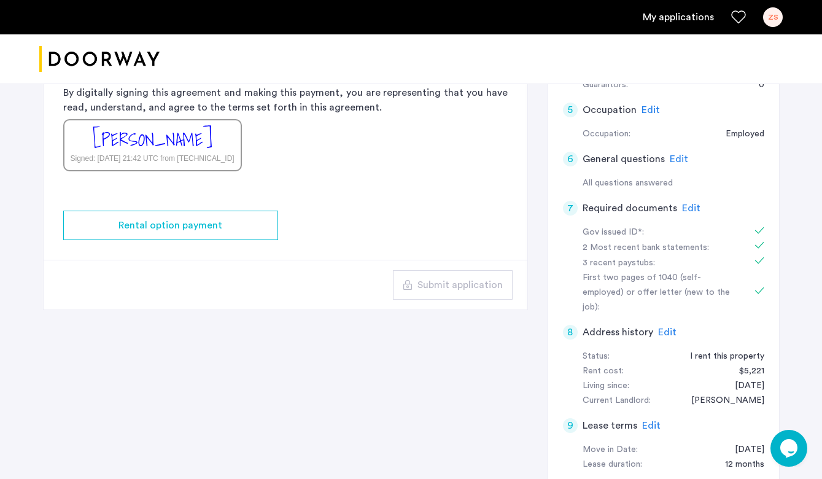
scroll to position [455, 0]
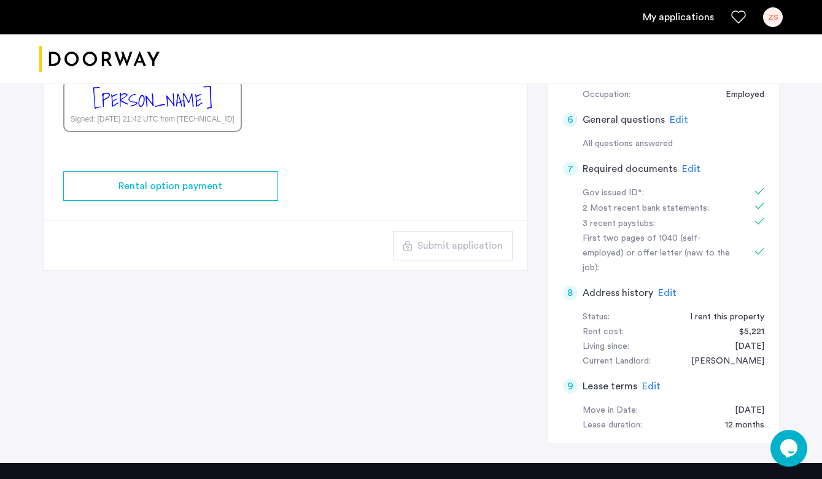
click at [481, 193] on app-rental-option-payment "3 Rental Option Payment Rental Option Payment Doorway is a duly licensed real e…" at bounding box center [286, 44] width 484 height 452
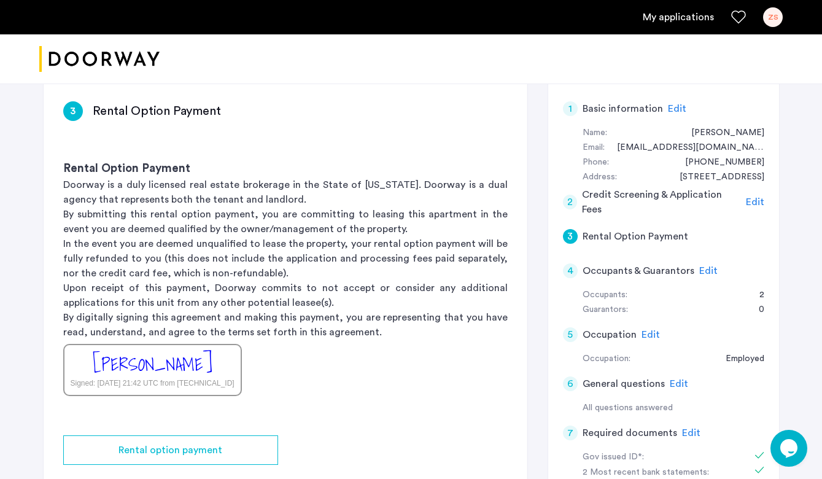
scroll to position [148, 0]
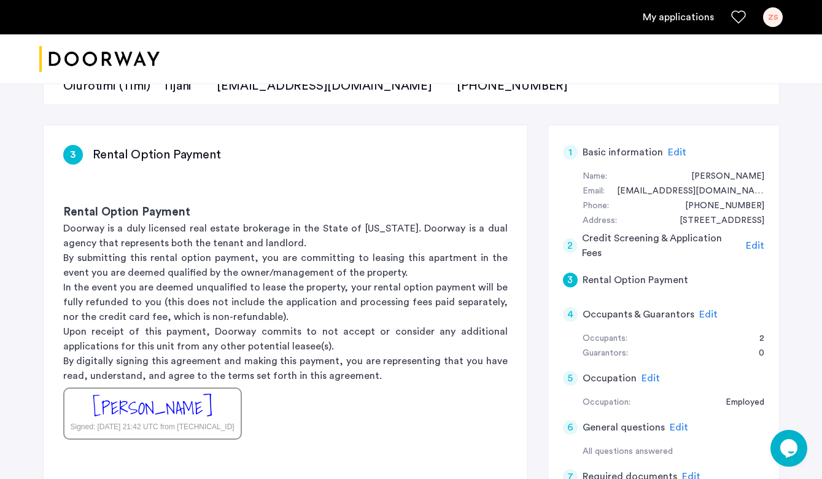
click at [571, 283] on div "3" at bounding box center [570, 279] width 15 height 15
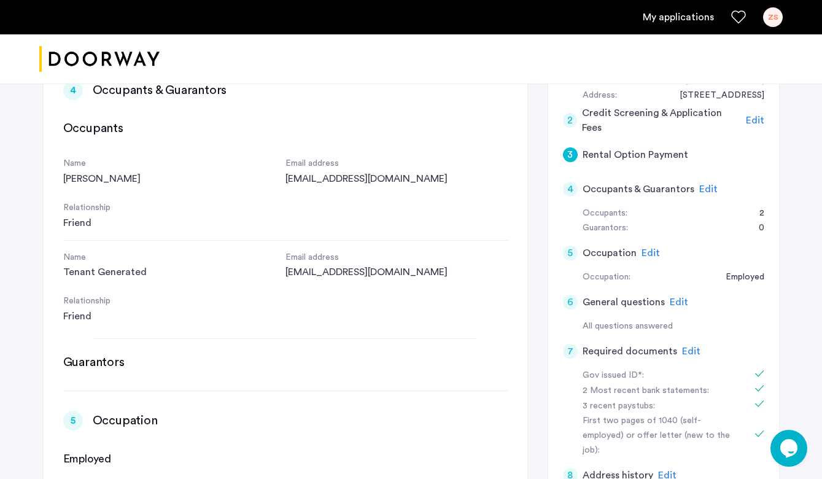
scroll to position [0, 0]
click at [569, 188] on div "4" at bounding box center [570, 189] width 15 height 15
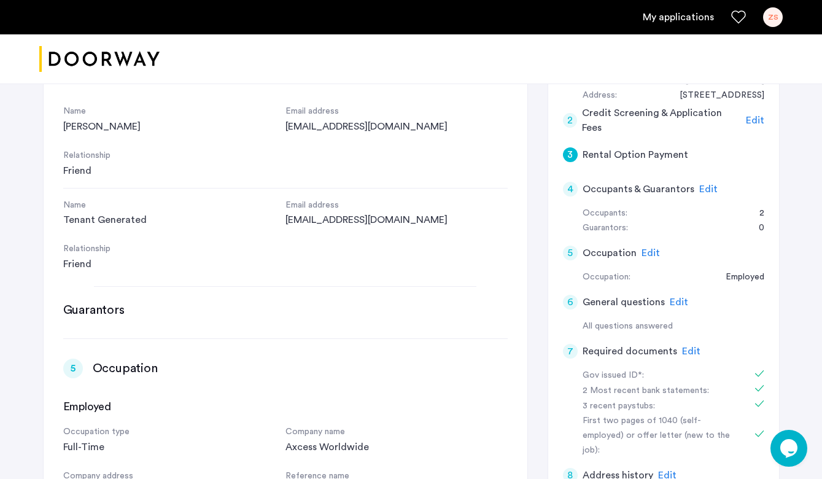
scroll to position [500, 0]
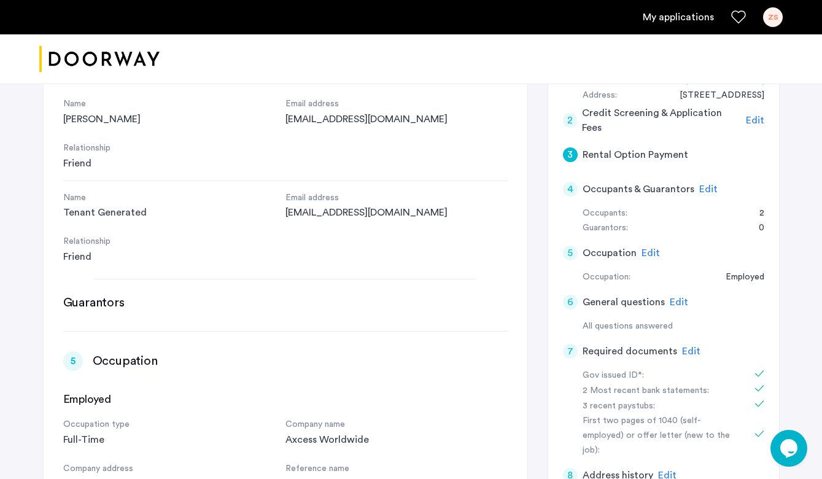
click at [569, 188] on div "4" at bounding box center [570, 189] width 15 height 15
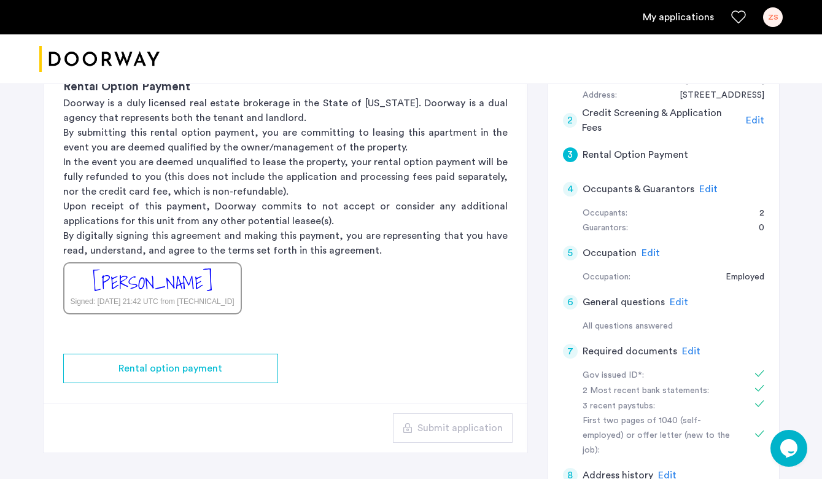
click at [571, 188] on div "4" at bounding box center [570, 189] width 15 height 15
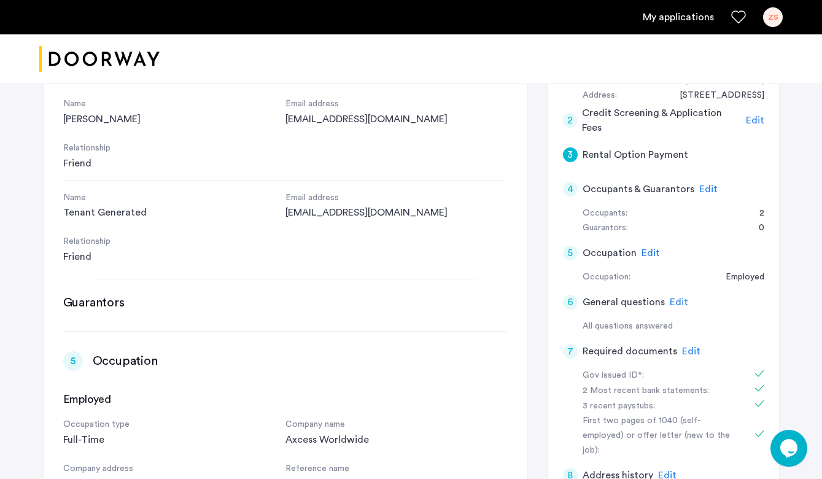
scroll to position [0, 0]
click at [571, 188] on div "4" at bounding box center [570, 189] width 15 height 15
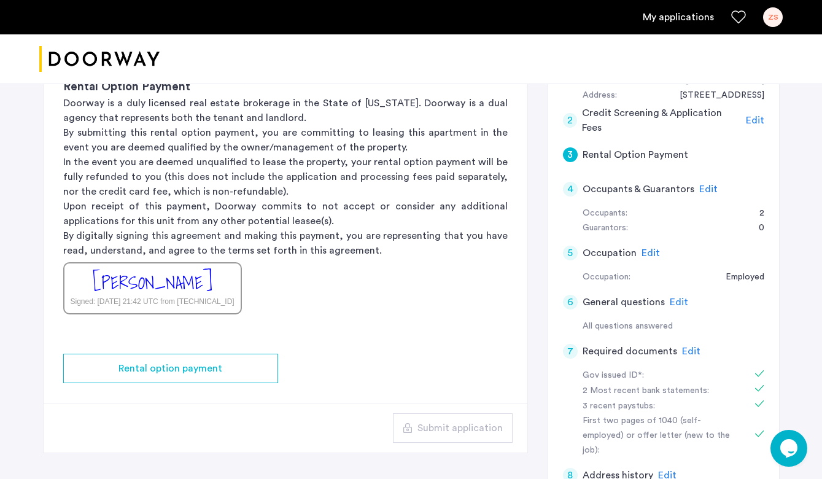
click at [570, 250] on div "5" at bounding box center [570, 252] width 15 height 15
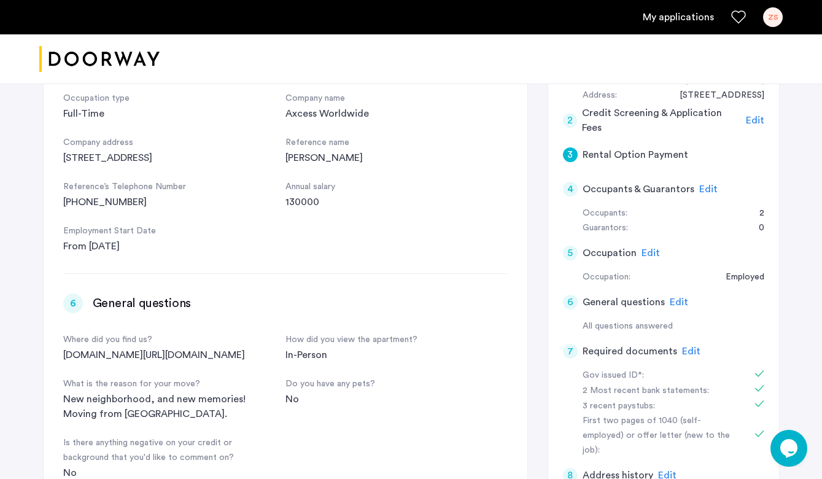
scroll to position [830, 0]
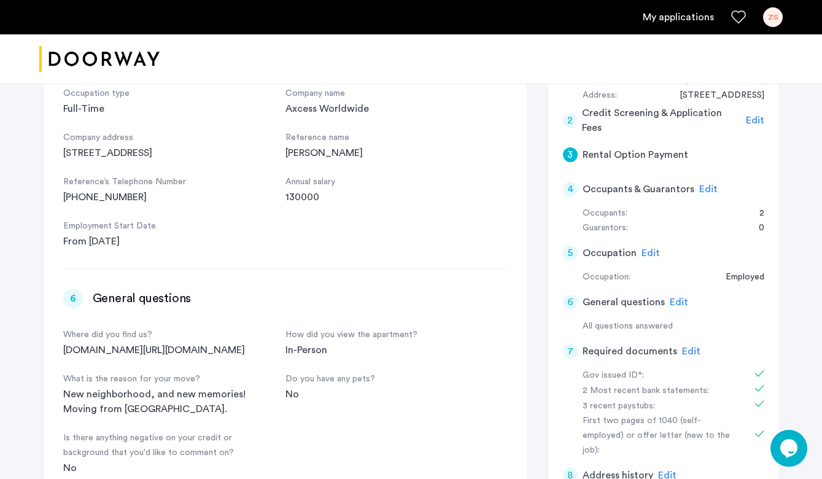
click at [570, 250] on div "5" at bounding box center [570, 252] width 15 height 15
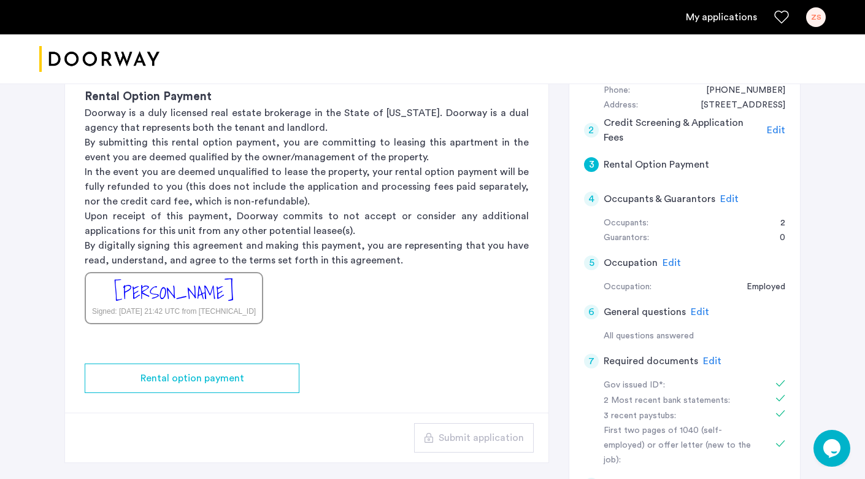
scroll to position [264, 0]
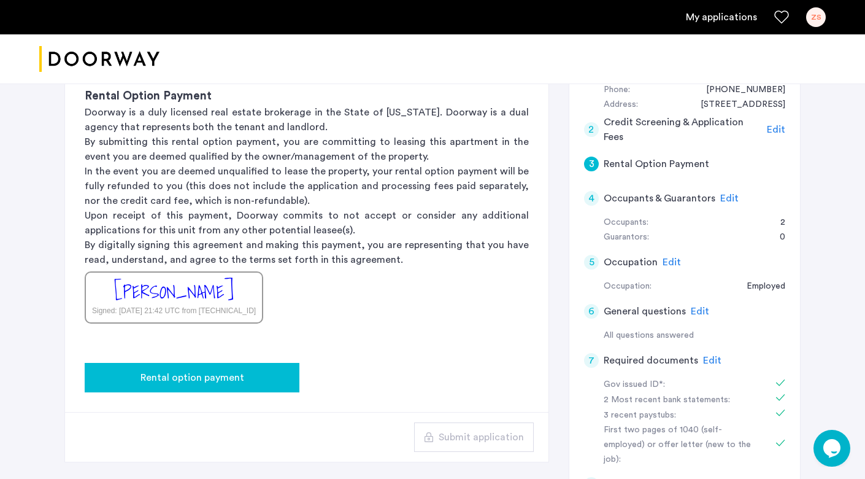
click at [237, 381] on span "Rental option payment" at bounding box center [193, 377] width 104 height 15
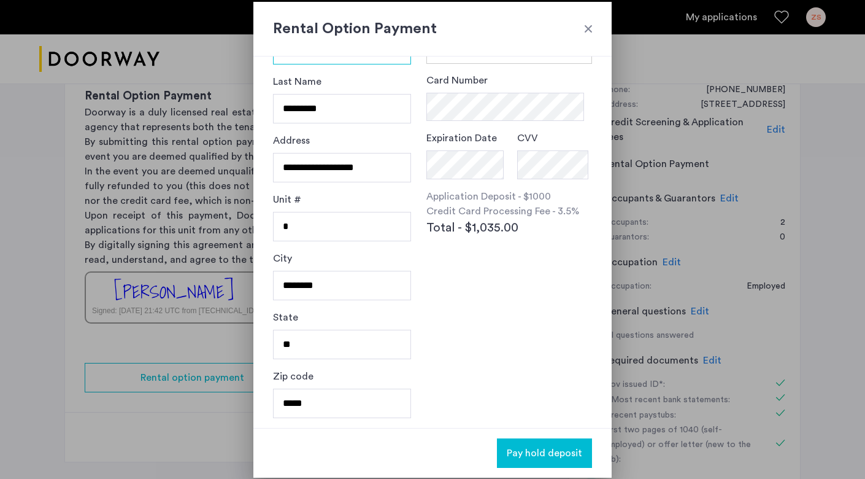
scroll to position [0, 0]
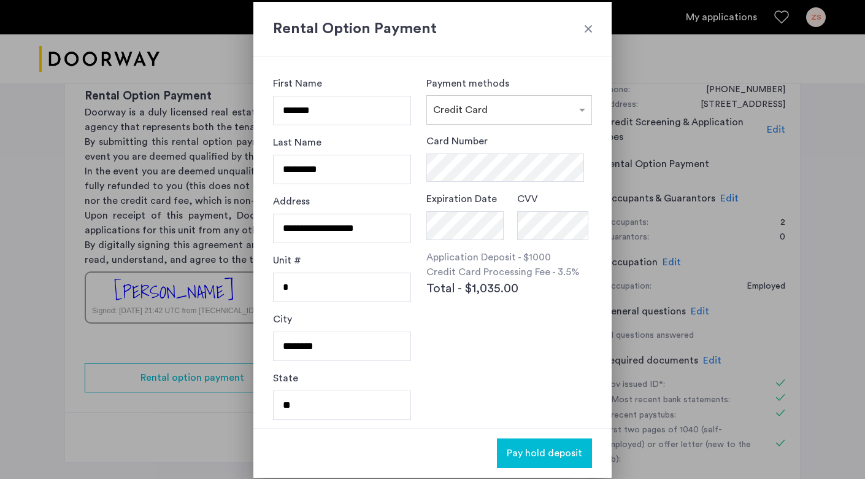
click at [482, 115] on span "Credit Card" at bounding box center [460, 110] width 55 height 10
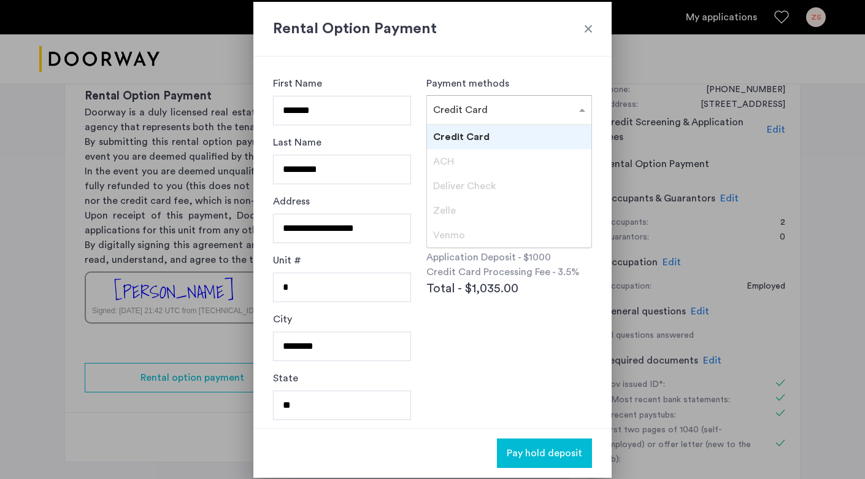
click at [472, 137] on span "Credit Card" at bounding box center [461, 137] width 56 height 10
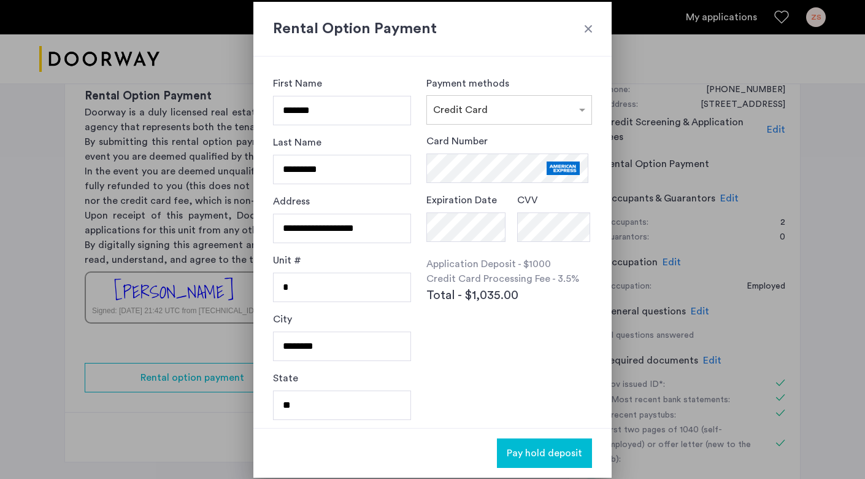
click at [450, 372] on div "Payment methods × Credit Card Card Number Expiration Date CVV Application Depos…" at bounding box center [509, 242] width 166 height 332
click at [537, 449] on span "Pay hold deposit" at bounding box center [544, 453] width 75 height 15
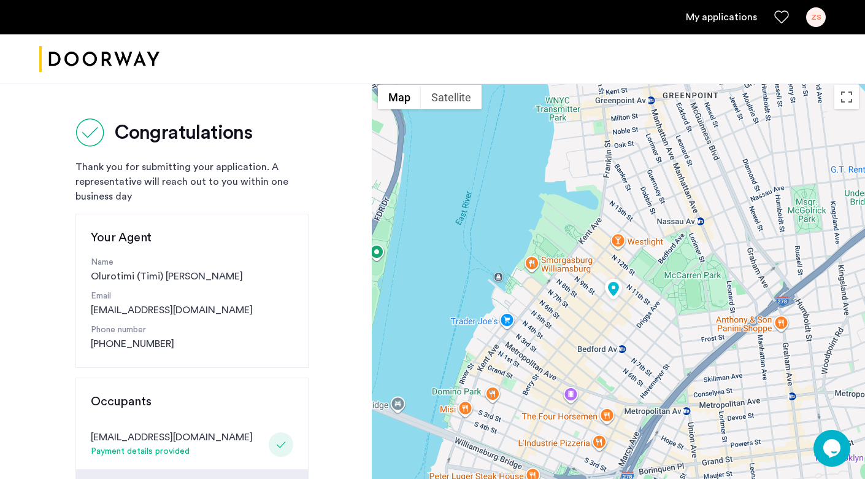
drag, startPoint x: 618, startPoint y: 316, endPoint x: 614, endPoint y: 172, distance: 144.3
click at [613, 172] on div at bounding box center [618, 447] width 493 height 736
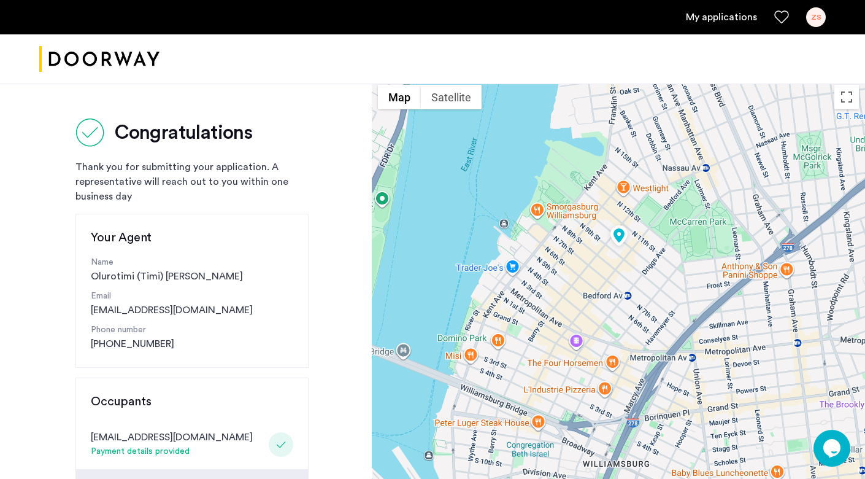
drag, startPoint x: 663, startPoint y: 343, endPoint x: 667, endPoint y: 289, distance: 54.2
click at [667, 290] on div at bounding box center [618, 447] width 493 height 736
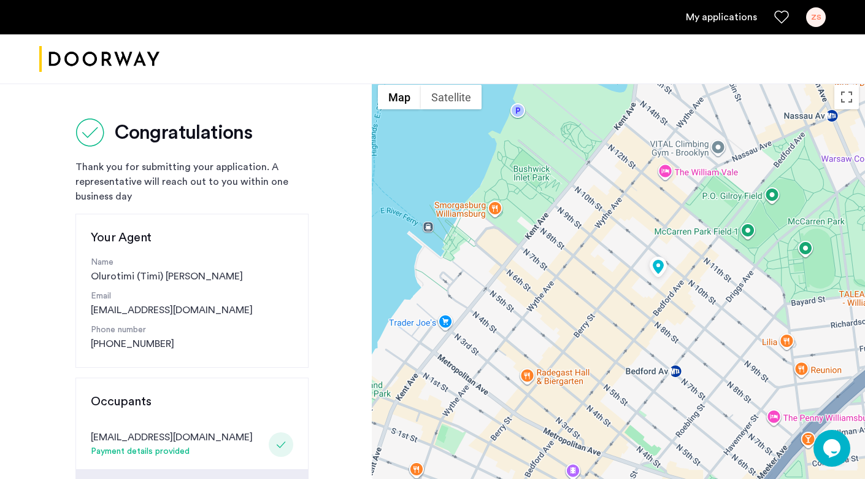
drag, startPoint x: 597, startPoint y: 259, endPoint x: 646, endPoint y: 297, distance: 62.1
click at [646, 297] on div at bounding box center [618, 447] width 493 height 736
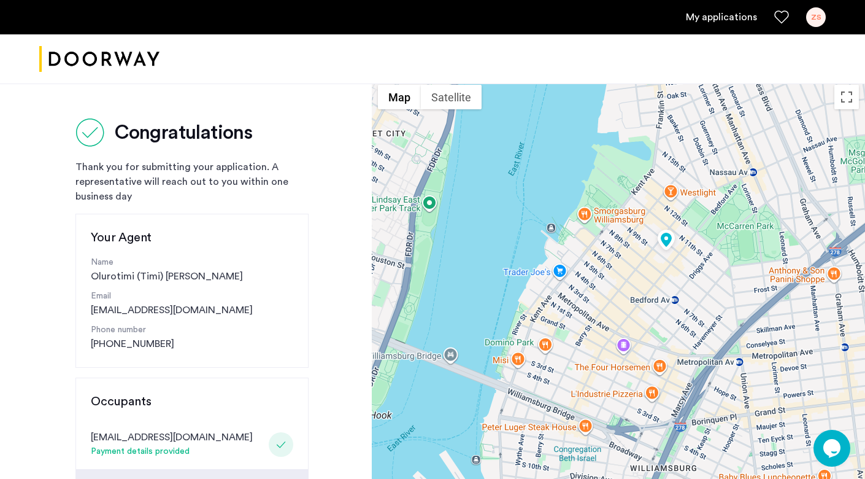
drag, startPoint x: 613, startPoint y: 308, endPoint x: 641, endPoint y: 266, distance: 50.6
click at [641, 267] on div at bounding box center [618, 447] width 493 height 736
